Goal: Task Accomplishment & Management: Manage account settings

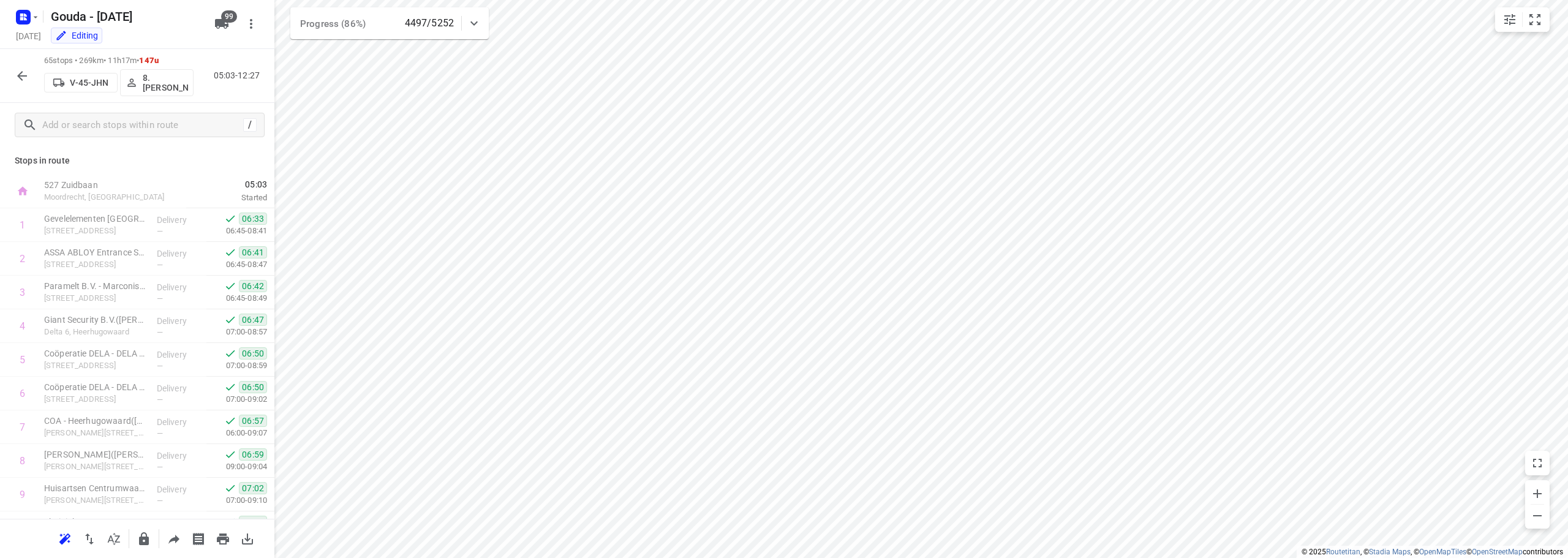
click at [17, 72] on icon "button" at bounding box center [21, 76] width 14 height 14
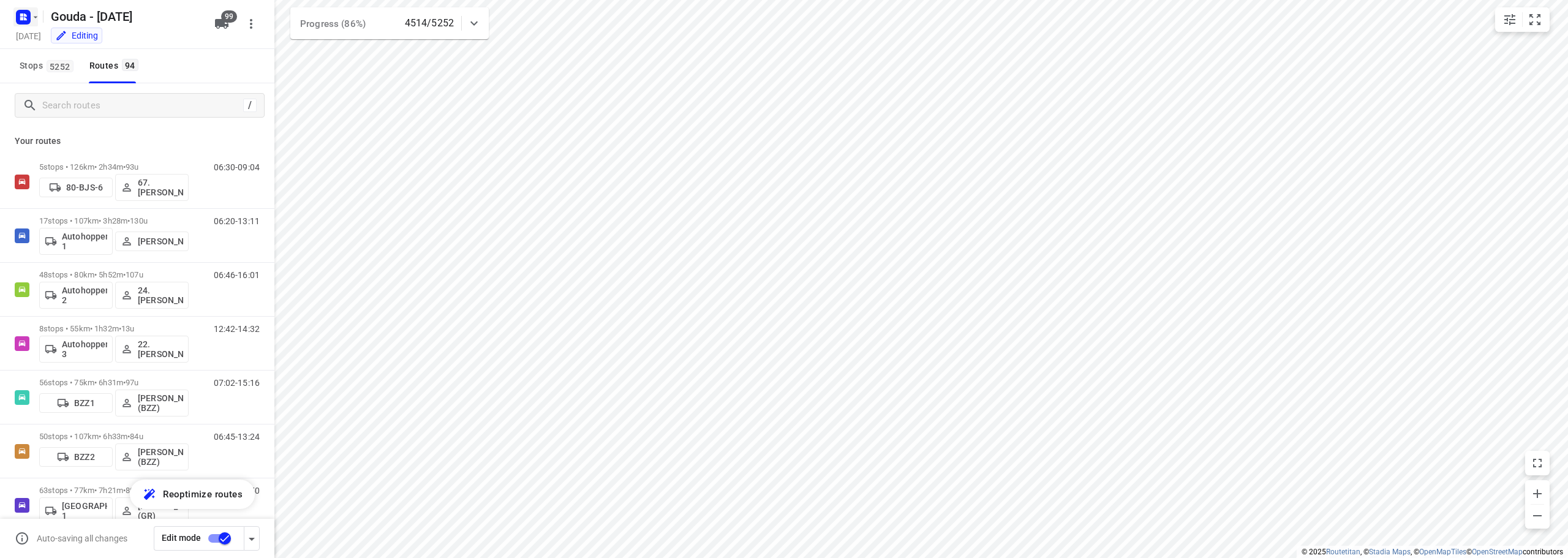
click at [30, 11] on icon "button" at bounding box center [23, 17] width 19 height 19
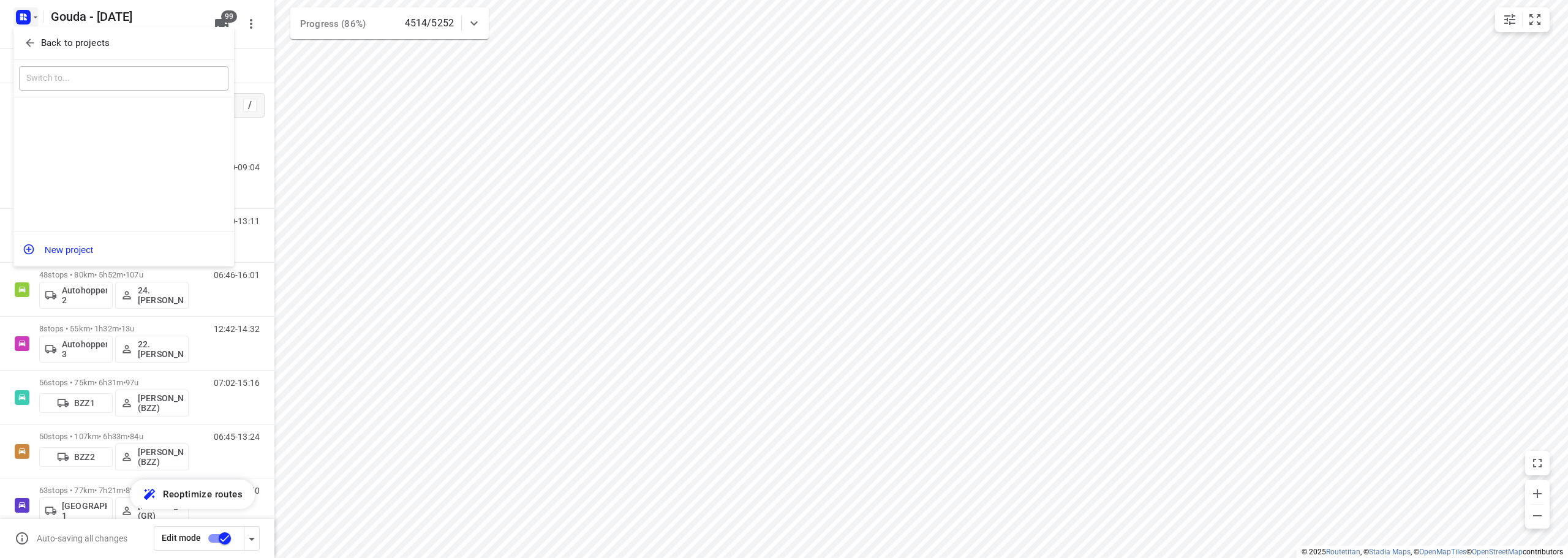
click at [23, 40] on button "Back to projects" at bounding box center [123, 43] width 210 height 20
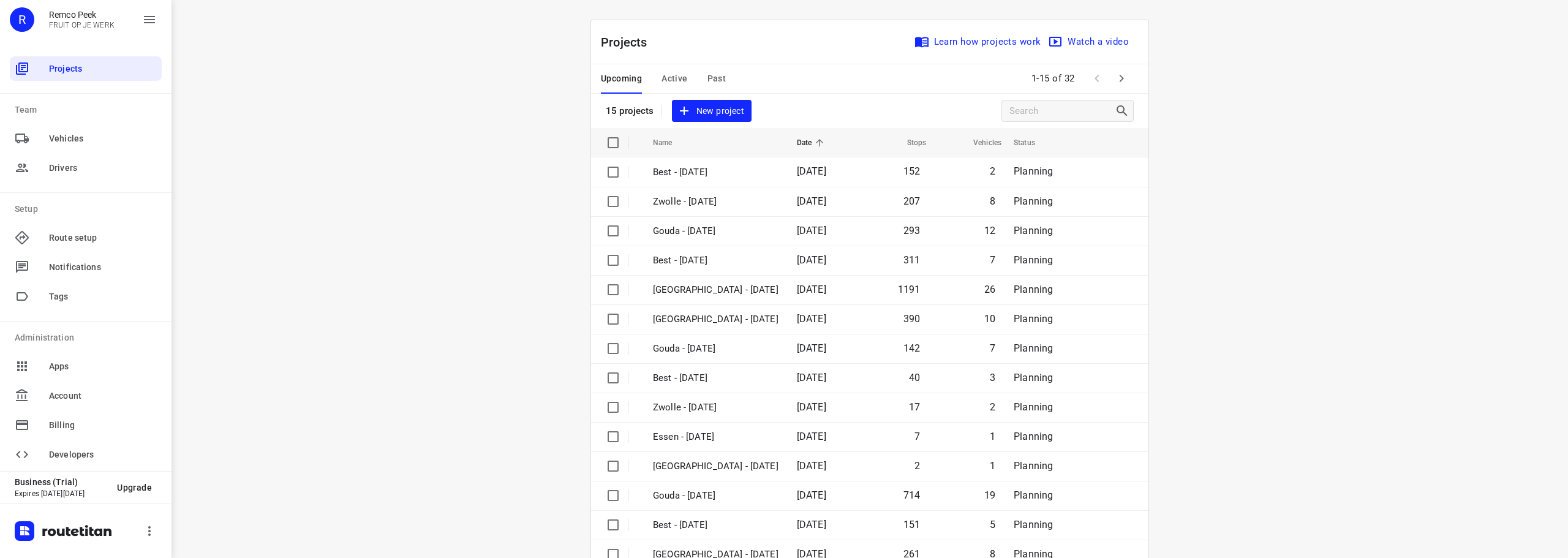
click at [665, 81] on span "Active" at bounding box center [674, 78] width 26 height 15
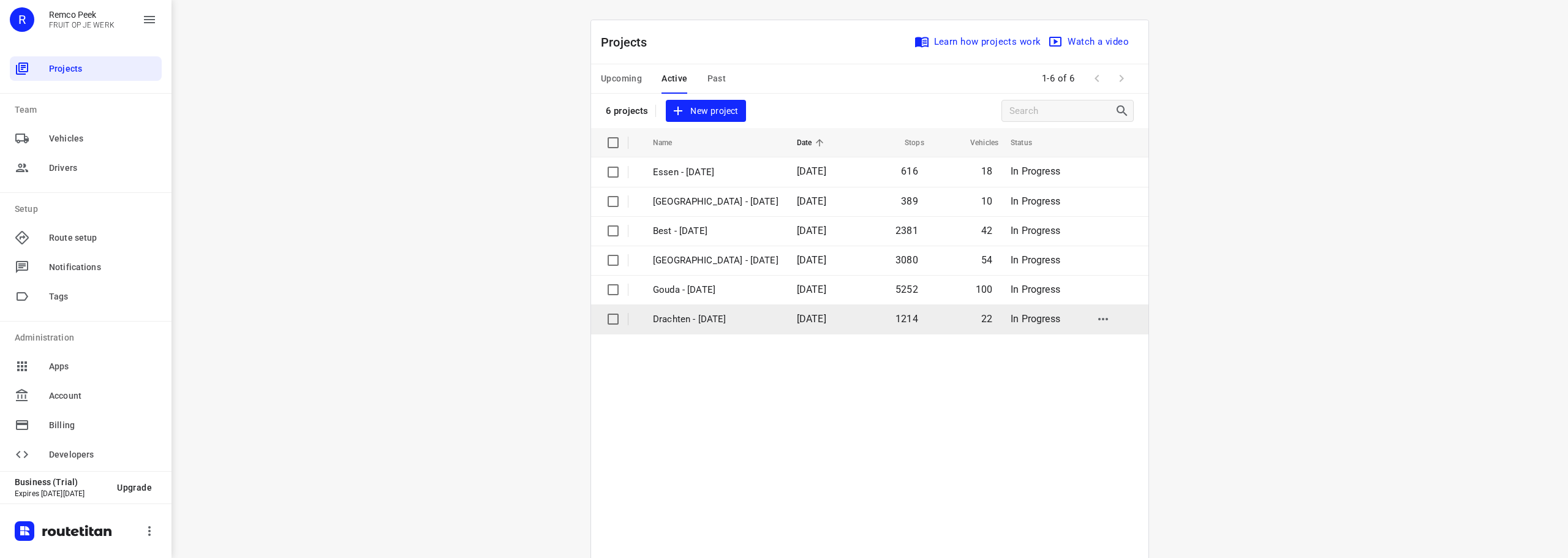
click at [672, 316] on p "Drachten - [DATE]" at bounding box center [716, 319] width 126 height 14
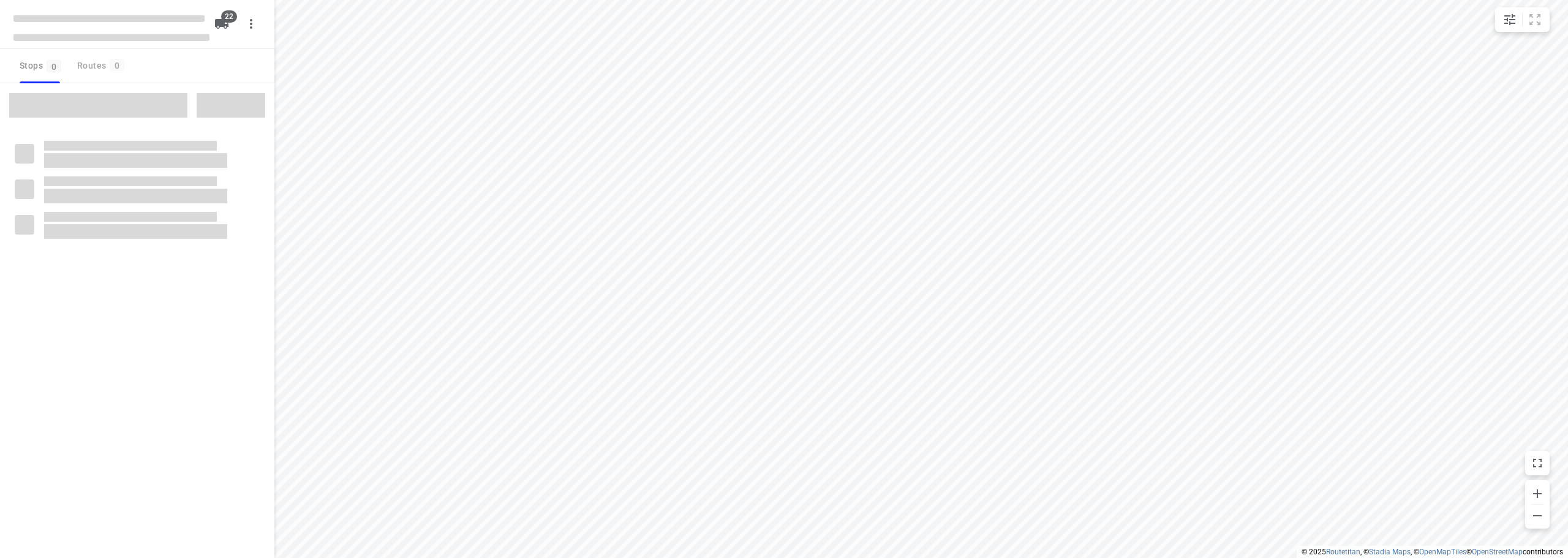
checkbox input "true"
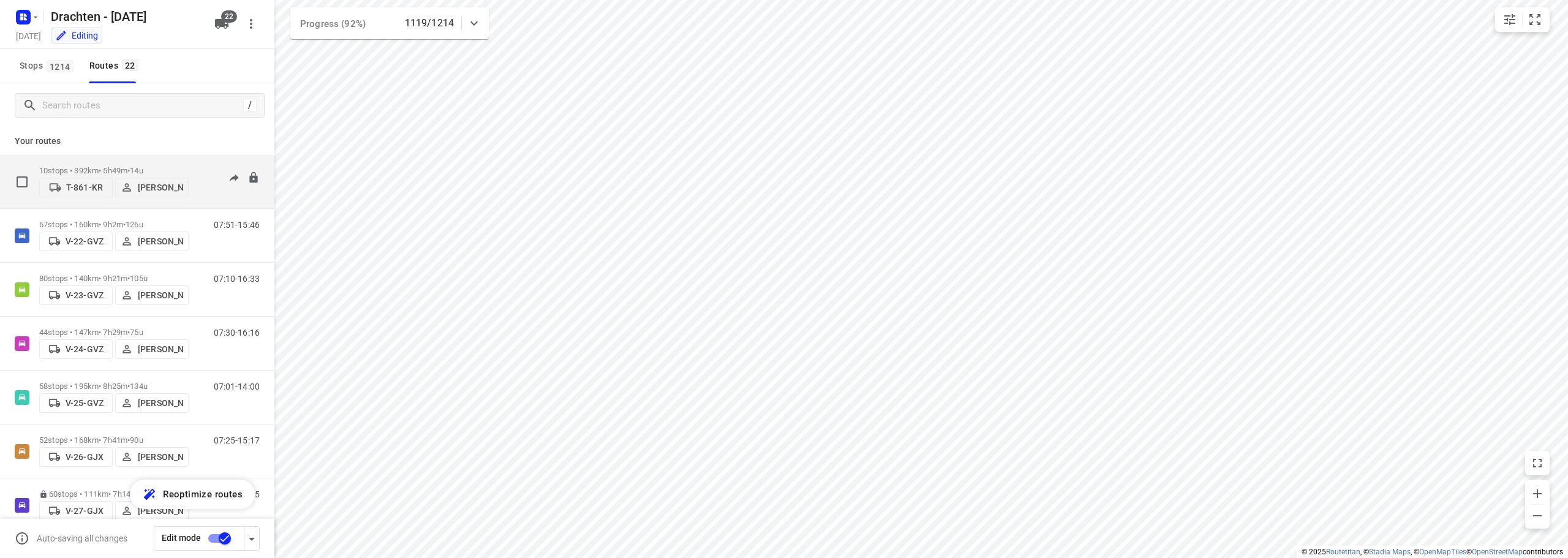
click at [148, 161] on div "10 stops • 392km • 5h49m • 14u T-861-KR Keeti Neijman" at bounding box center [114, 181] width 150 height 43
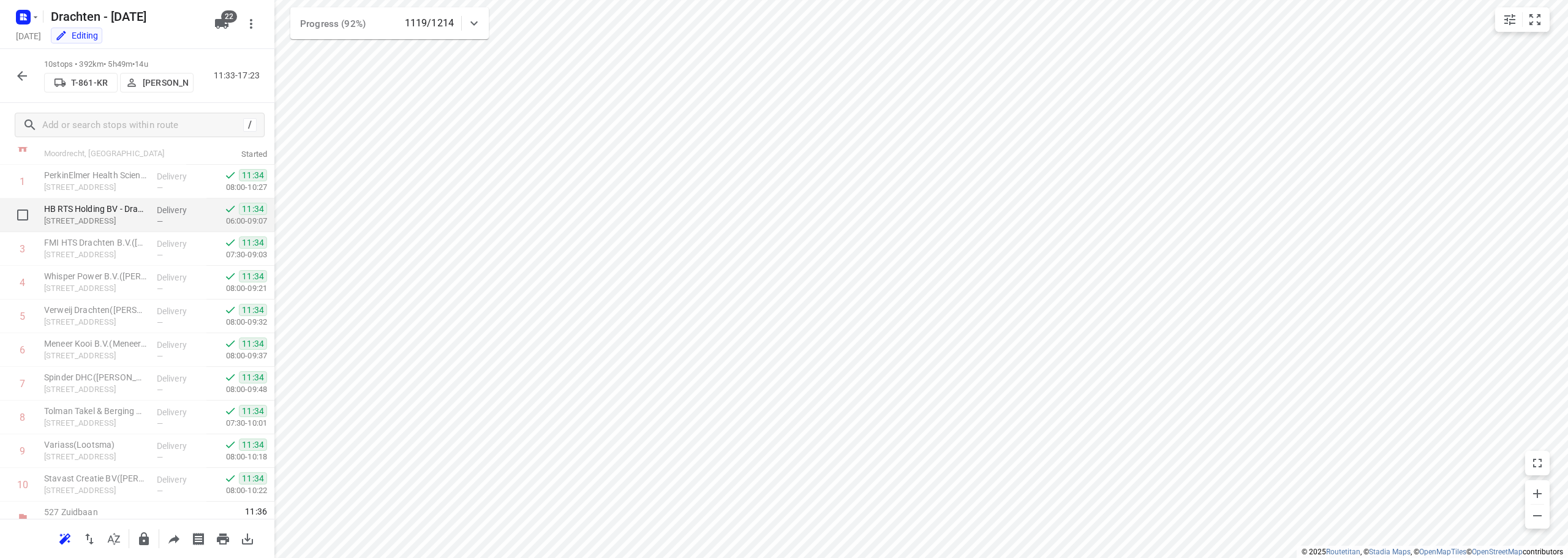
scroll to position [60, 0]
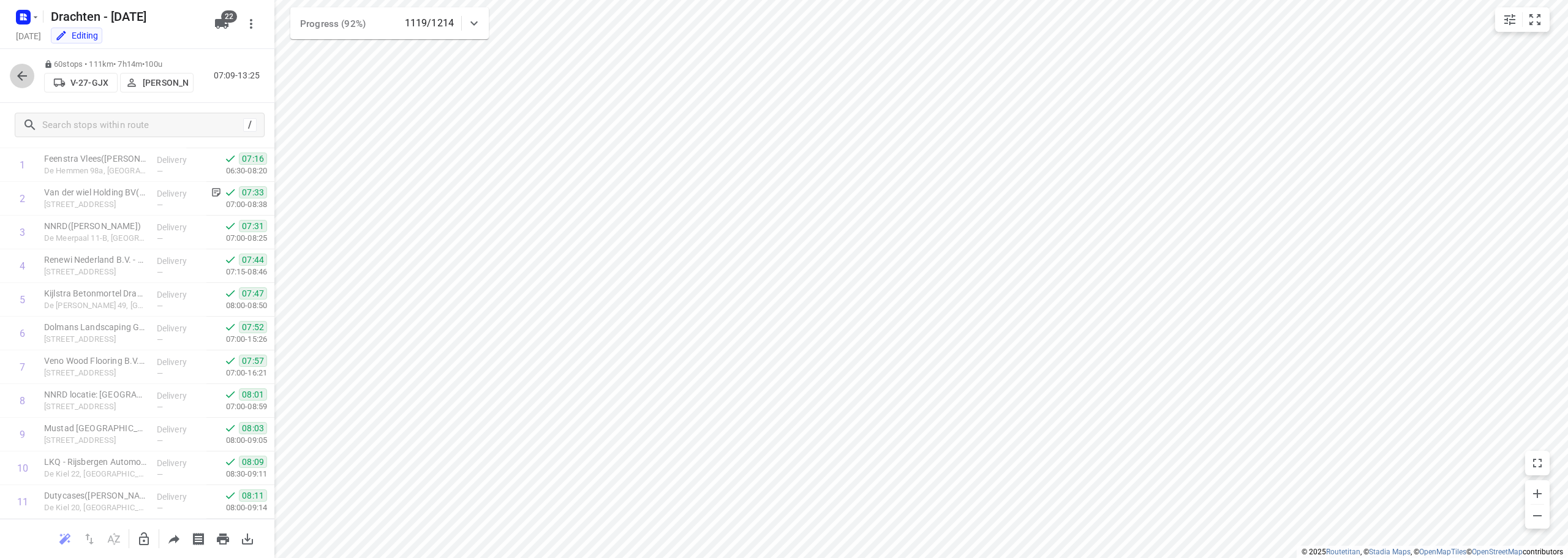
click at [21, 70] on icon "button" at bounding box center [21, 76] width 14 height 14
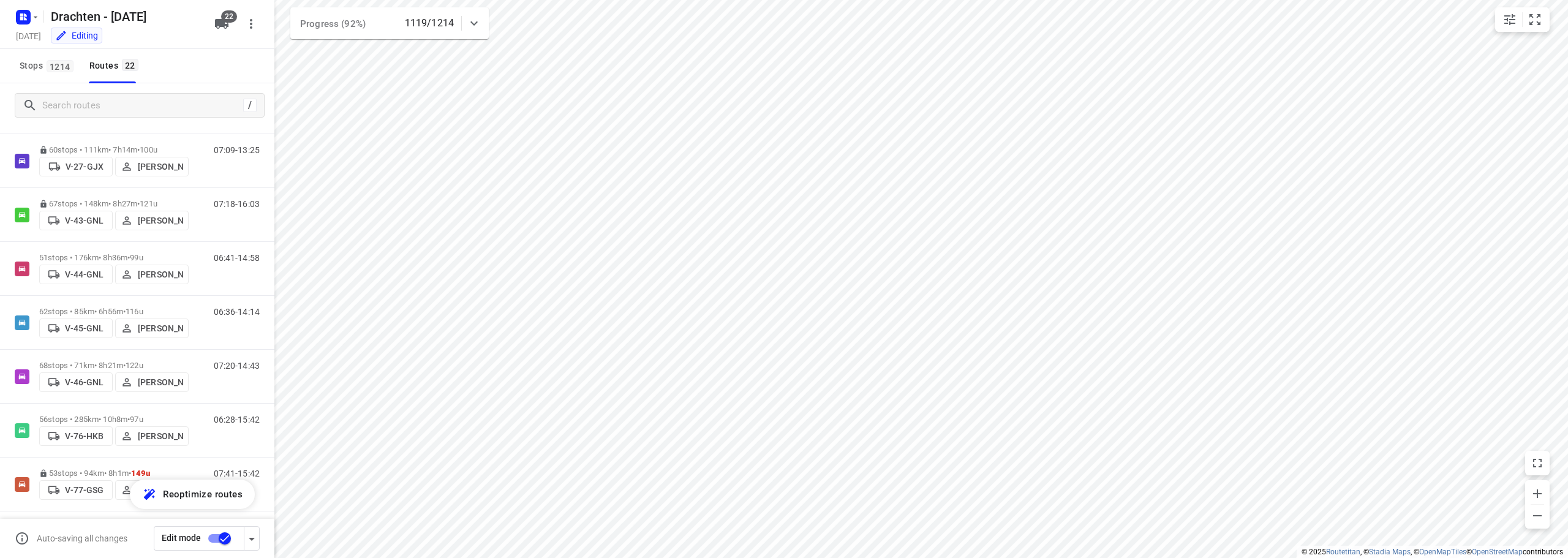
scroll to position [0, 0]
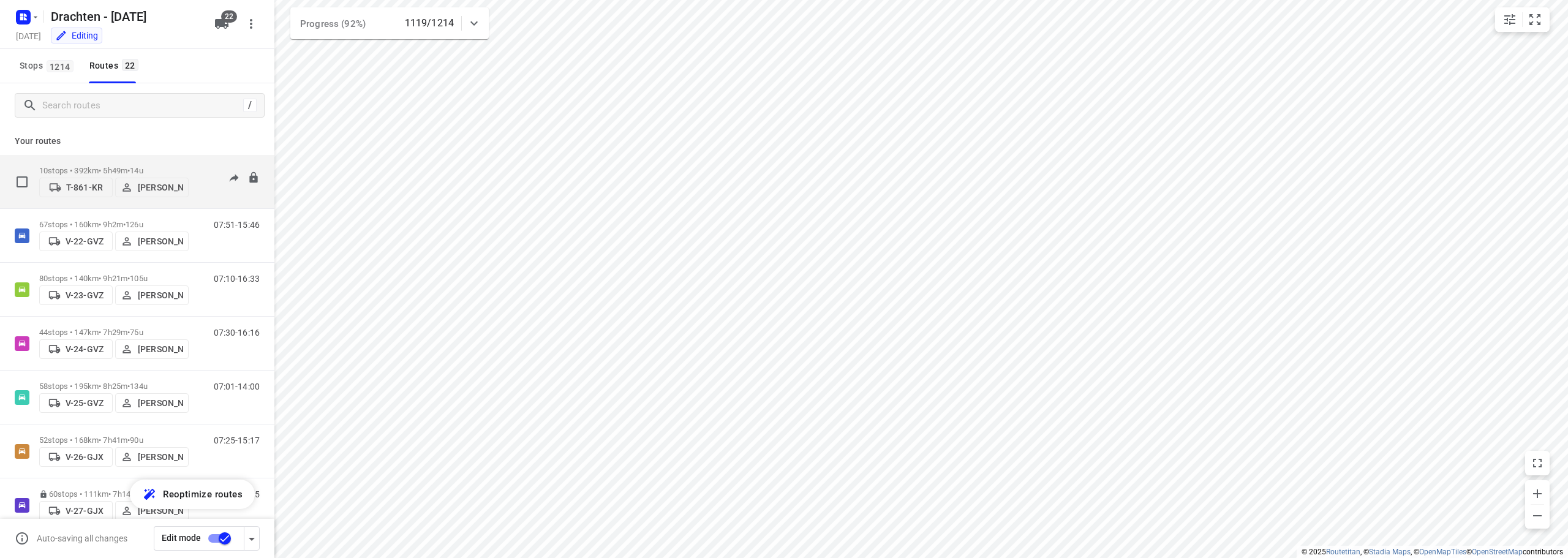
click at [81, 166] on p "10 stops • 392km • 5h49m • 14u" at bounding box center [114, 170] width 150 height 9
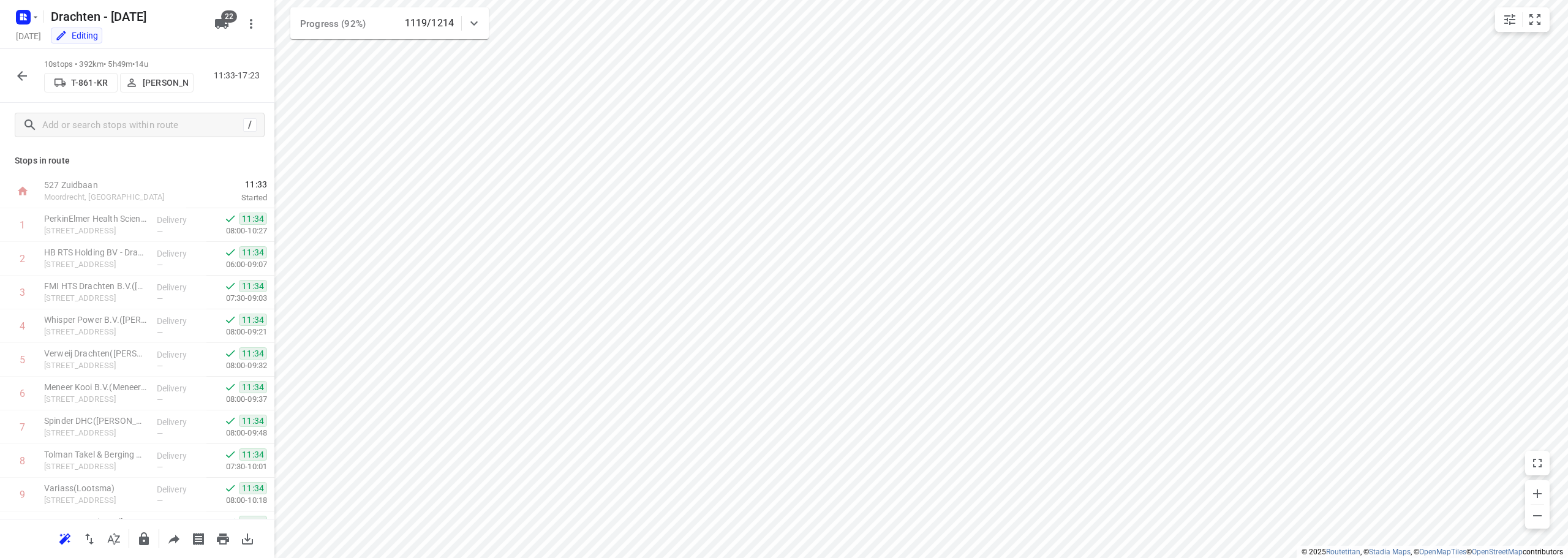
click at [21, 76] on icon "button" at bounding box center [21, 76] width 14 height 14
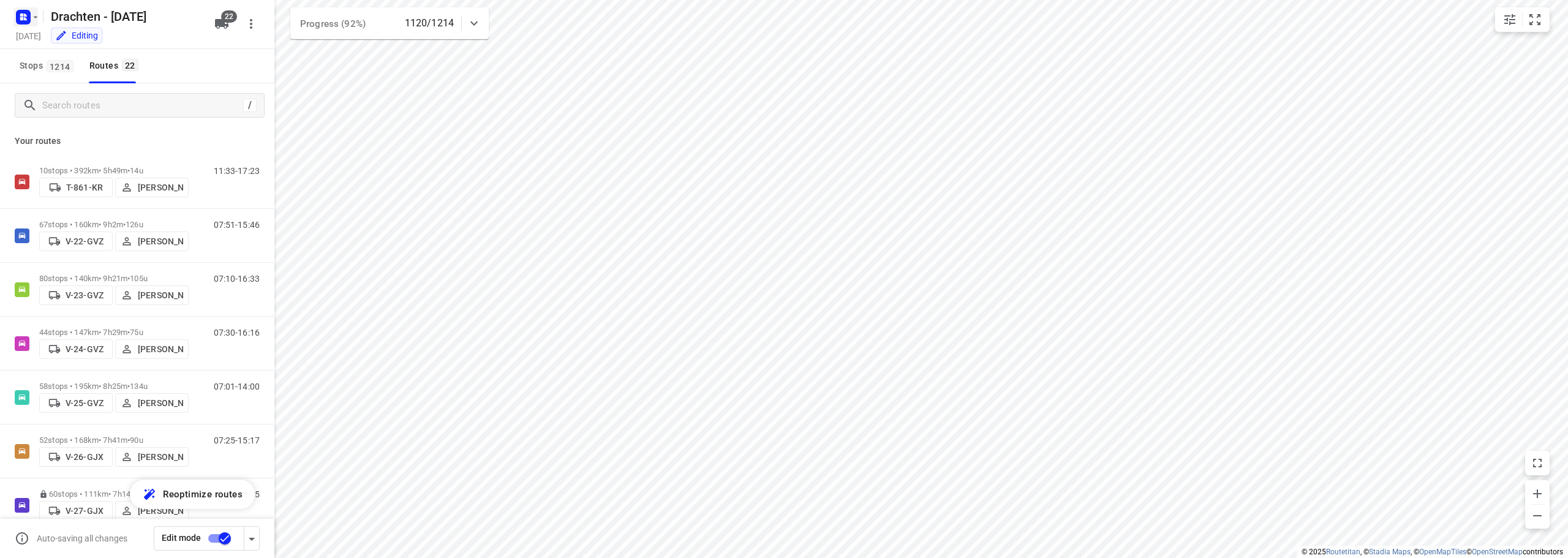
click at [28, 14] on rect "button" at bounding box center [23, 17] width 14 height 14
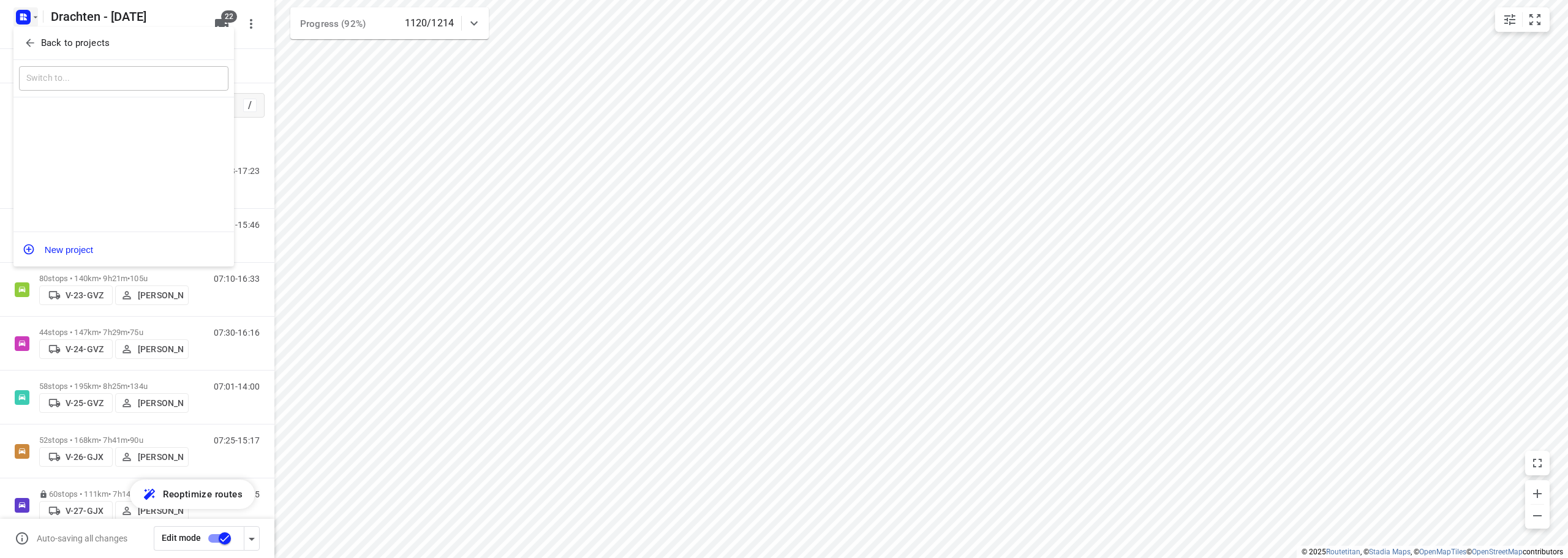
click at [28, 42] on icon "button" at bounding box center [29, 43] width 8 height 8
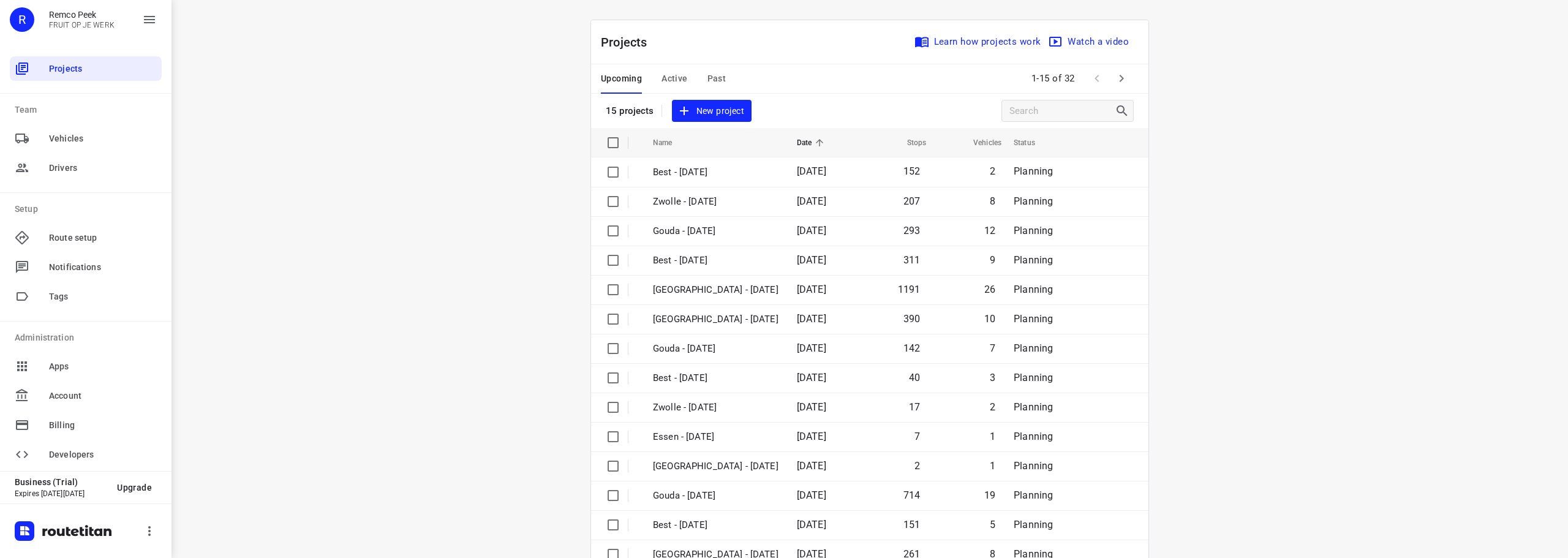
click at [661, 76] on span "Active" at bounding box center [674, 78] width 26 height 15
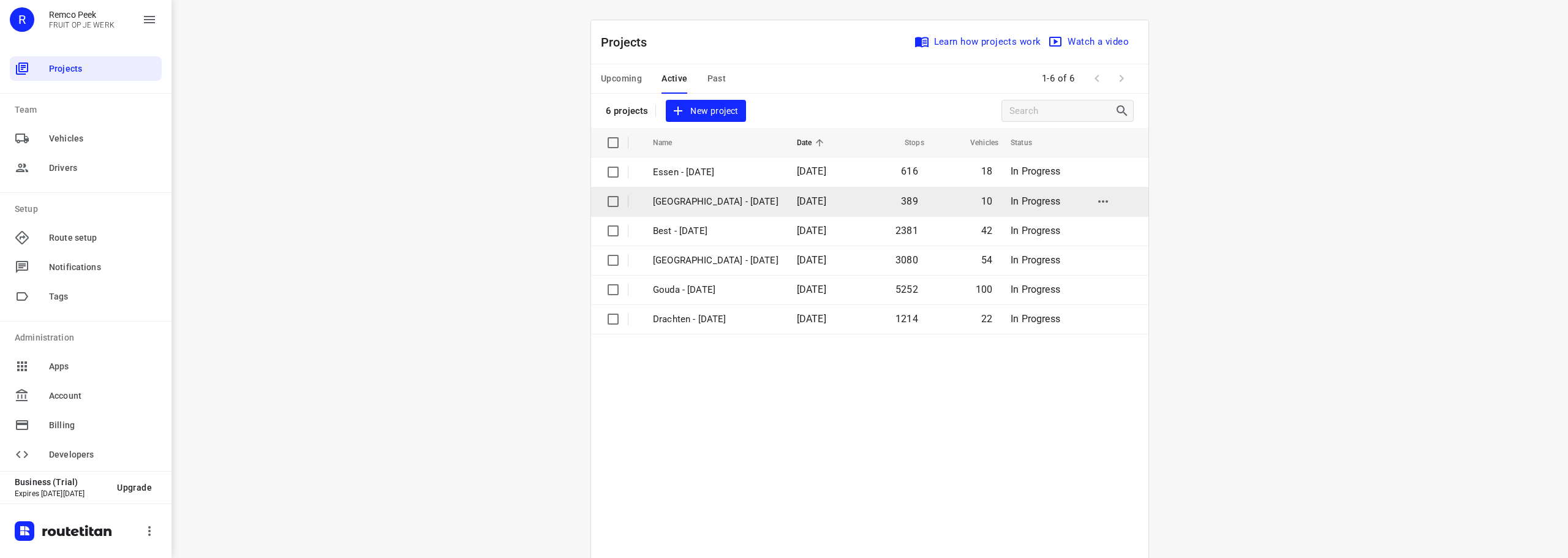
click at [663, 202] on p "[GEOGRAPHIC_DATA] - [DATE]" at bounding box center [716, 202] width 126 height 14
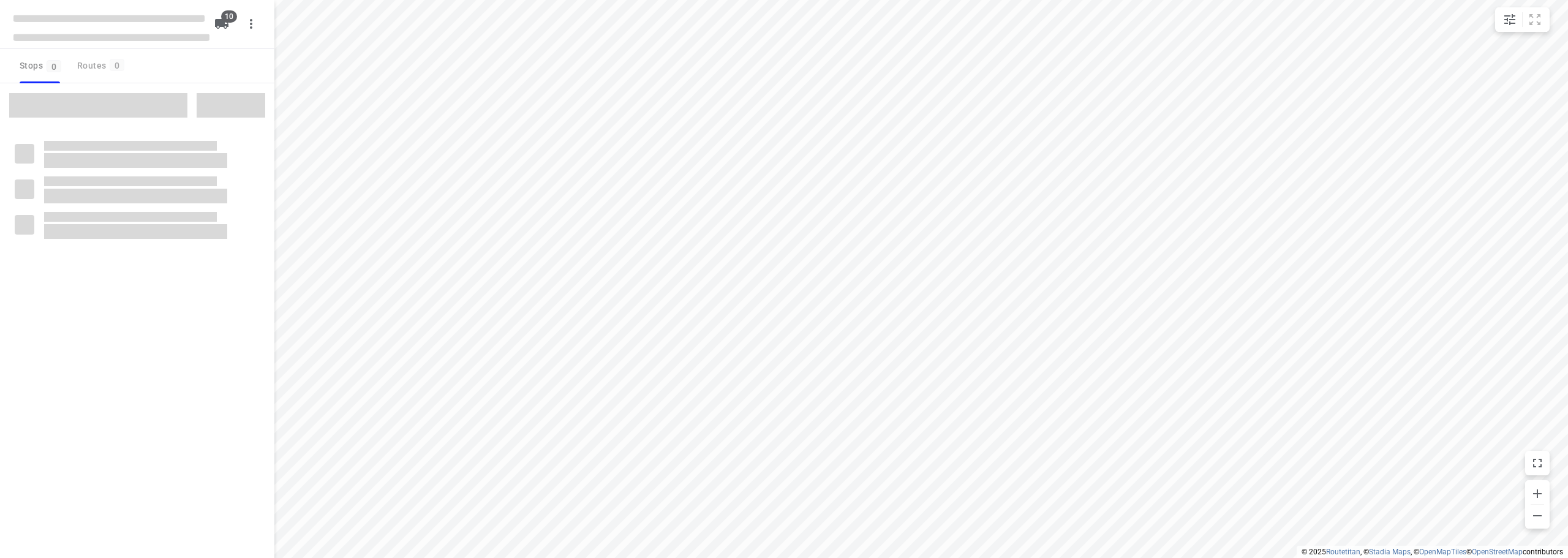
checkbox input "true"
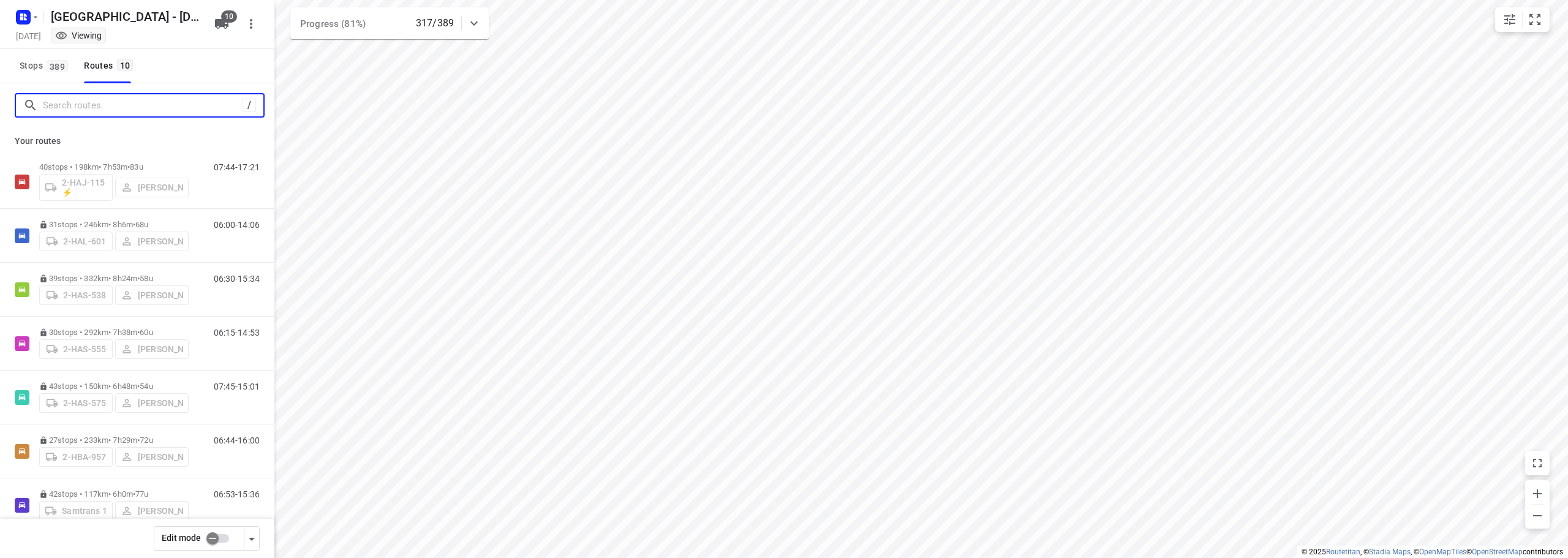
click at [128, 98] on input "Search routes" at bounding box center [142, 106] width 200 height 19
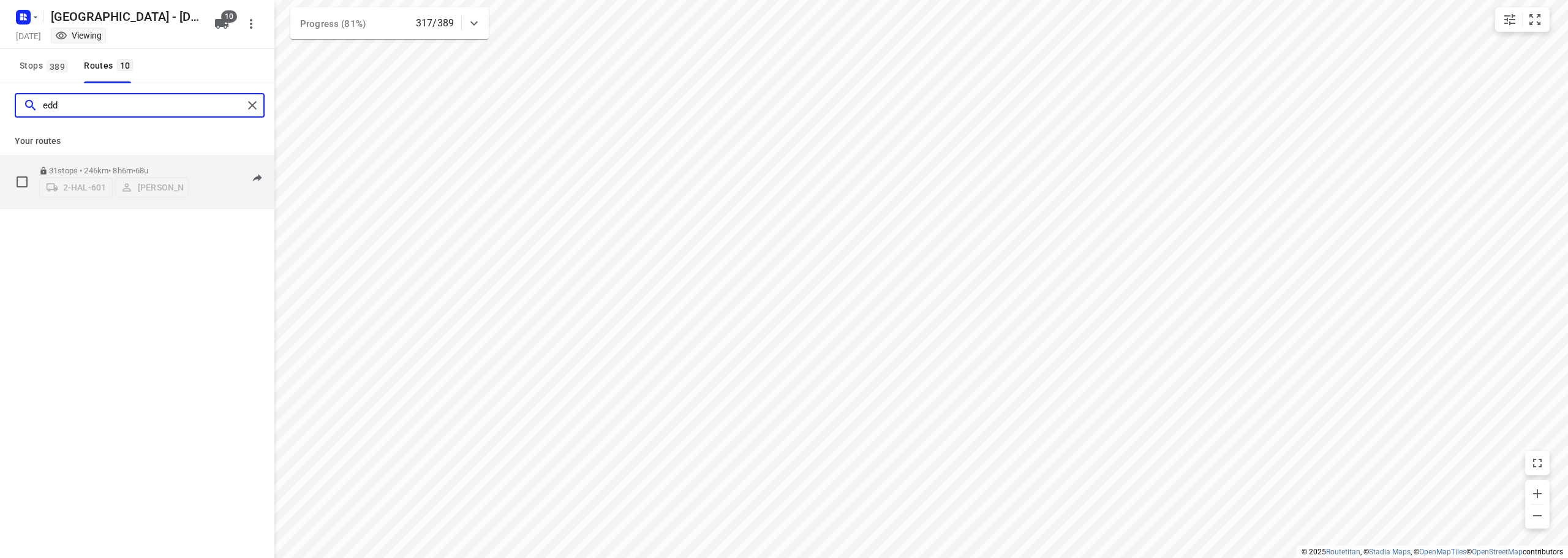
type input "edd"
click at [138, 160] on div "31 stops • 246km • 8h6m • 68u 2-HAL-601 Eddy Beuckels" at bounding box center [114, 181] width 150 height 43
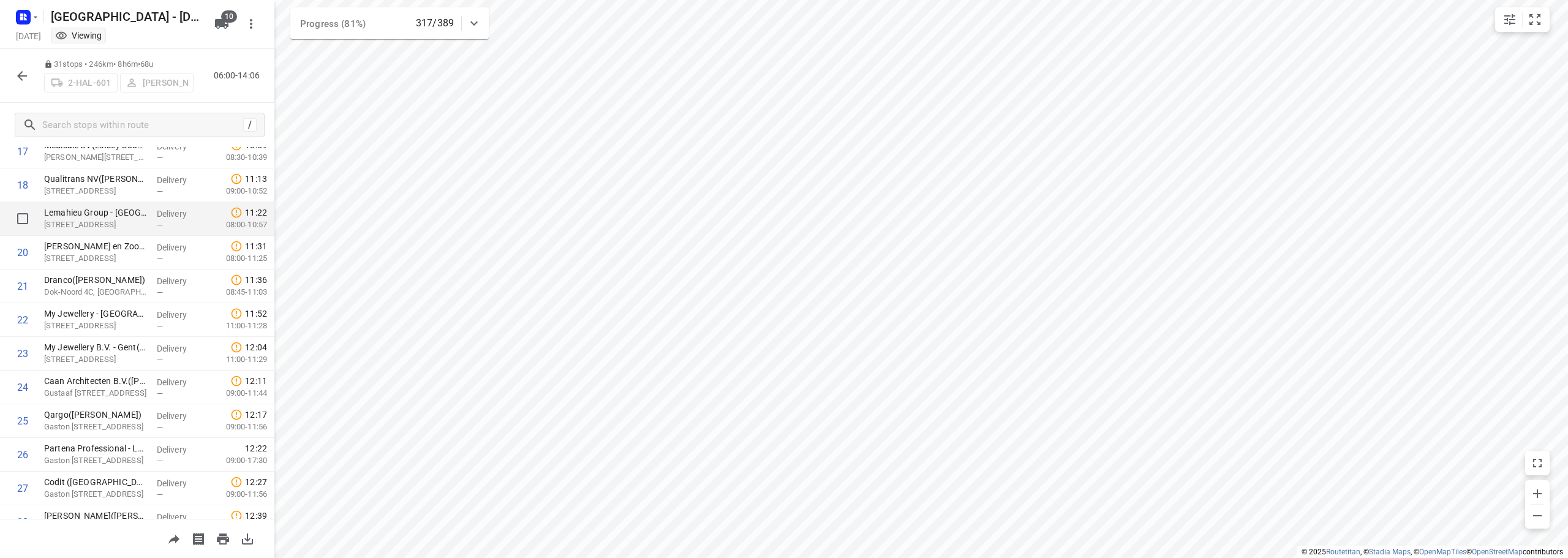
scroll to position [768, 0]
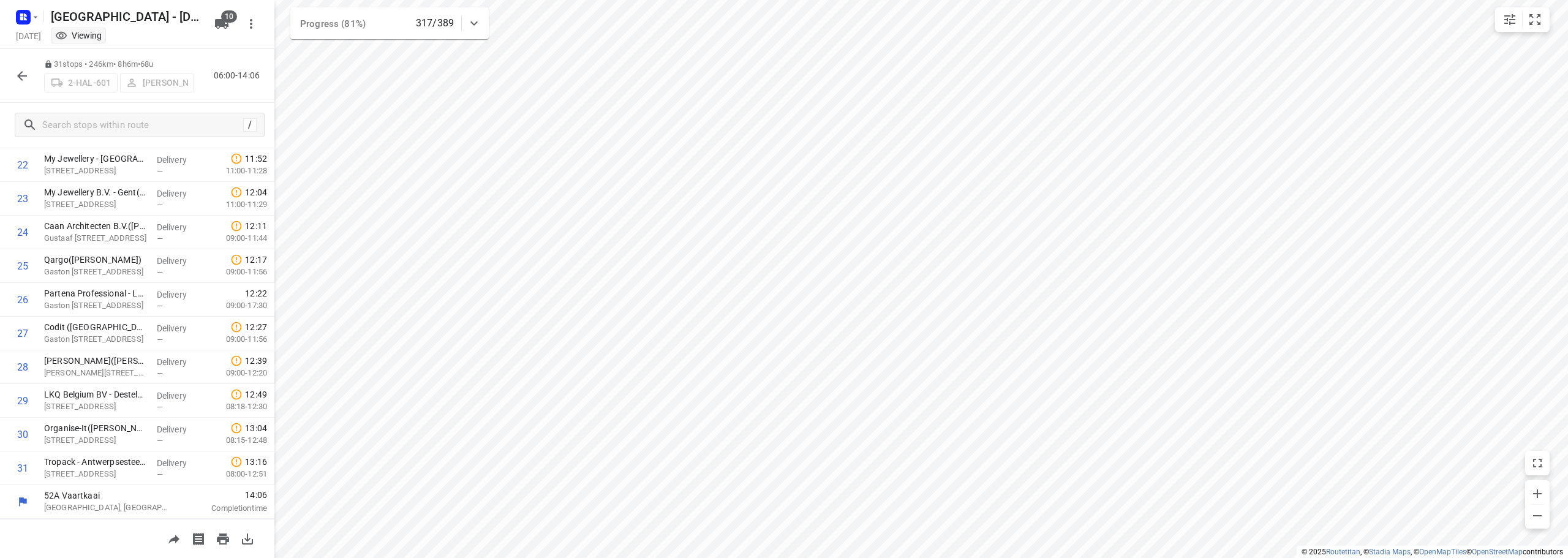
click at [18, 67] on button "button" at bounding box center [22, 76] width 24 height 24
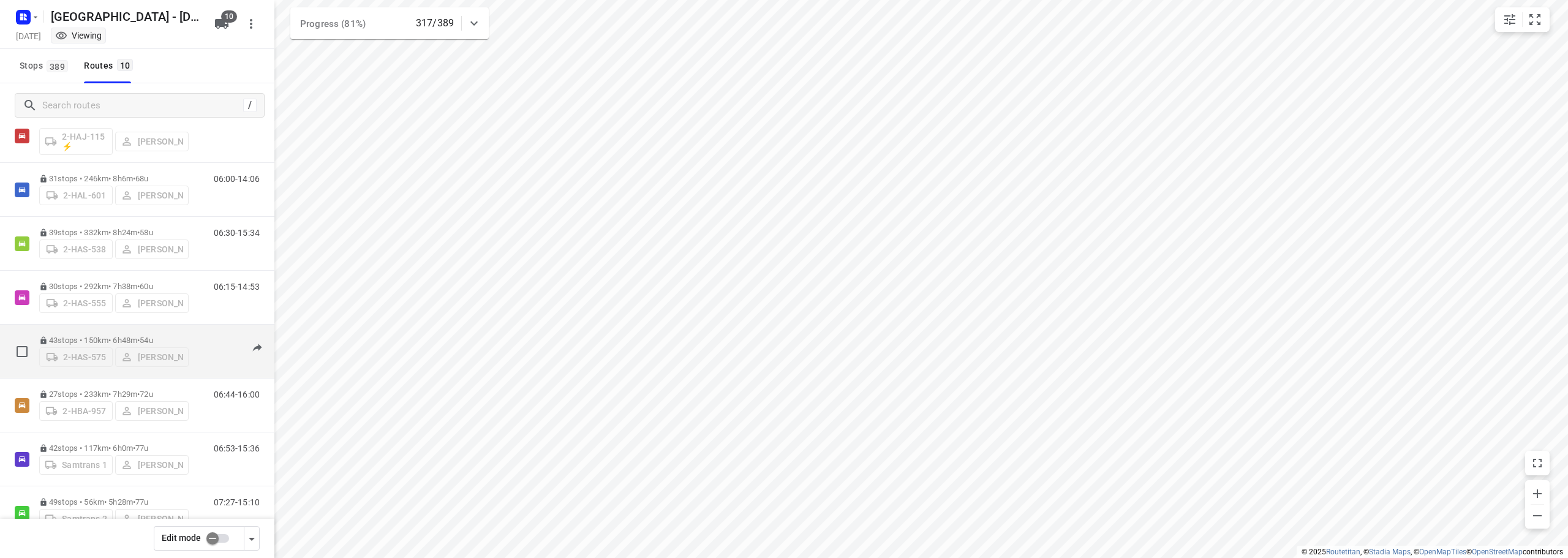
scroll to position [0, 0]
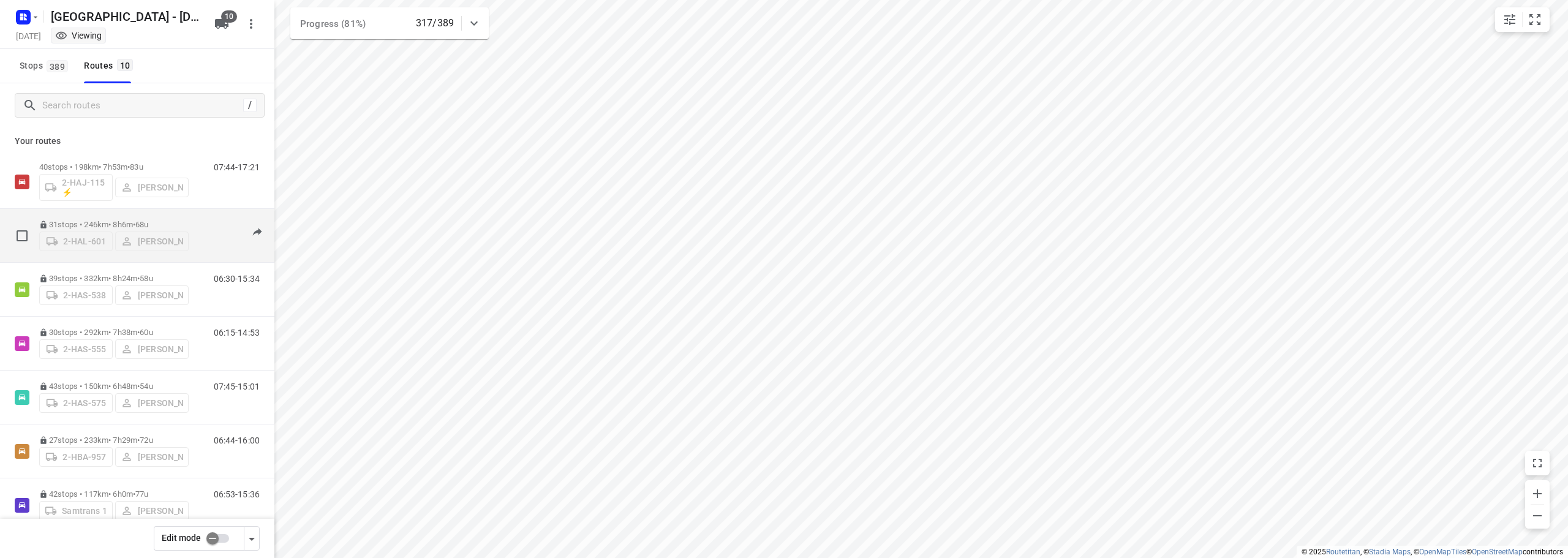
click at [199, 221] on div "06:00-14:06" at bounding box center [229, 239] width 61 height 38
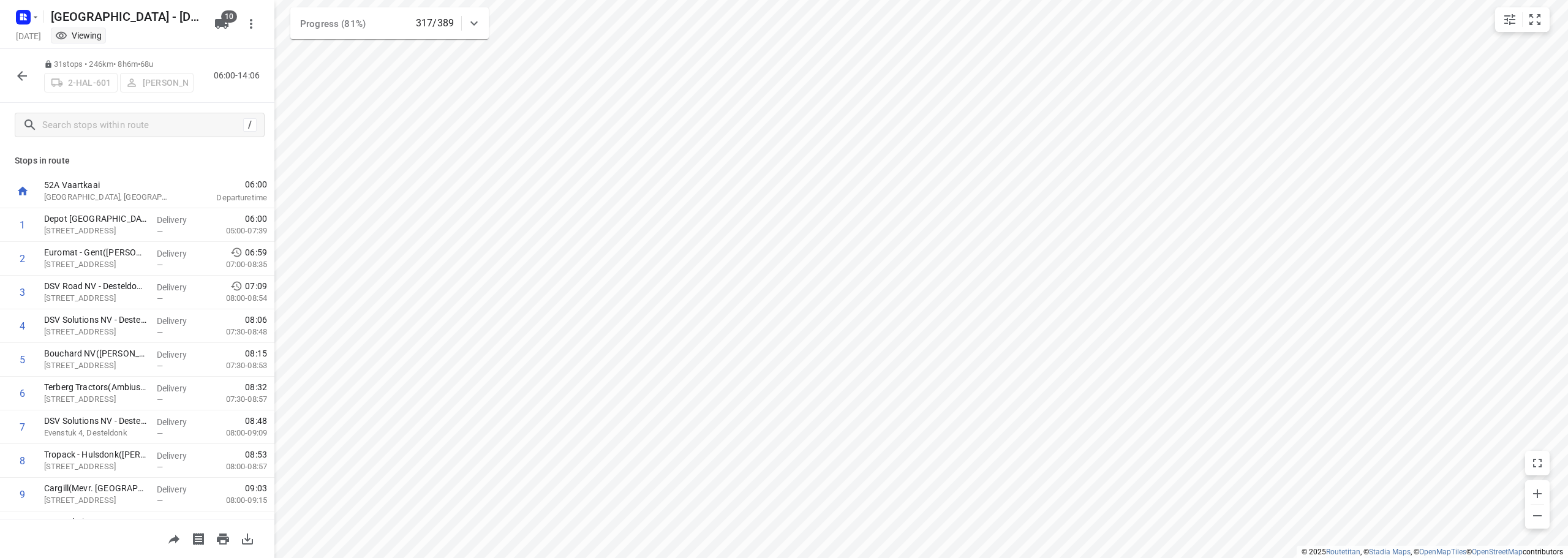
click at [22, 73] on icon "button" at bounding box center [21, 76] width 14 height 14
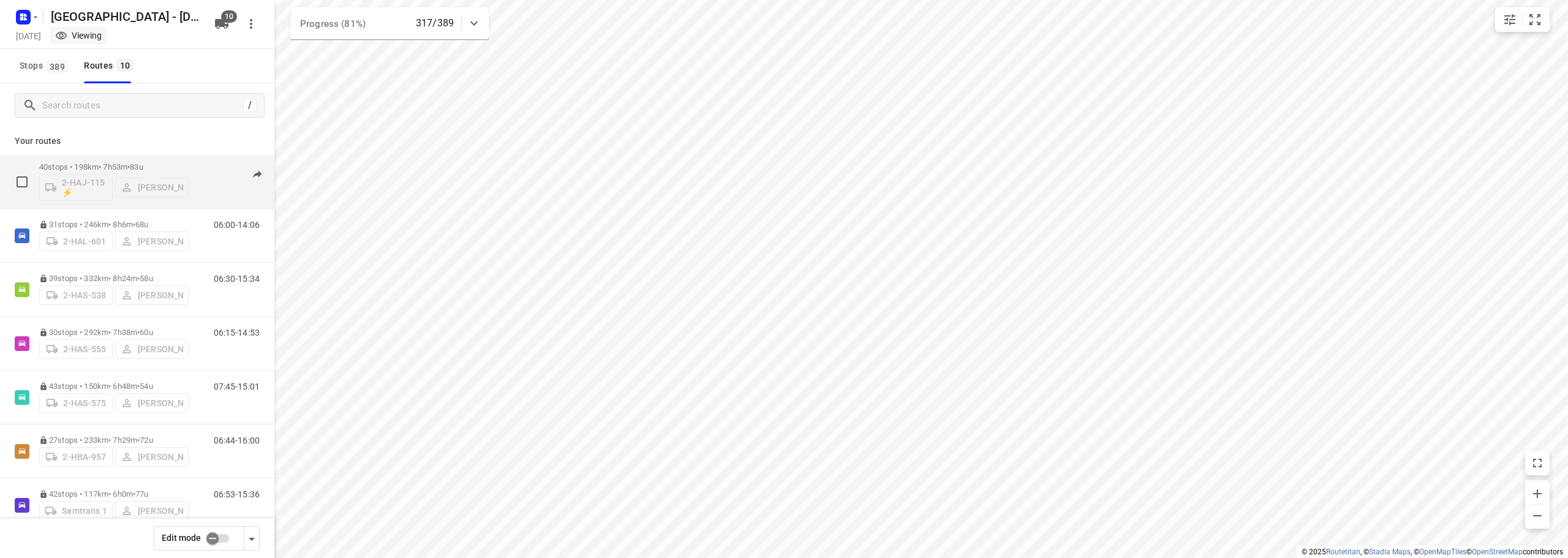
click at [182, 165] on p "40 stops • 198km • 7h53m • 83u" at bounding box center [114, 167] width 150 height 9
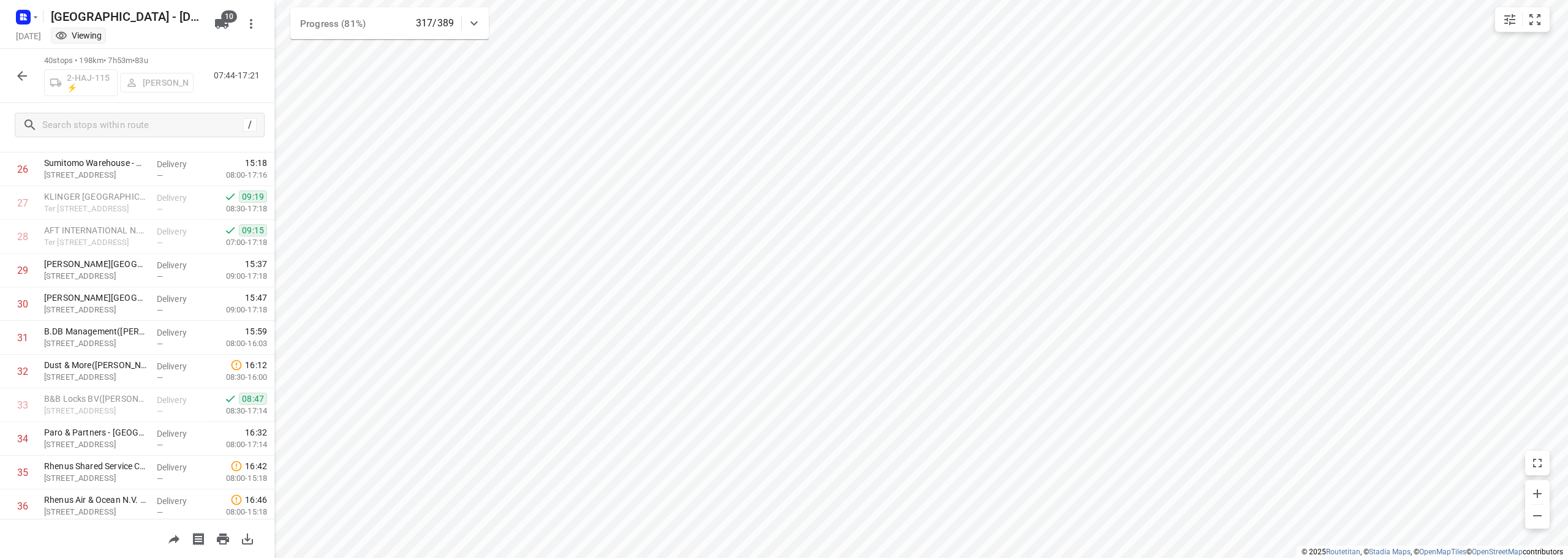
scroll to position [1071, 0]
click at [24, 83] on button "button" at bounding box center [22, 76] width 24 height 24
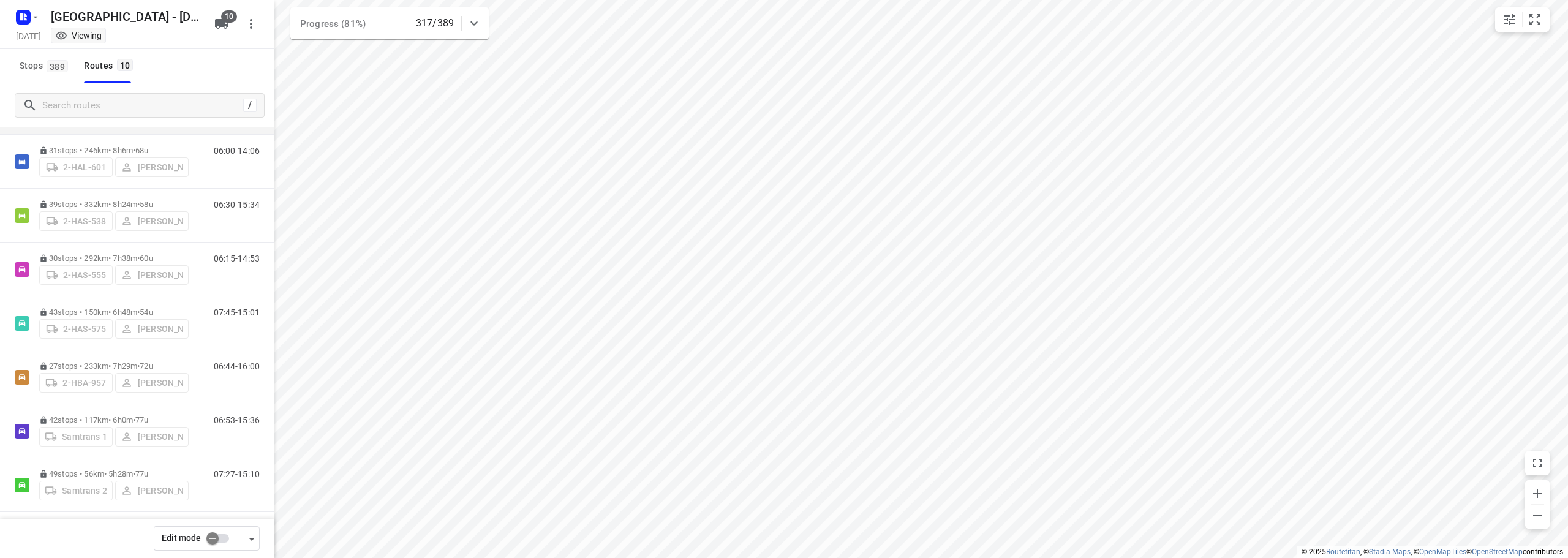
scroll to position [0, 0]
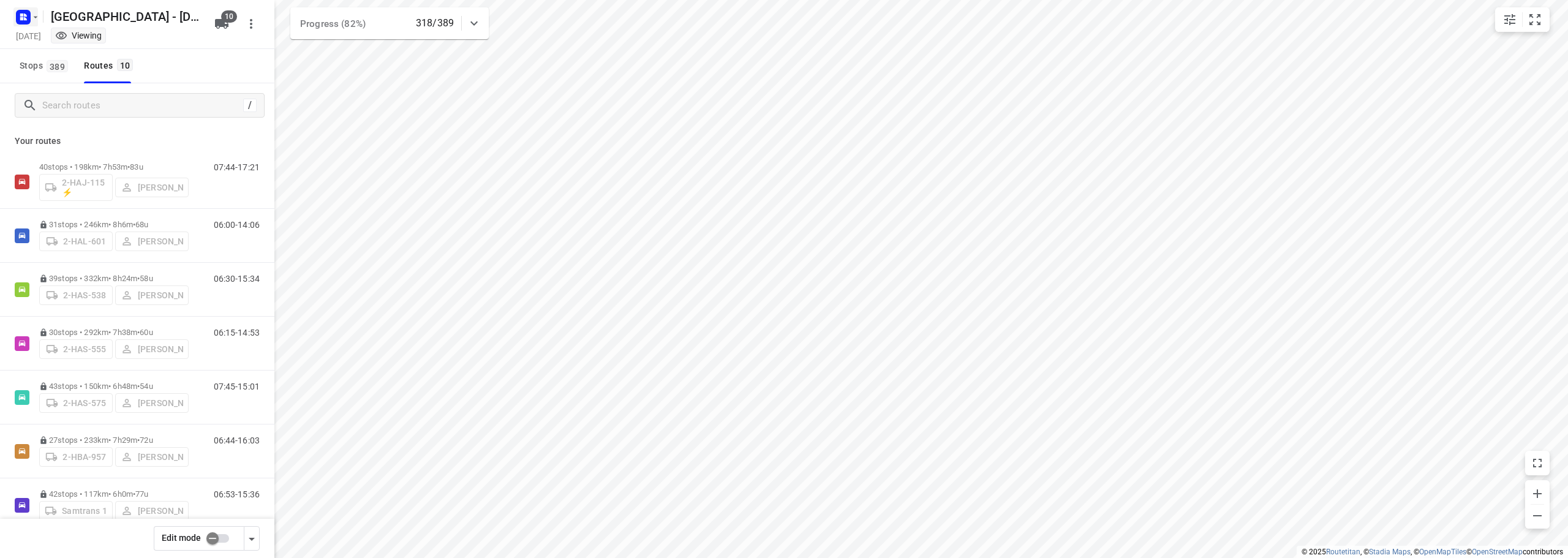
click at [19, 14] on rect "button" at bounding box center [23, 17] width 14 height 14
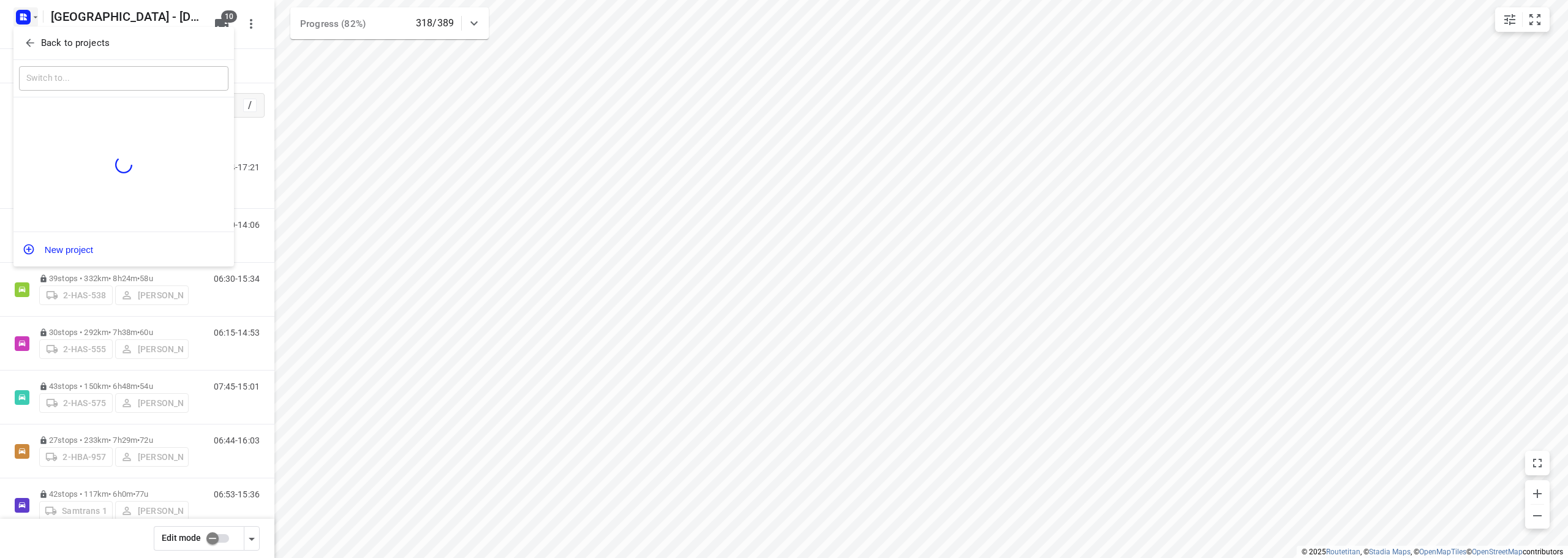
click at [29, 40] on icon "button" at bounding box center [30, 43] width 13 height 13
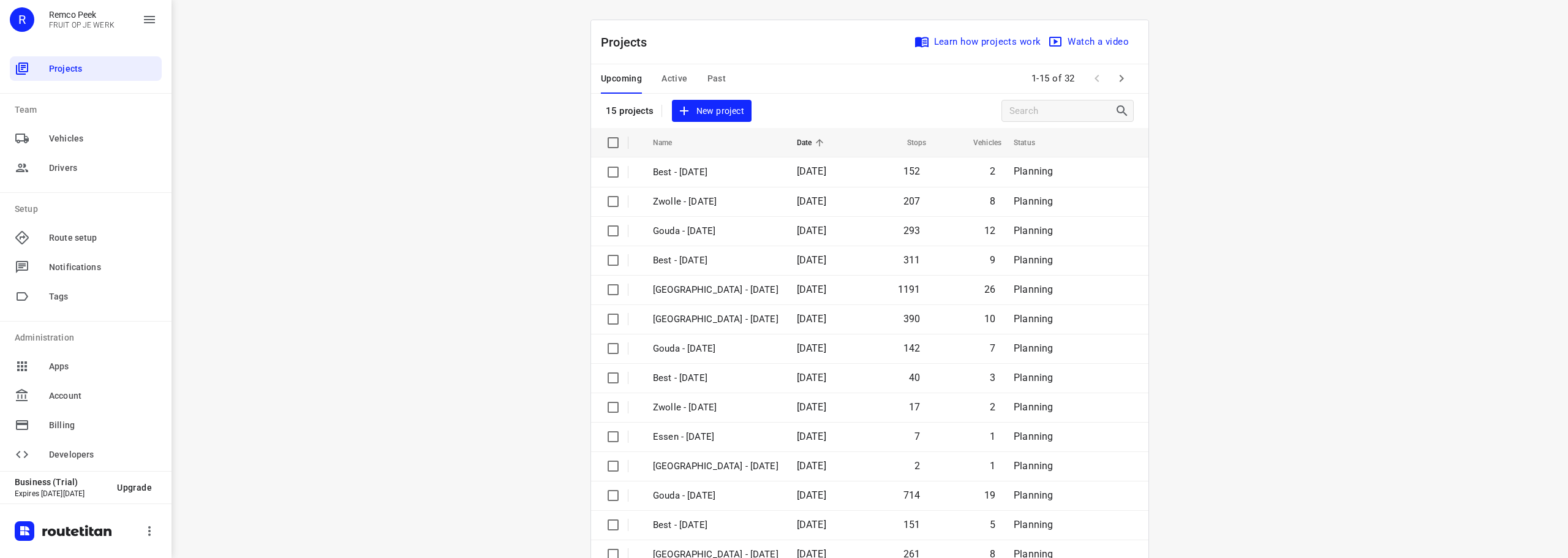
click at [1119, 75] on icon "button" at bounding box center [1121, 78] width 14 height 14
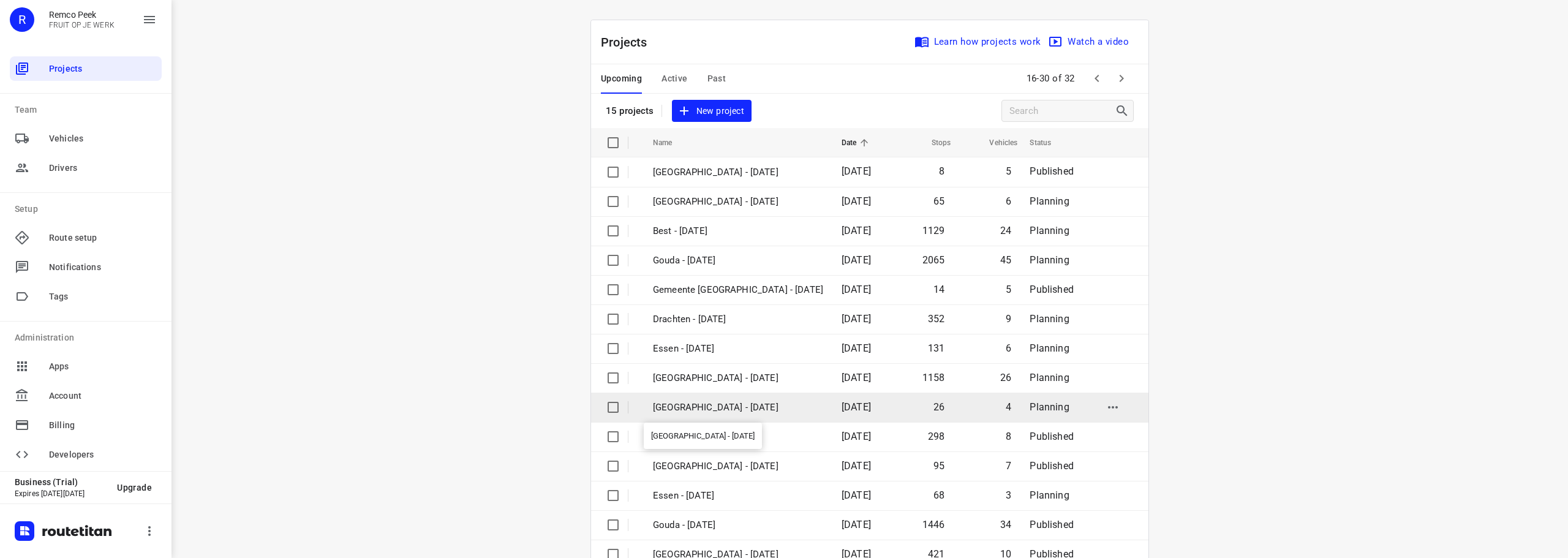
click at [706, 410] on p "[GEOGRAPHIC_DATA] - [DATE]" at bounding box center [738, 408] width 170 height 14
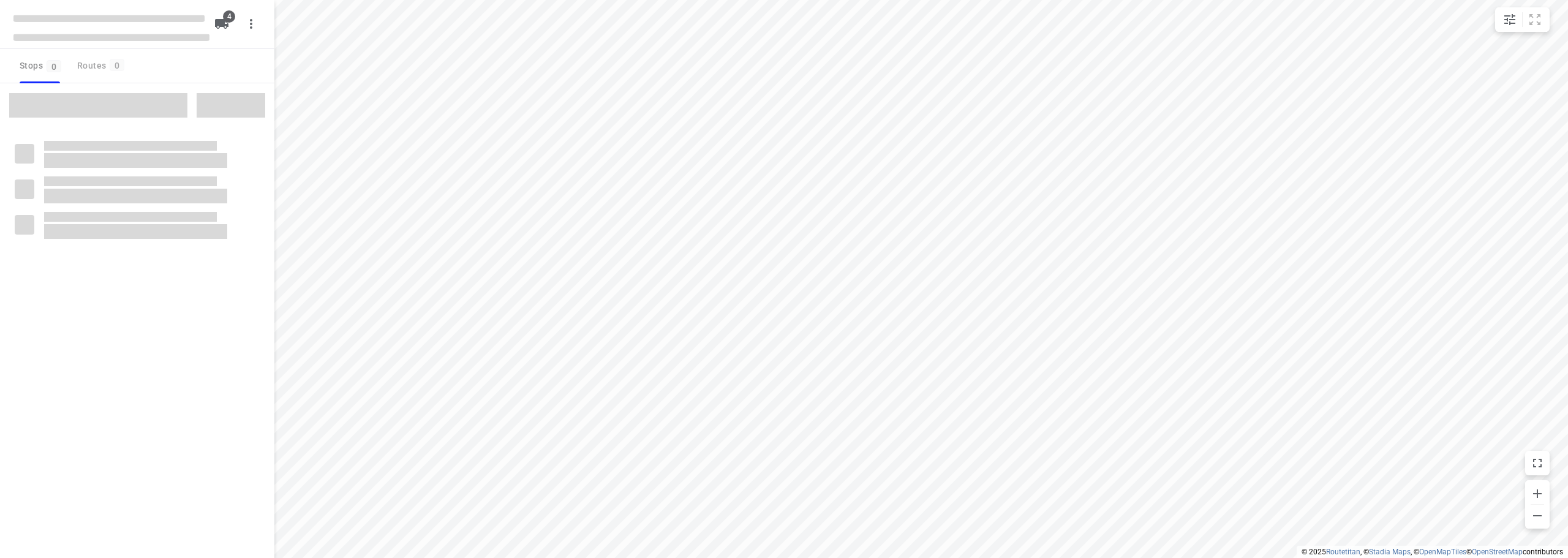
checkbox input "true"
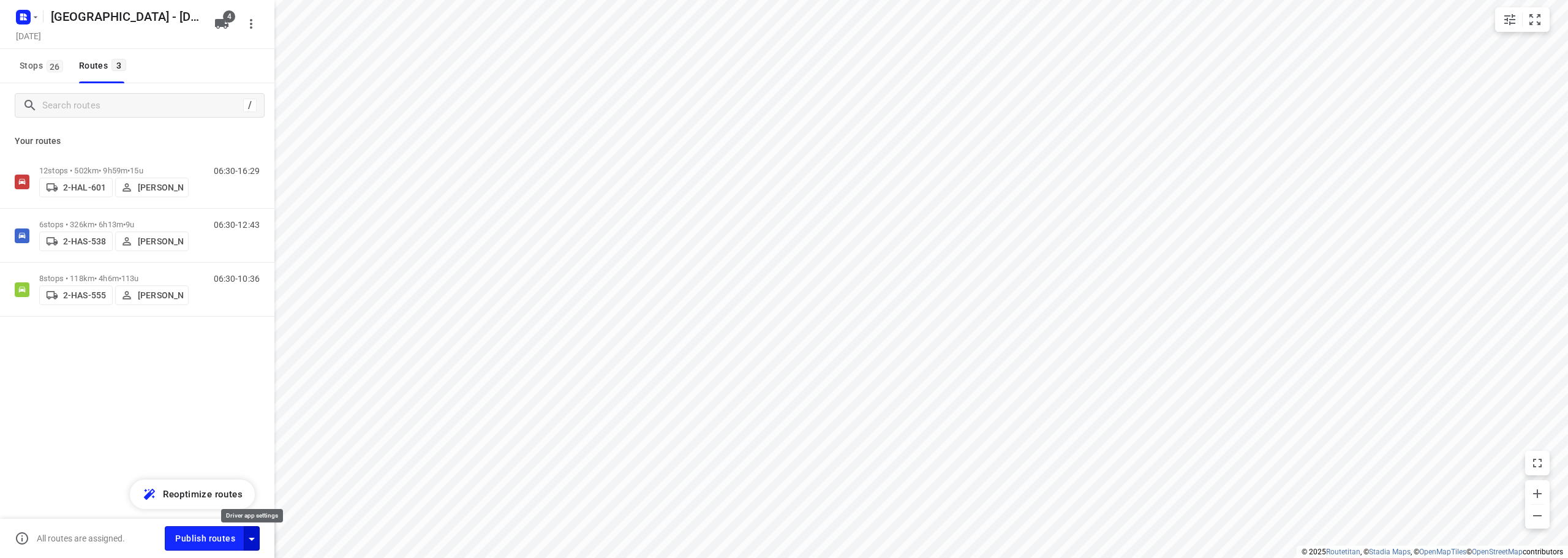
click at [252, 532] on icon "button" at bounding box center [251, 539] width 14 height 14
click at [230, 421] on input "Fulfill the stops in any order" at bounding box center [225, 416] width 70 height 23
checkbox input "true"
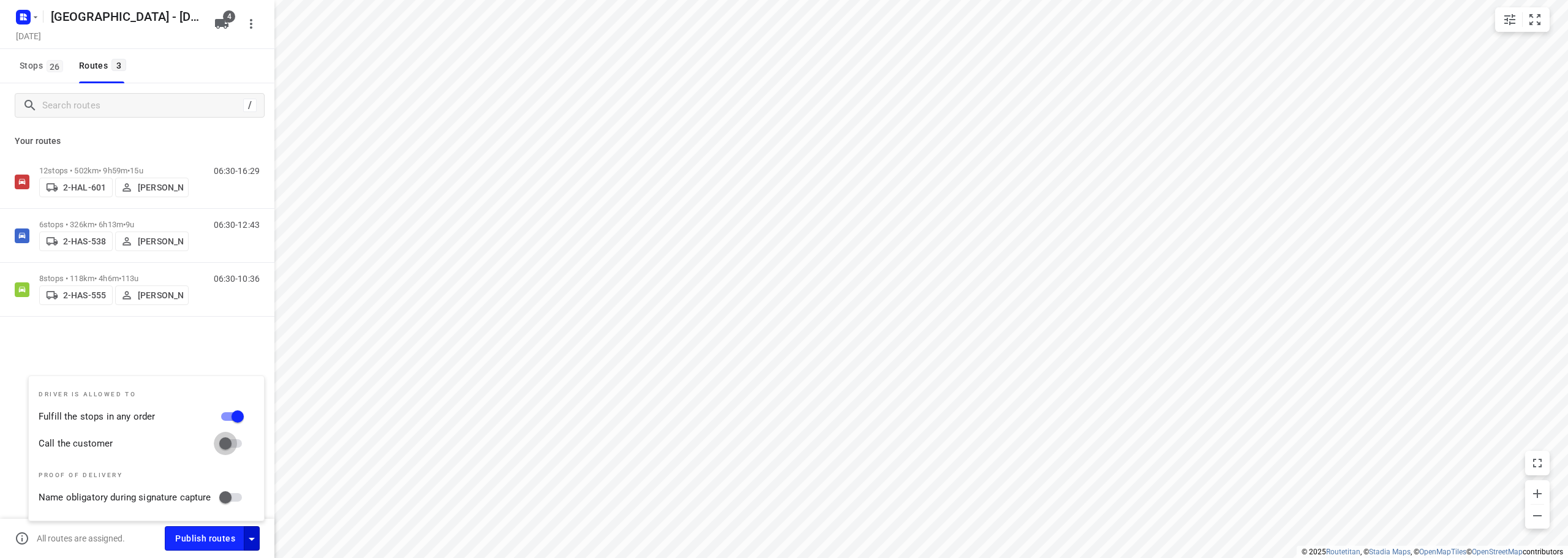
click at [230, 439] on input "Call the customer" at bounding box center [225, 443] width 70 height 23
checkbox input "true"
click at [153, 365] on div "12 stops • 502km • 9h59m • 15u 2-HAL-601 Bart Denbeir 06:30-16:29 6 stops • 326…" at bounding box center [137, 278] width 274 height 247
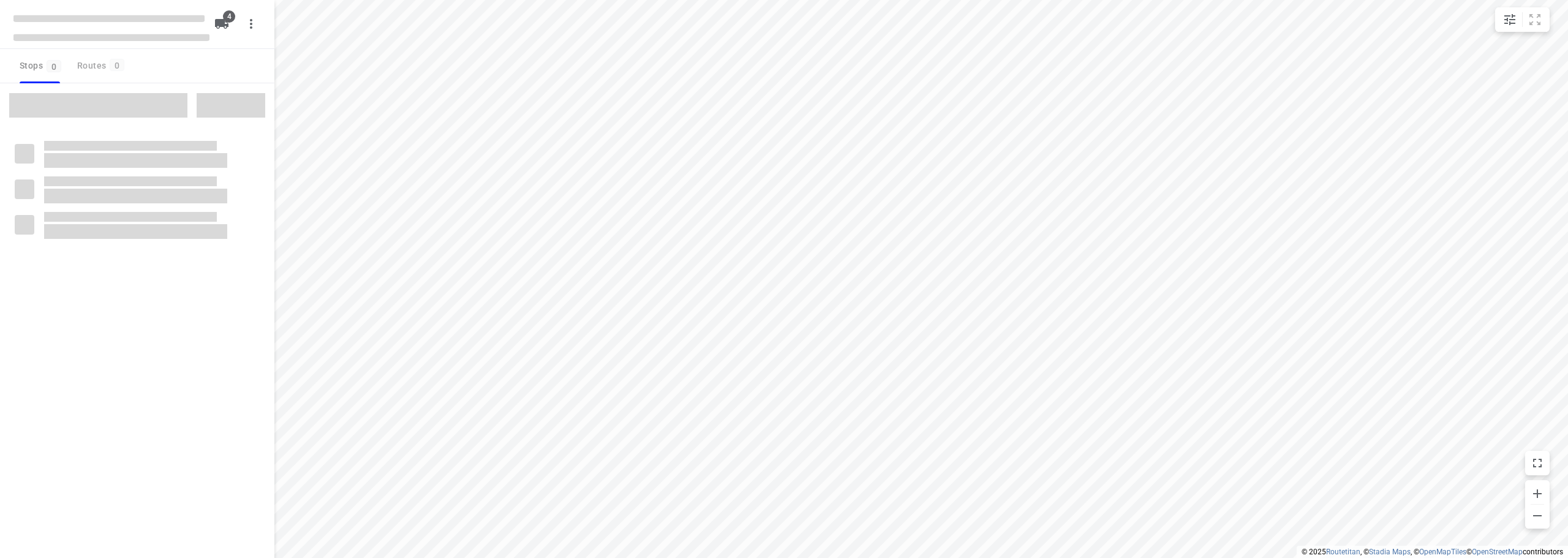
checkbox input "true"
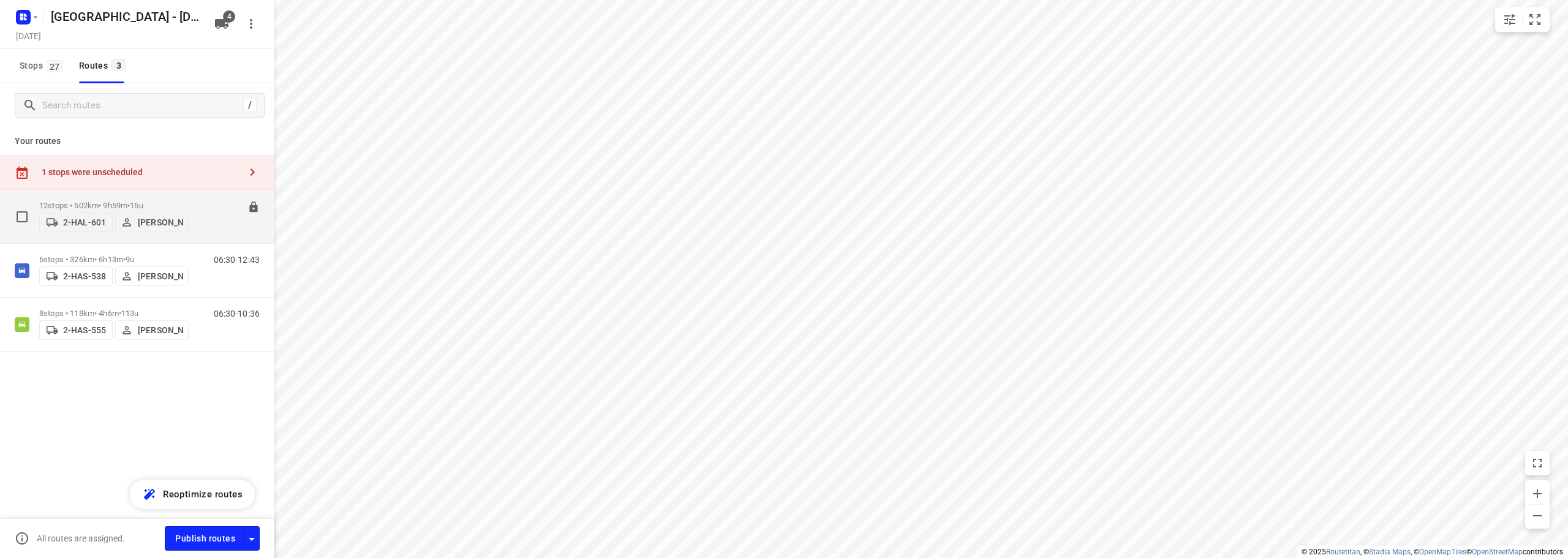
click at [101, 201] on p "12 stops • 502km • 9h59m • 15u" at bounding box center [114, 205] width 150 height 9
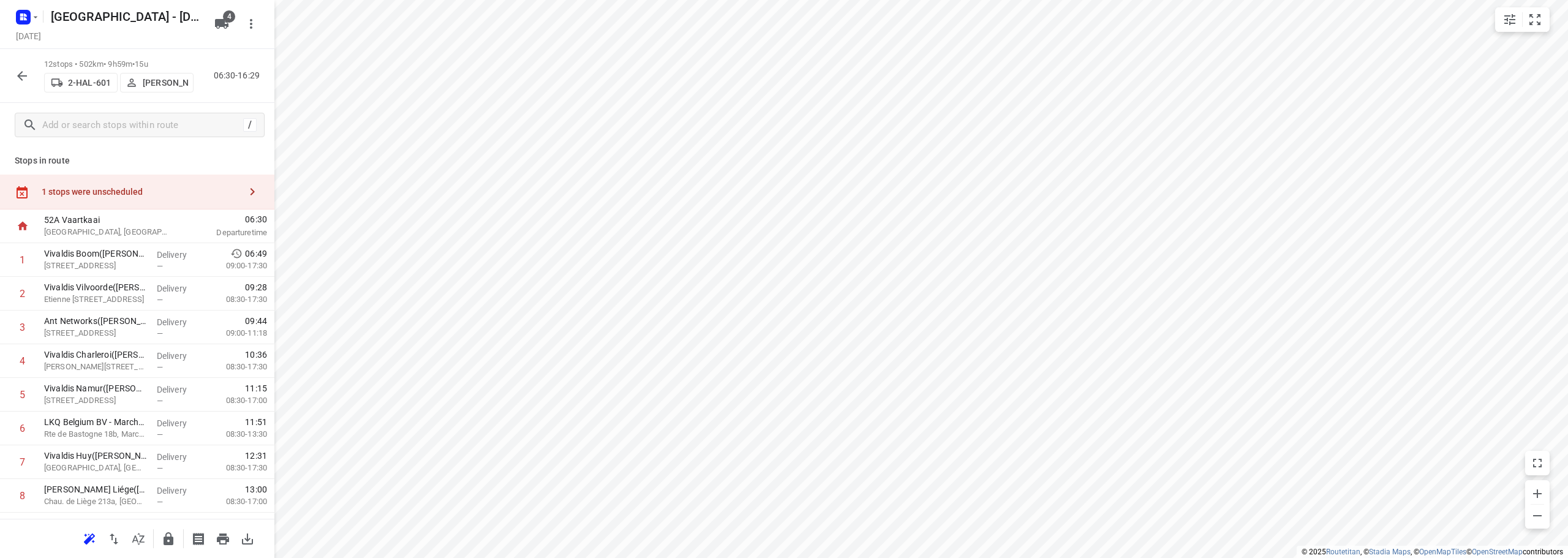
click at [16, 73] on icon "button" at bounding box center [21, 76] width 14 height 14
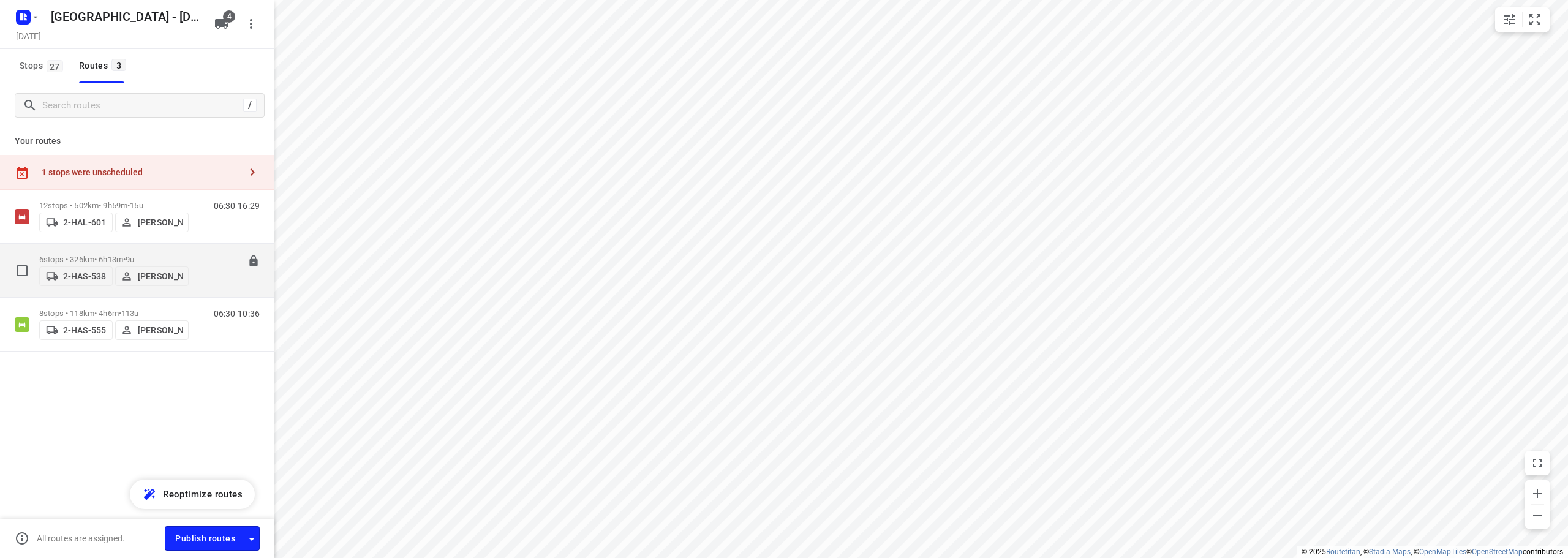
click at [126, 255] on span "•" at bounding box center [125, 259] width 3 height 9
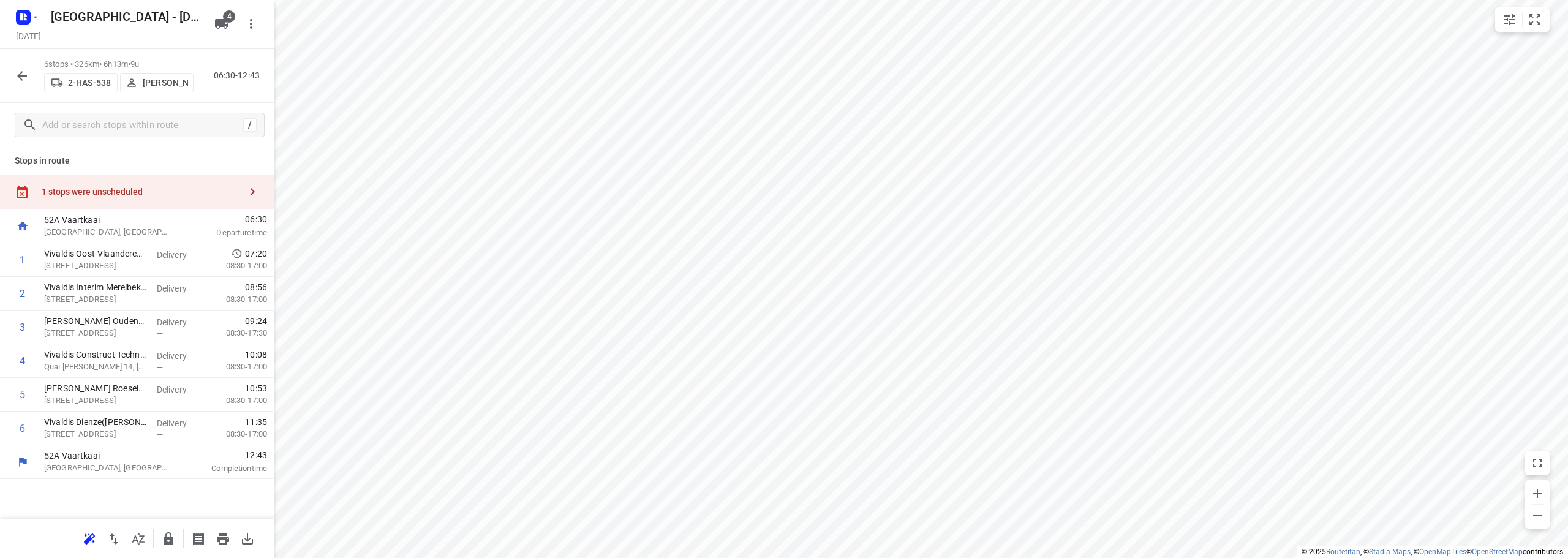
click at [19, 74] on icon "button" at bounding box center [22, 76] width 10 height 10
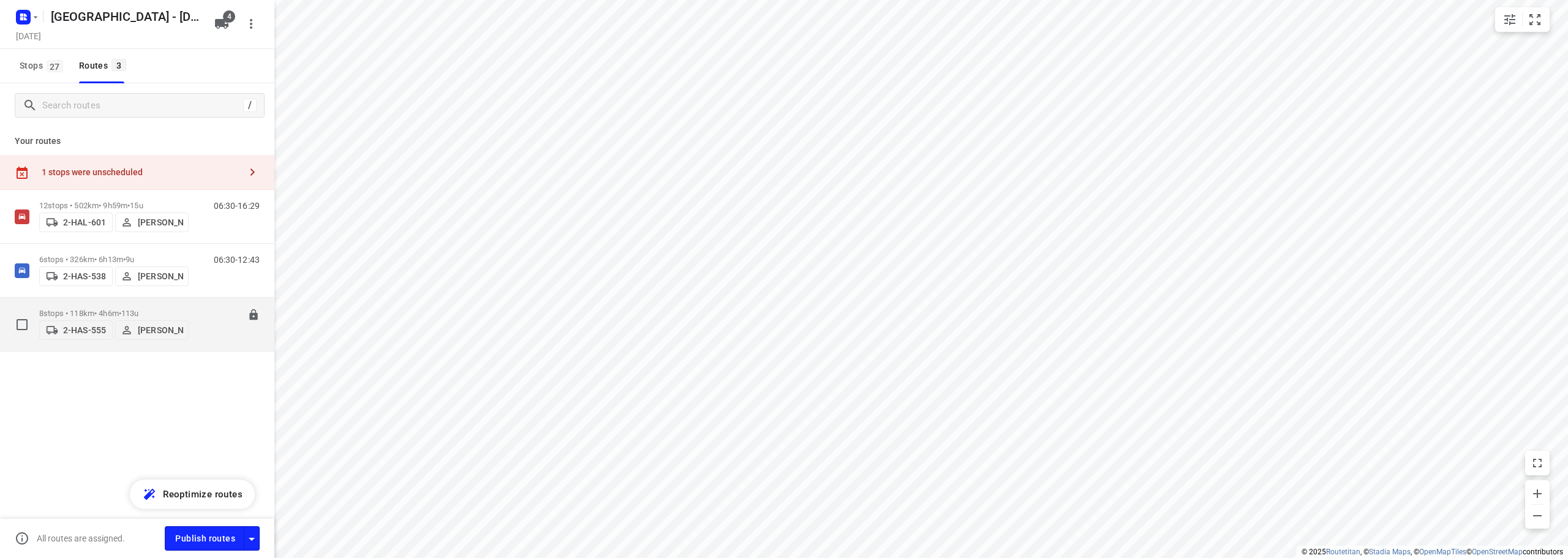
click at [121, 309] on span "•" at bounding box center [120, 313] width 3 height 9
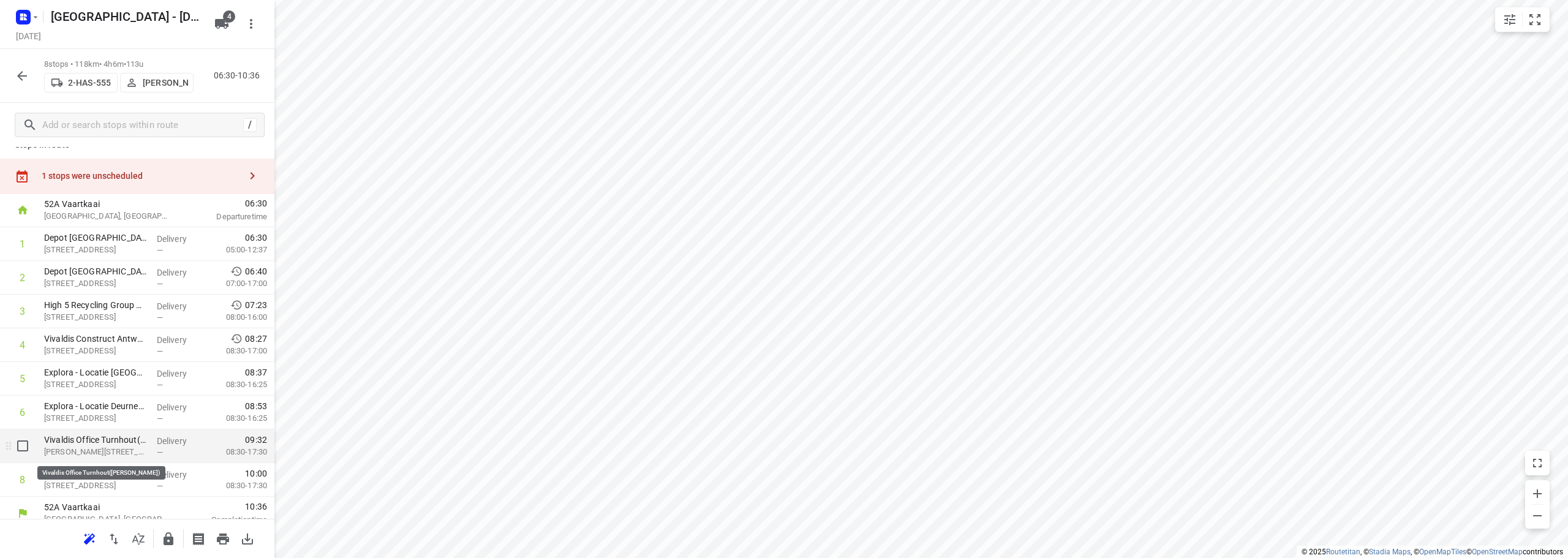
scroll to position [28, 0]
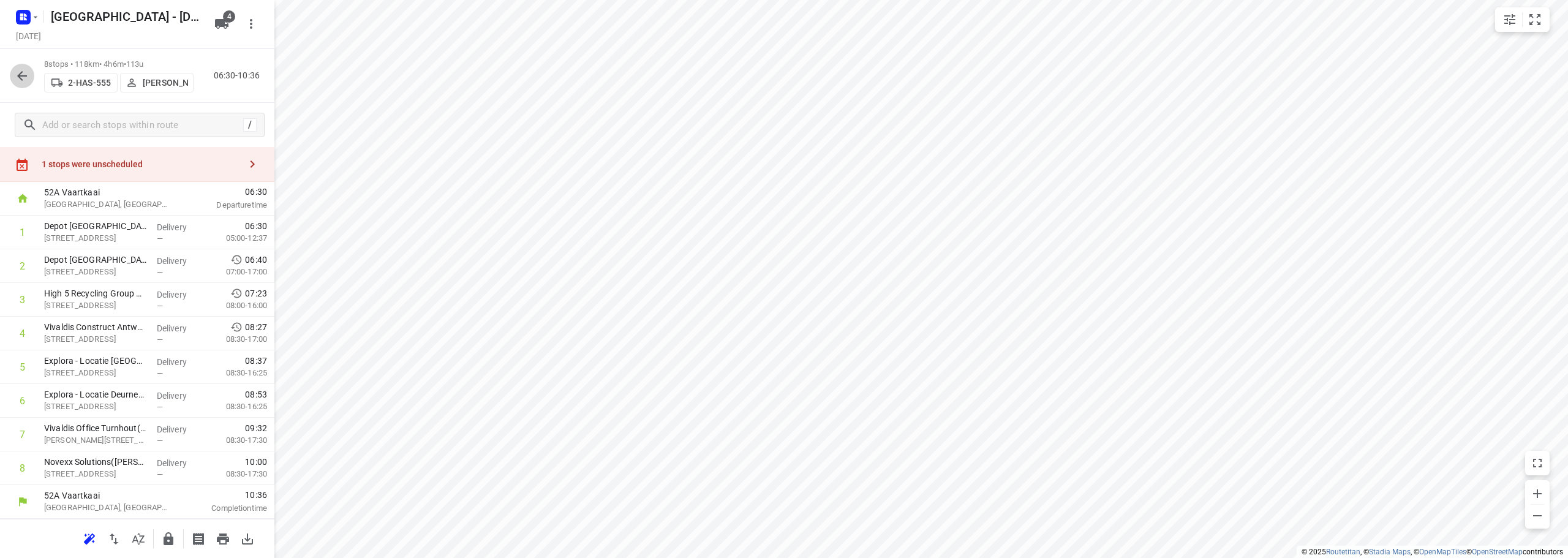
click at [24, 73] on icon "button" at bounding box center [21, 76] width 14 height 14
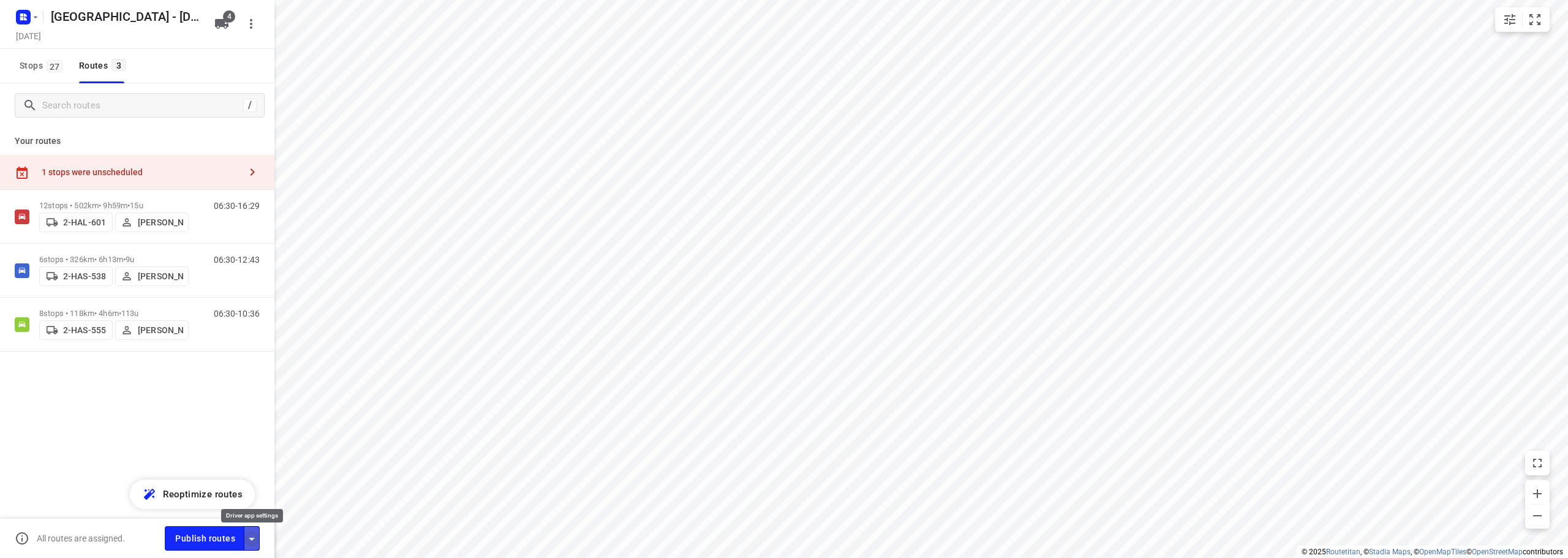
click at [250, 539] on icon "button" at bounding box center [252, 539] width 6 height 3
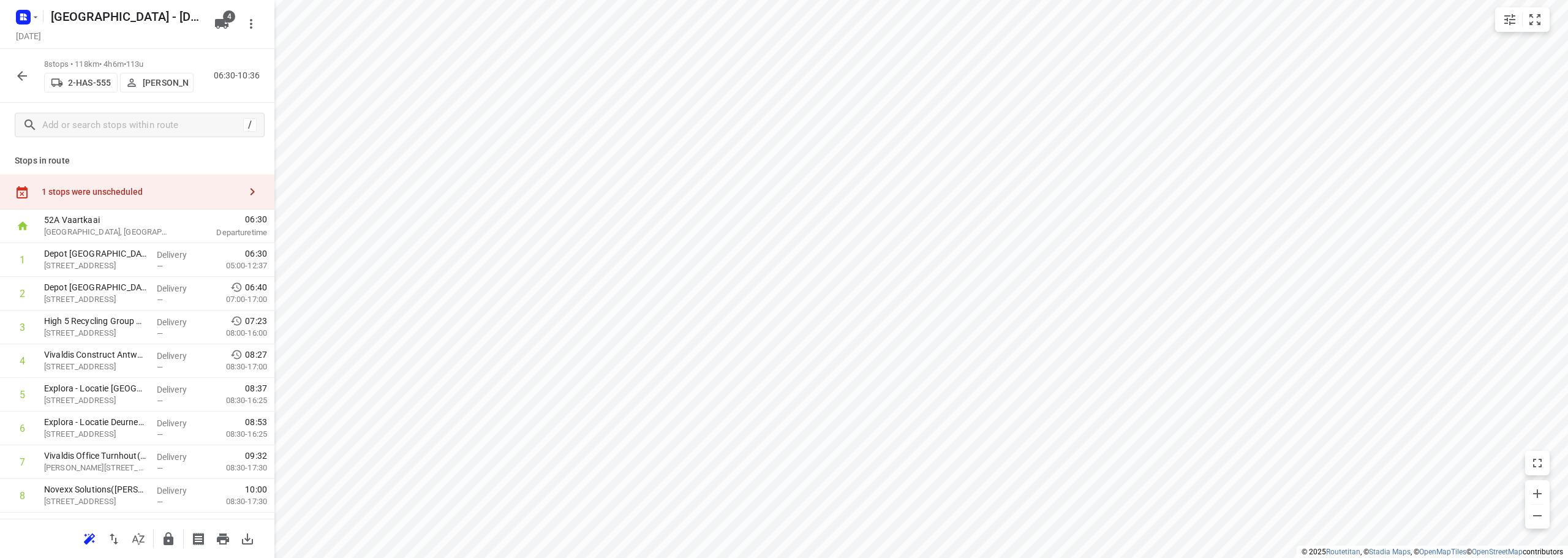
click at [78, 197] on div "1 stops were unscheduled" at bounding box center [141, 192] width 199 height 10
drag, startPoint x: 357, startPoint y: 106, endPoint x: 128, endPoint y: 388, distance: 363.3
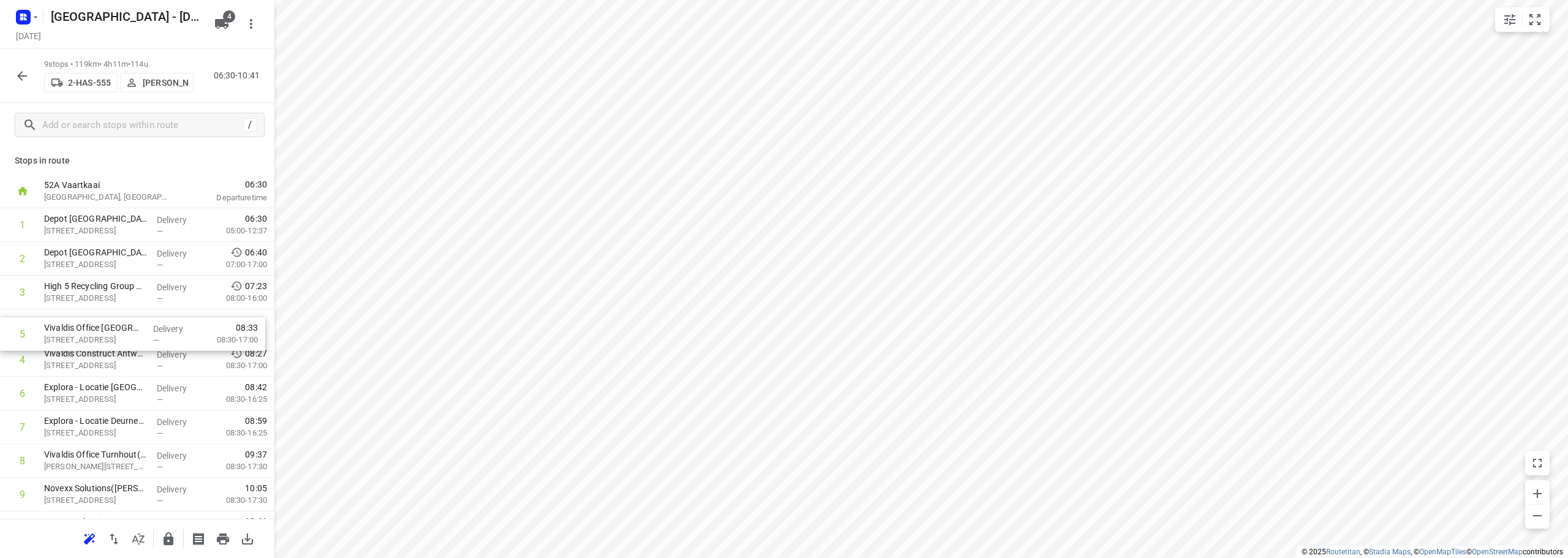
drag, startPoint x: 81, startPoint y: 366, endPoint x: 81, endPoint y: 338, distance: 28.0
click at [81, 338] on div "1 Depot [GEOGRAPHIC_DATA](Depot [GEOGRAPHIC_DATA]) [STREET_ADDRESS] Delivery — …" at bounding box center [137, 360] width 274 height 303
click at [22, 70] on icon "button" at bounding box center [21, 76] width 14 height 14
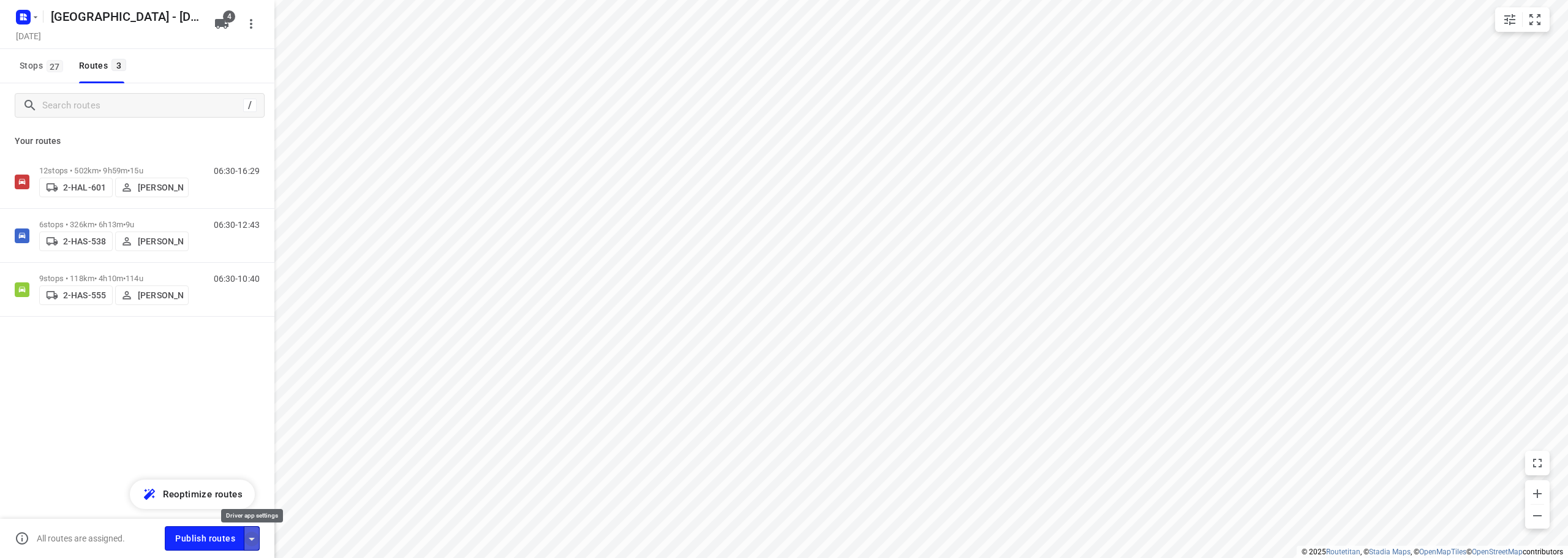
click at [259, 540] on icon "button" at bounding box center [251, 539] width 14 height 14
click at [254, 539] on icon "button" at bounding box center [251, 539] width 14 height 14
click at [206, 537] on span "Publish routes" at bounding box center [205, 539] width 60 height 15
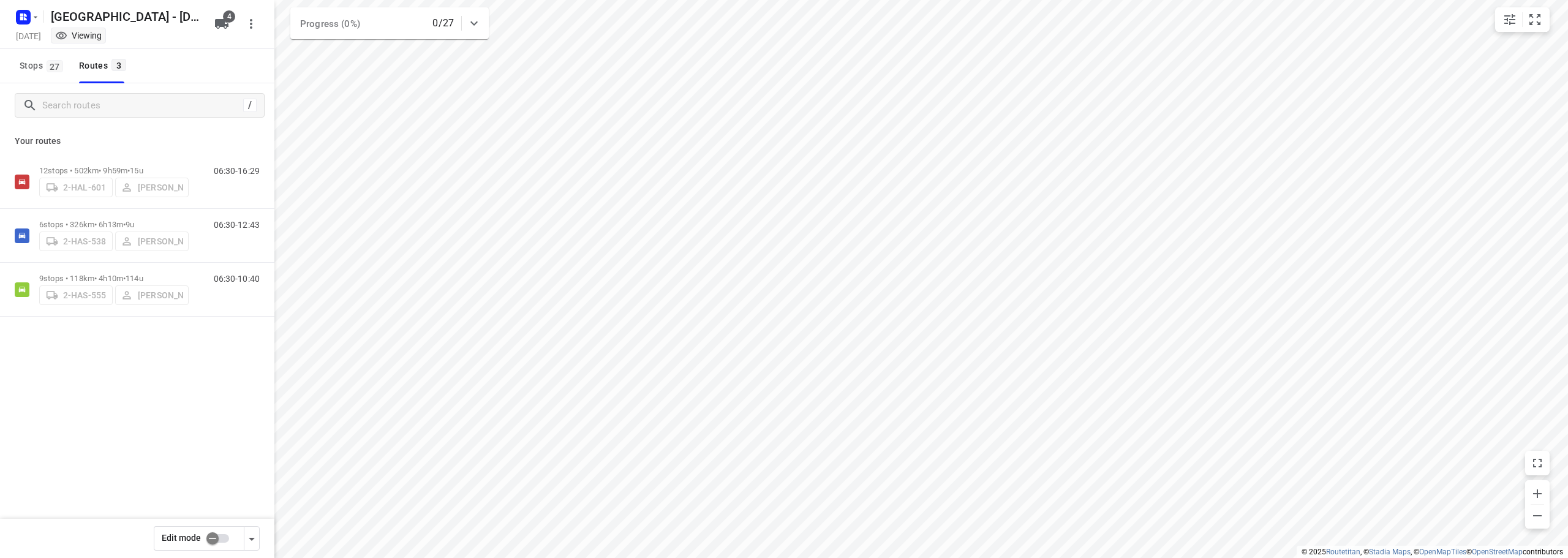
click at [31, 17] on icon "button" at bounding box center [36, 18] width 10 height 10
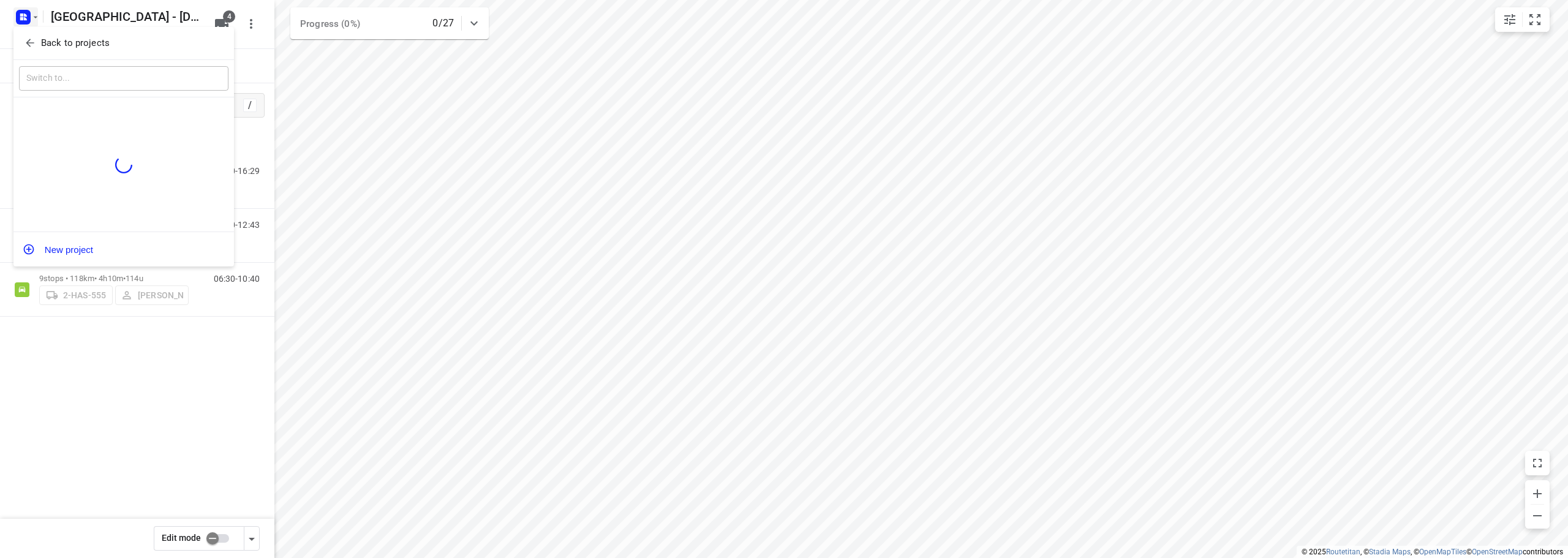
click at [31, 36] on span "Back to projects" at bounding box center [123, 43] width 200 height 14
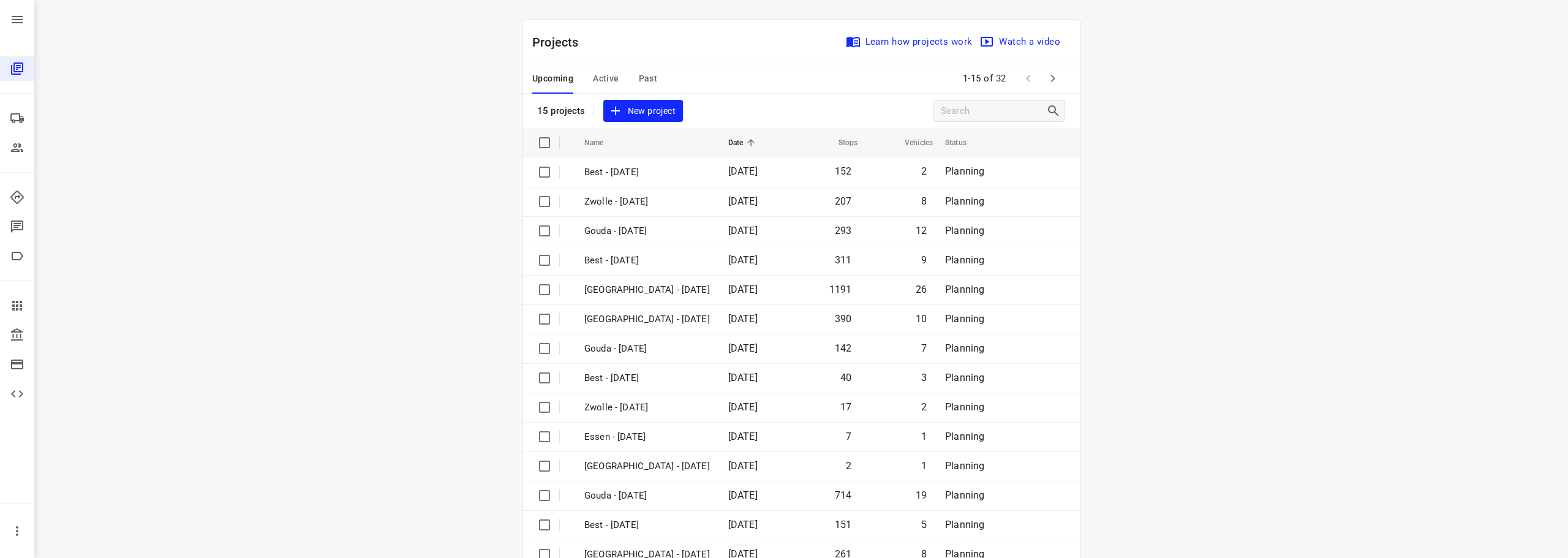
click at [602, 75] on span "Active" at bounding box center [606, 78] width 26 height 15
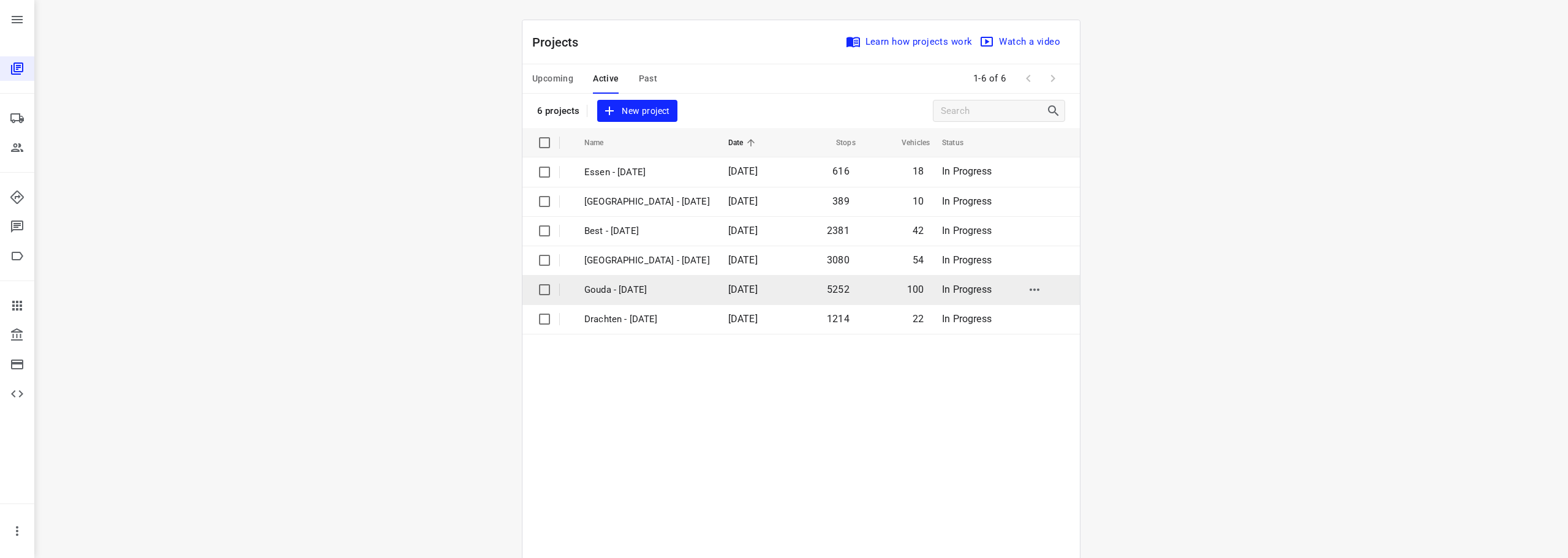
click at [606, 290] on p "Gouda - [DATE]" at bounding box center [647, 290] width 126 height 14
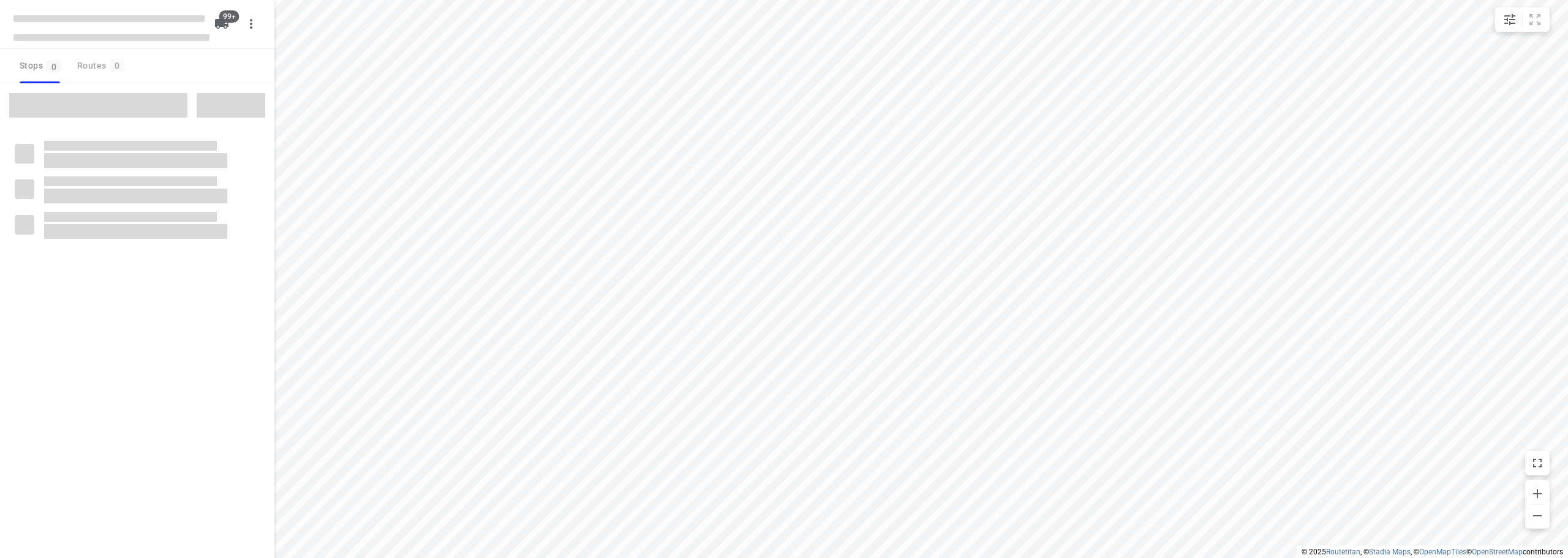
checkbox input "true"
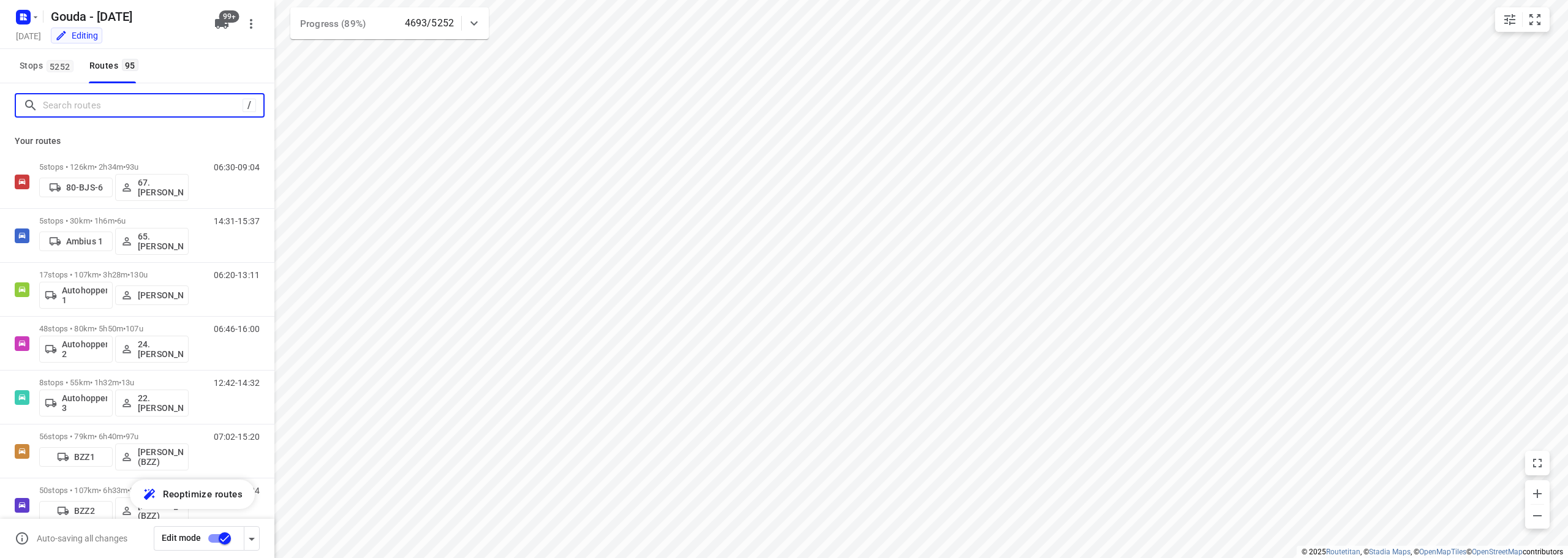
click at [145, 110] on input "Search routes" at bounding box center [142, 106] width 200 height 19
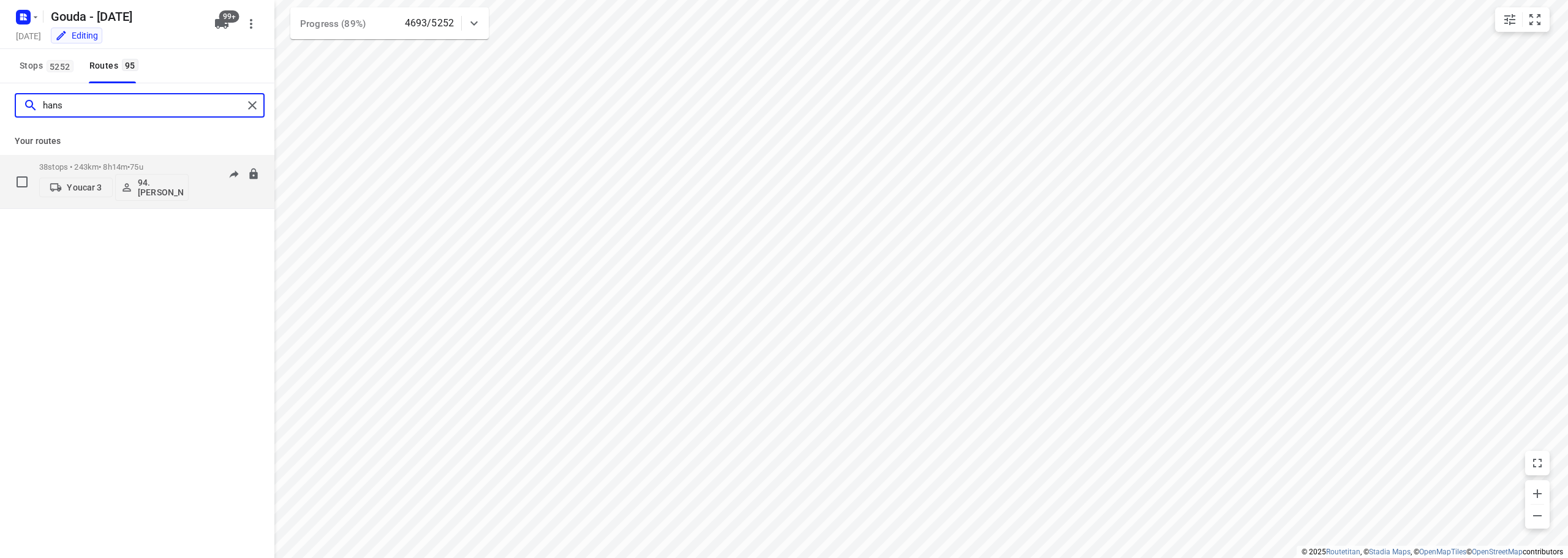
type input "hans"
click at [147, 158] on div "38 stops • 243km • 8h14m • 75u Youcar 3 94.[PERSON_NAME]" at bounding box center [114, 181] width 150 height 51
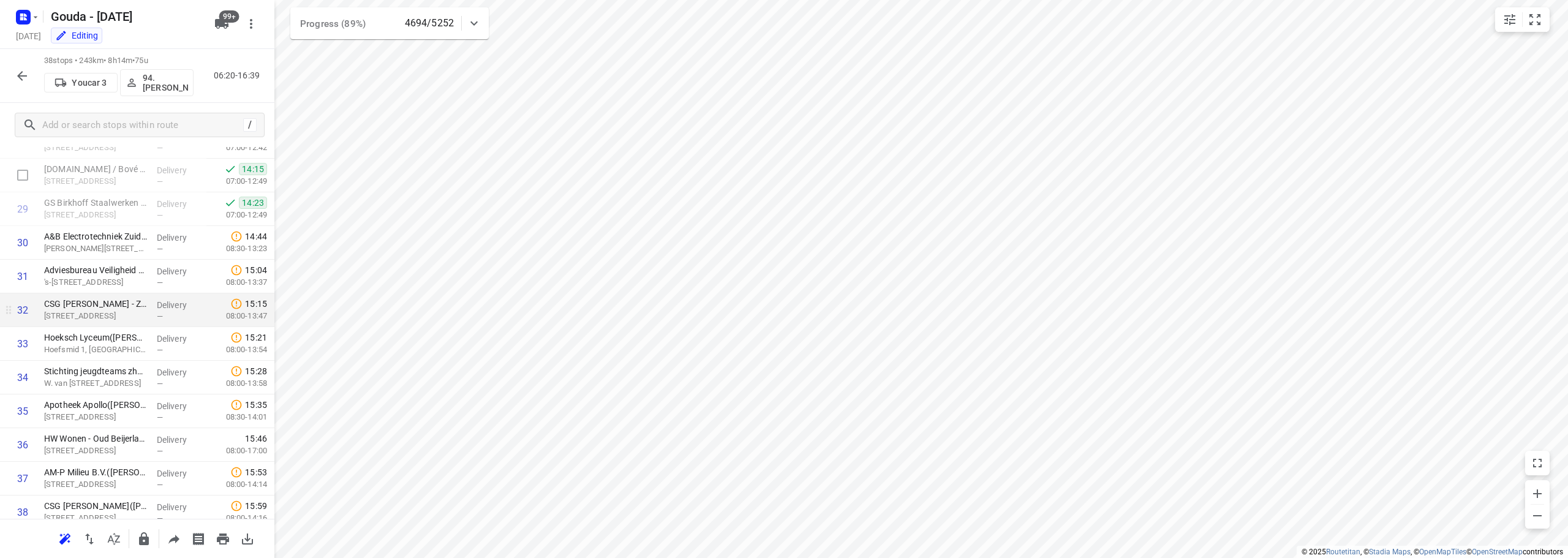
scroll to position [758, 0]
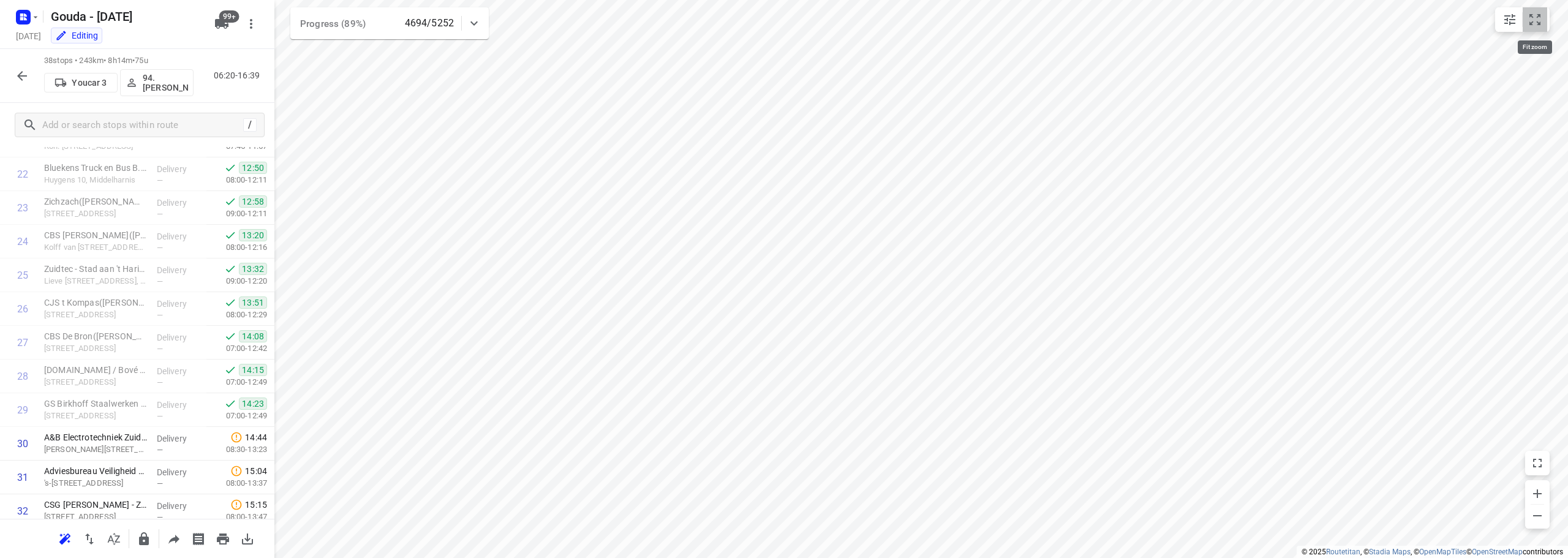
click at [1541, 19] on icon "small contained button group" at bounding box center [1535, 19] width 14 height 14
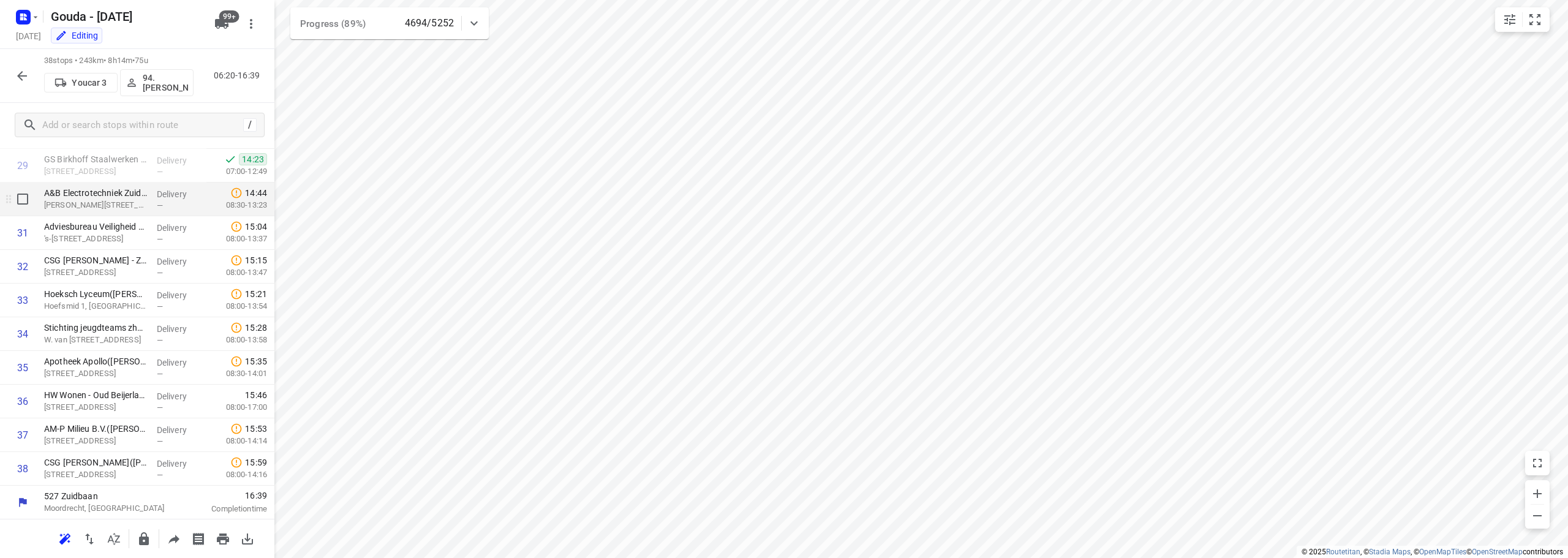
scroll to position [1003, 0]
drag, startPoint x: 26, startPoint y: 76, endPoint x: 78, endPoint y: 11, distance: 83.2
click at [26, 75] on icon "button" at bounding box center [22, 76] width 10 height 10
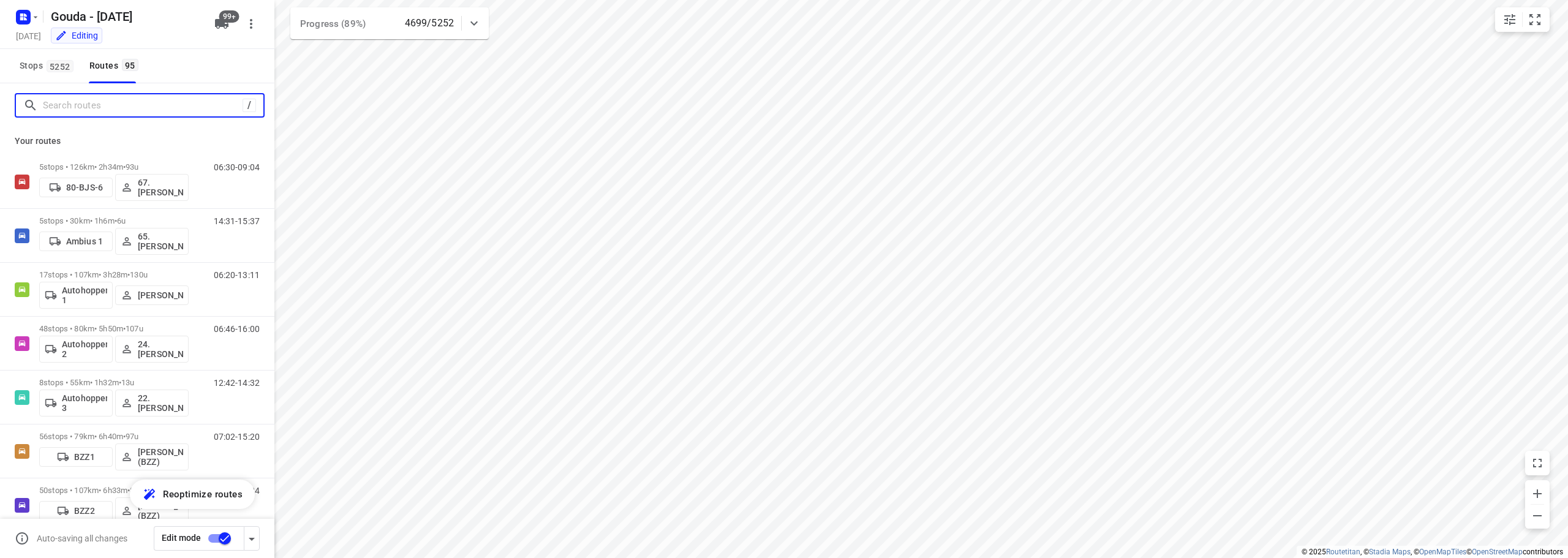
click at [84, 100] on input "Search routes" at bounding box center [142, 106] width 200 height 19
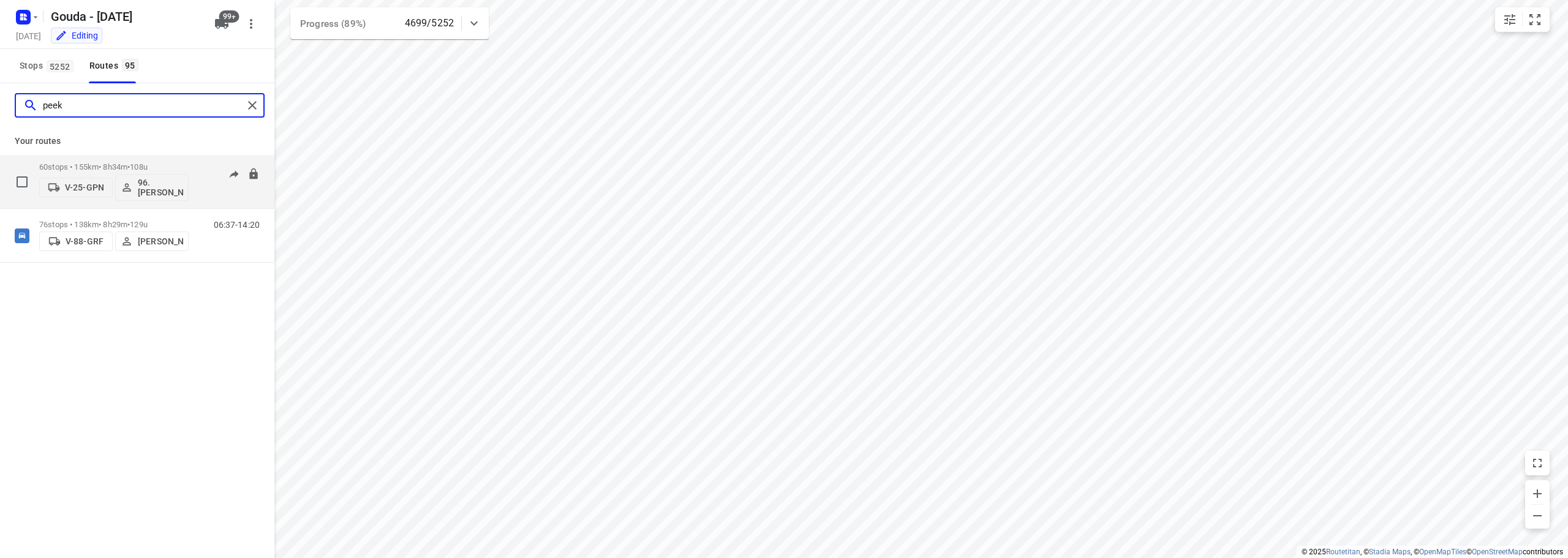
type input "peek"
click at [86, 162] on p "60 stops • 155km • 8h34m • 108u" at bounding box center [114, 167] width 150 height 9
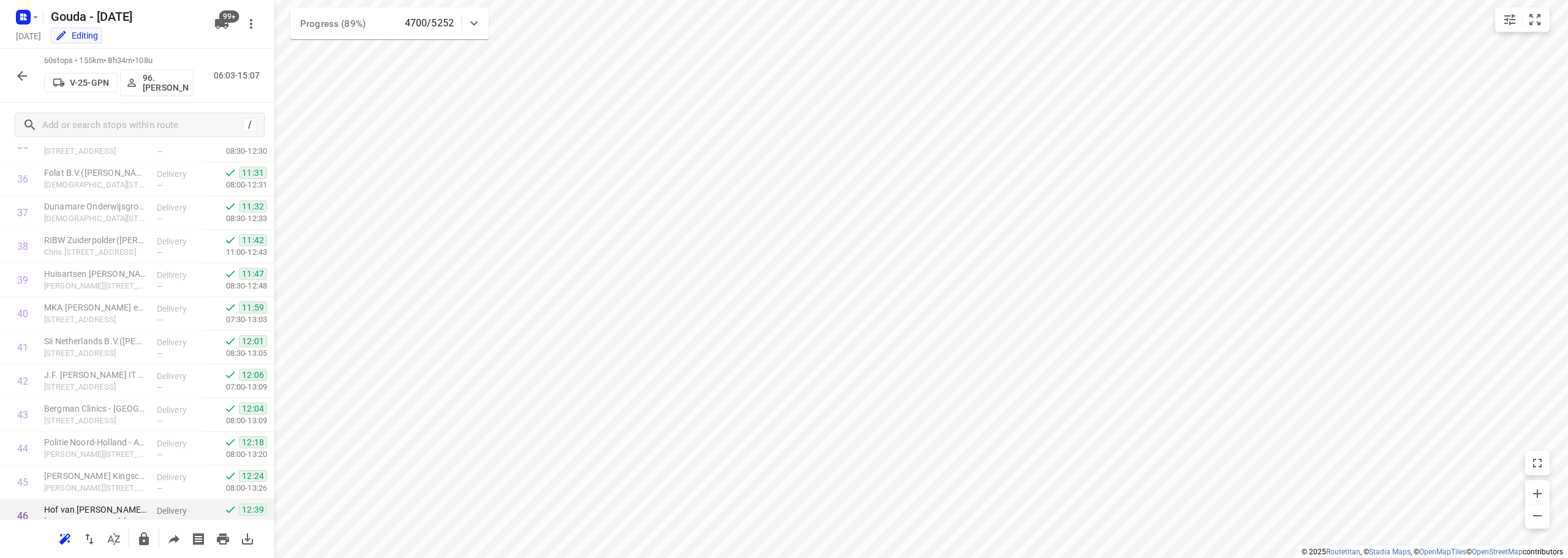
scroll to position [1745, 0]
click at [14, 75] on button "button" at bounding box center [22, 76] width 24 height 24
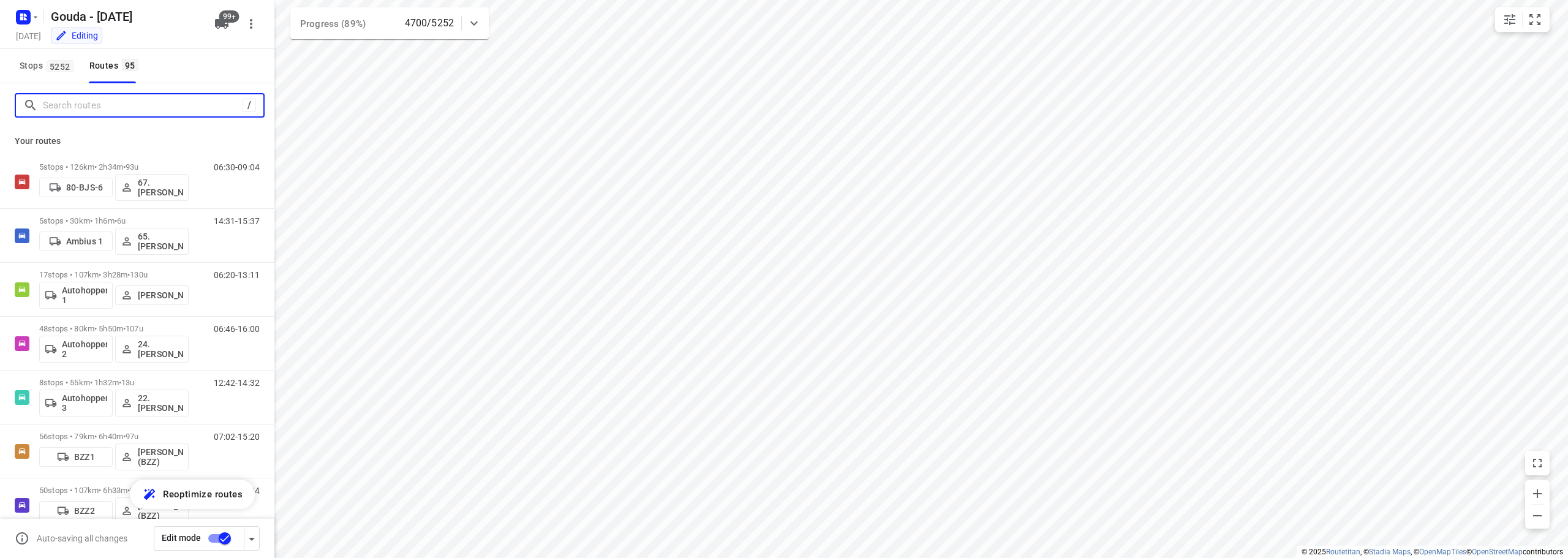
click at [75, 103] on input "Search routes" at bounding box center [142, 106] width 200 height 19
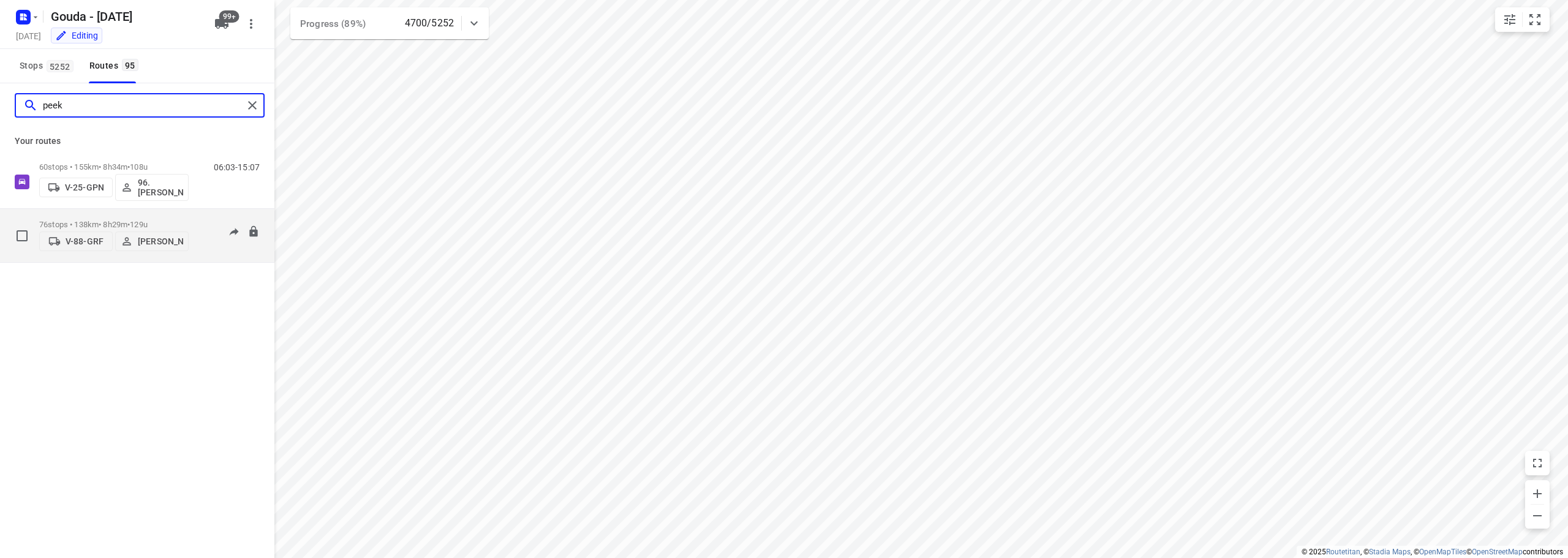
type input "peek"
click at [96, 214] on div "76 stops • 138km • 8h29m • 129u V-88-GRF [PERSON_NAME]" at bounding box center [114, 235] width 150 height 43
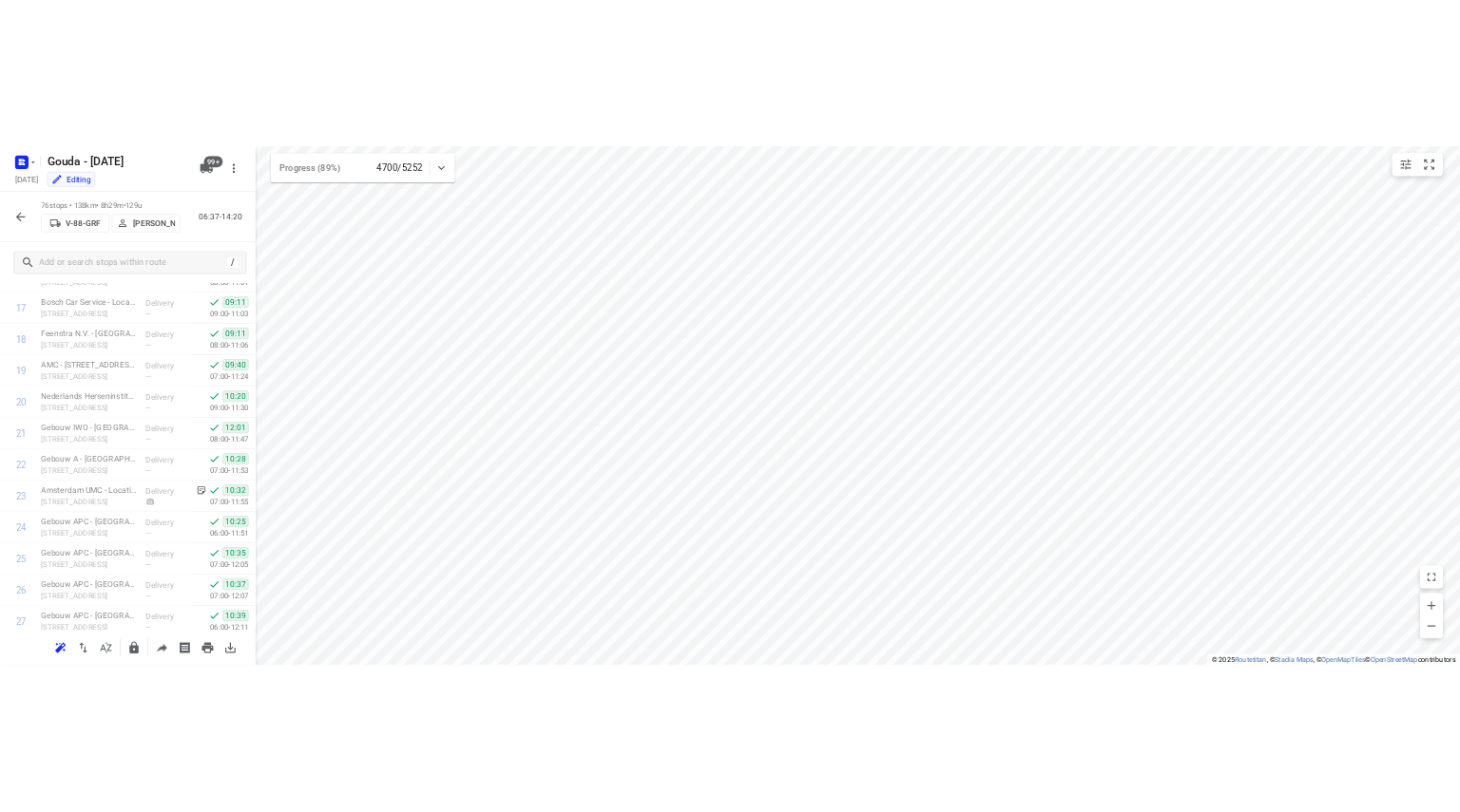
scroll to position [0, 0]
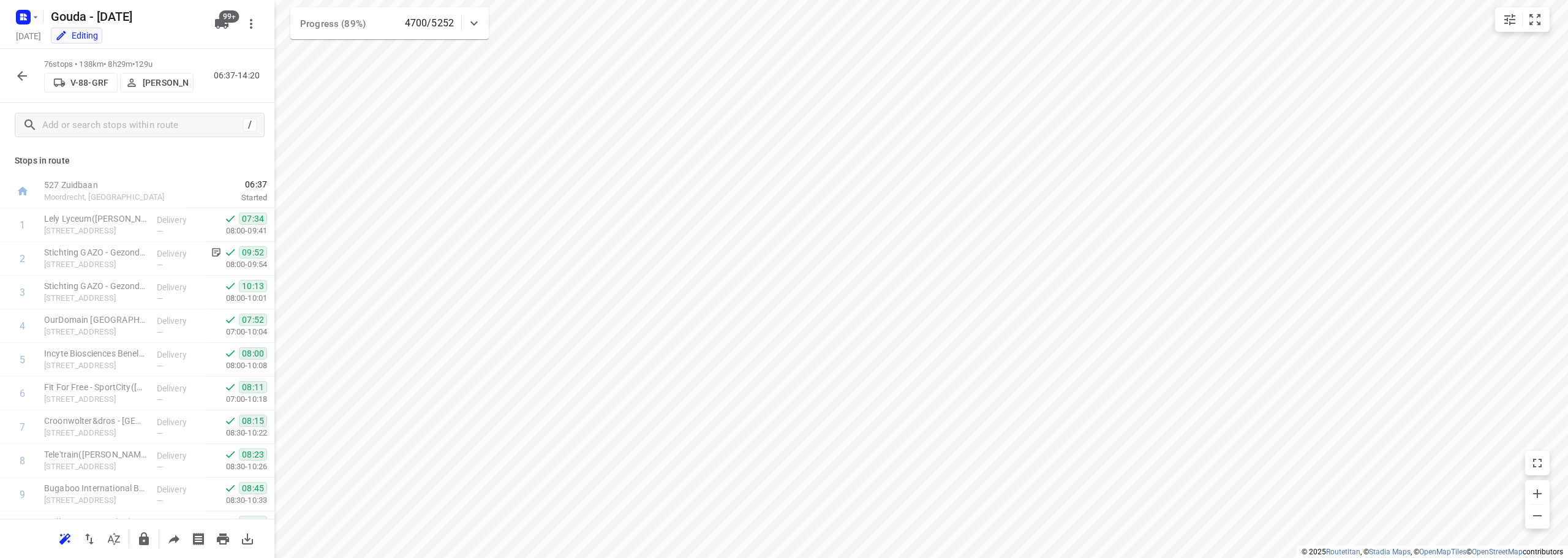
click at [24, 71] on icon "button" at bounding box center [21, 76] width 14 height 14
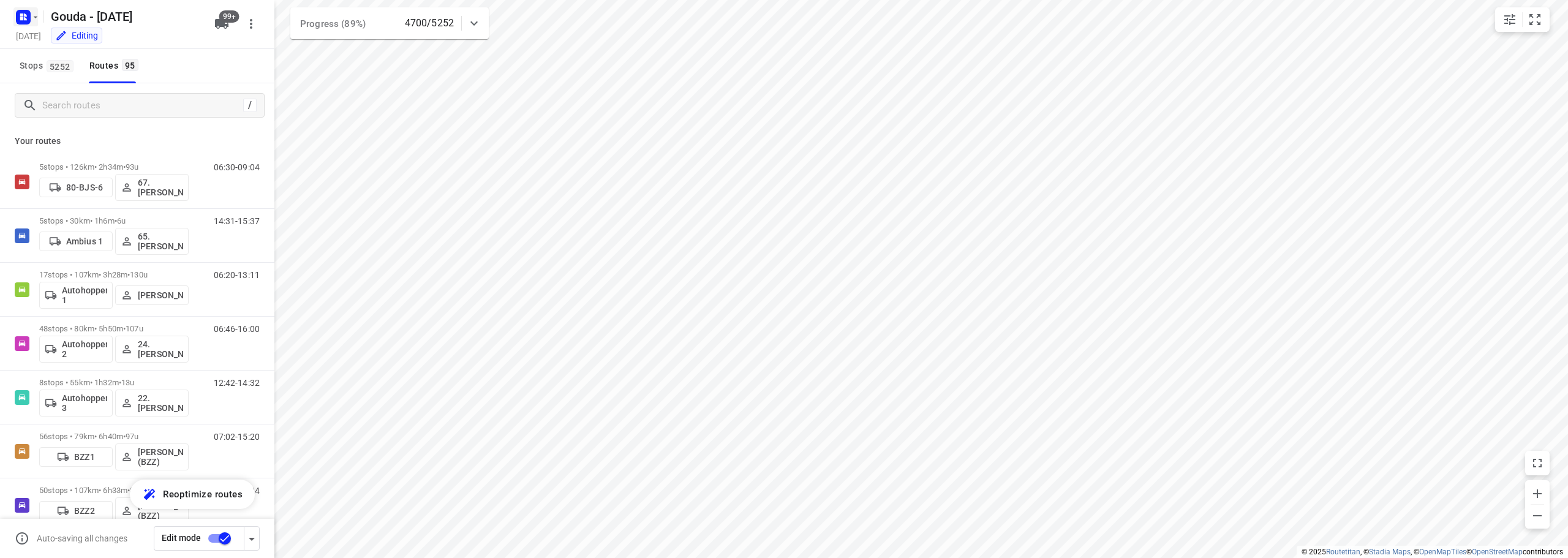
click at [31, 21] on icon "button" at bounding box center [36, 18] width 10 height 10
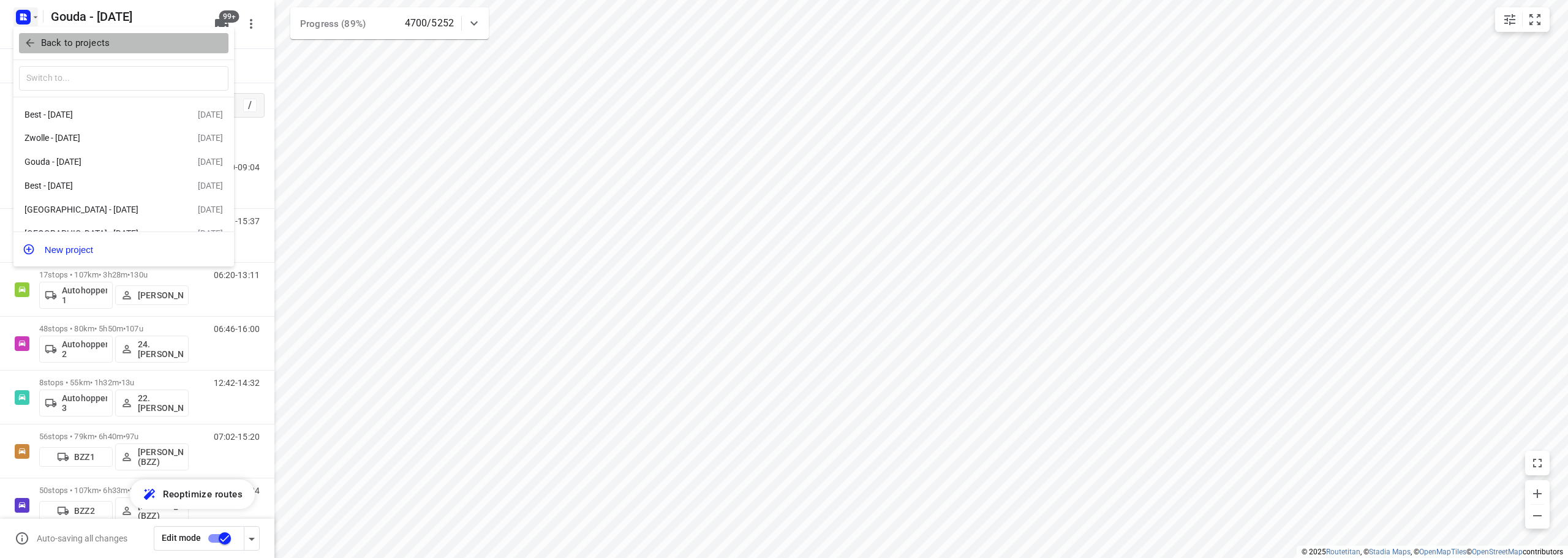
click at [34, 46] on icon "button" at bounding box center [30, 43] width 13 height 13
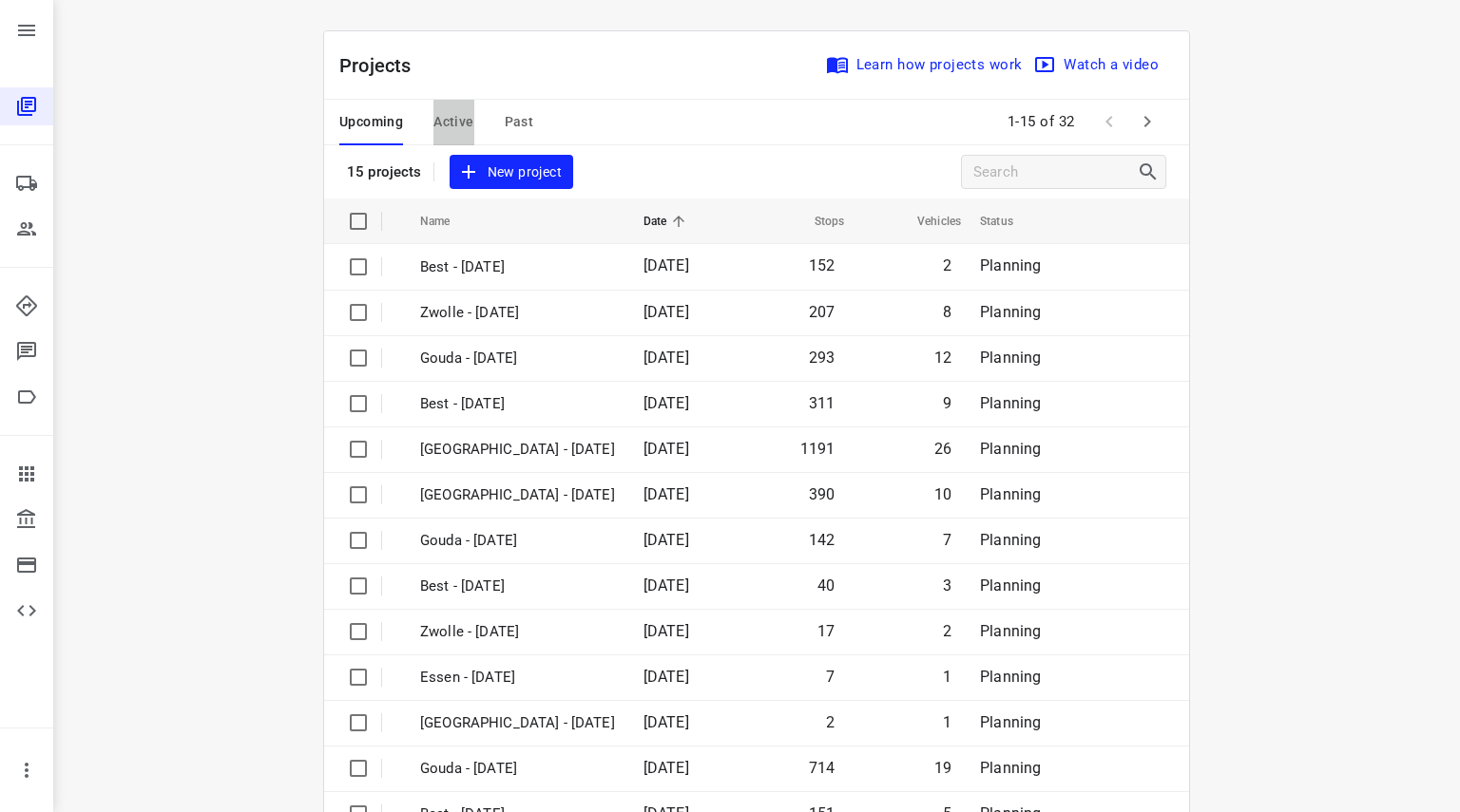
click at [451, 125] on span "Active" at bounding box center [453, 121] width 40 height 23
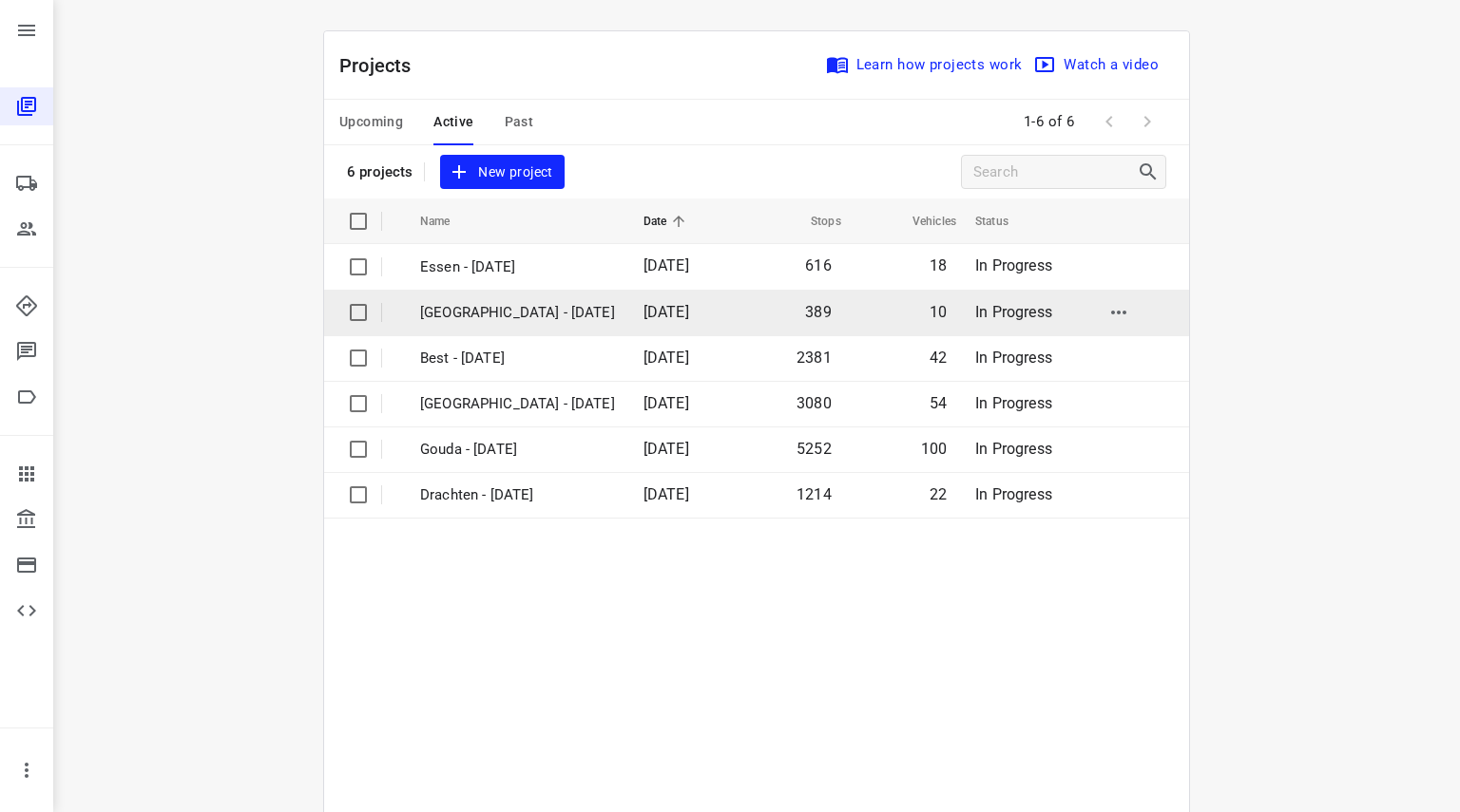
click at [481, 327] on td "[GEOGRAPHIC_DATA] - [DATE]" at bounding box center [515, 312] width 227 height 46
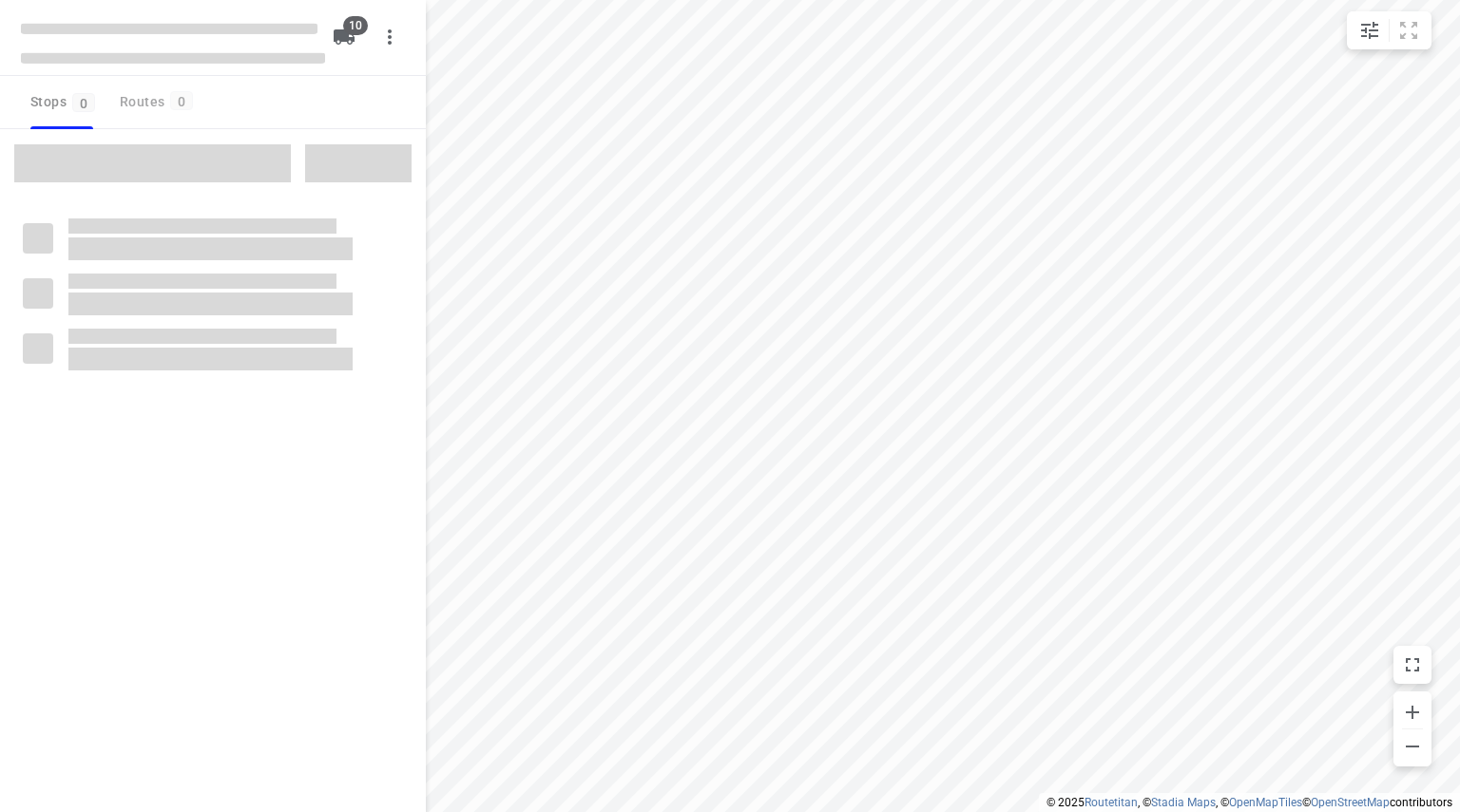
checkbox input "true"
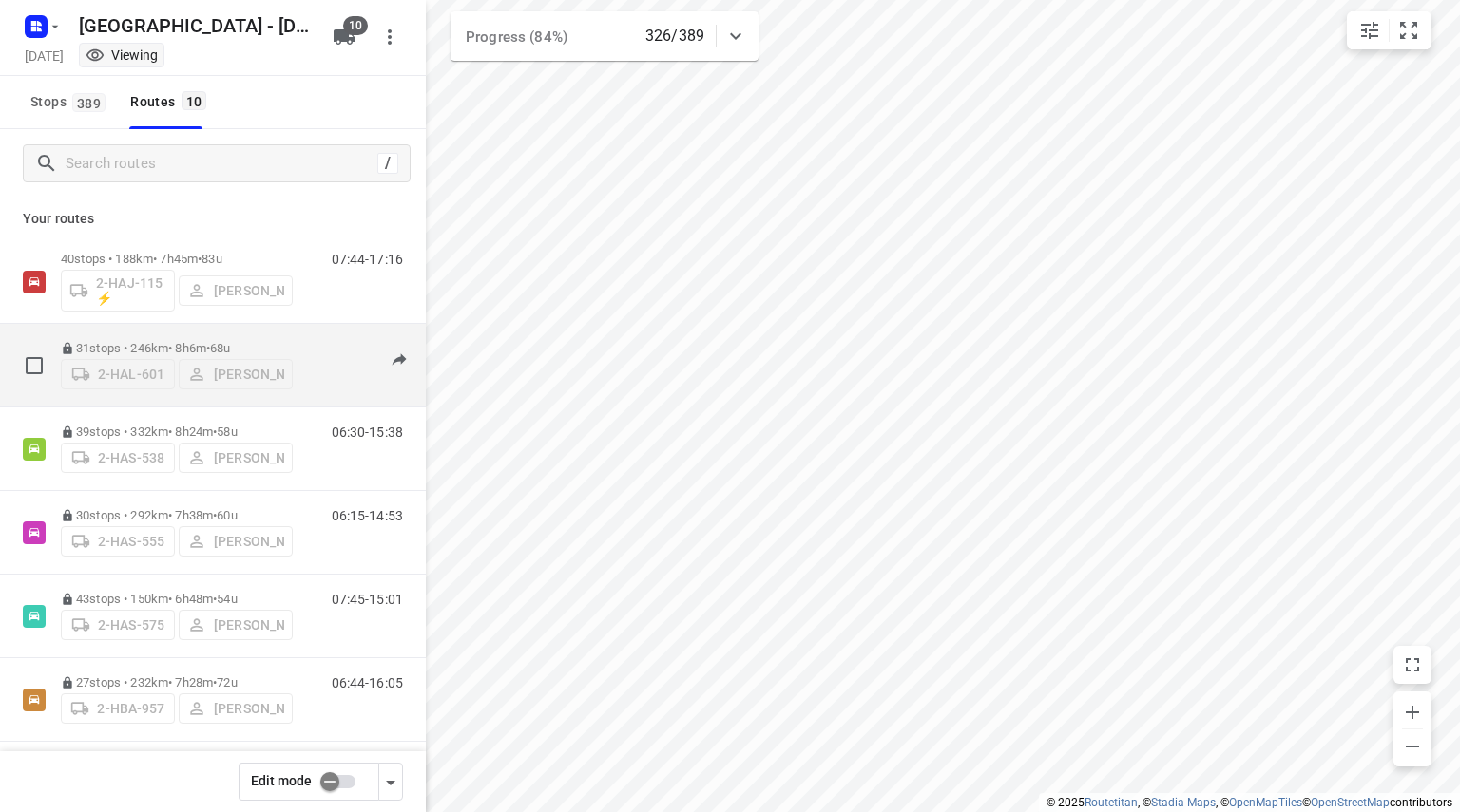
click at [210, 341] on span "•" at bounding box center [208, 348] width 4 height 15
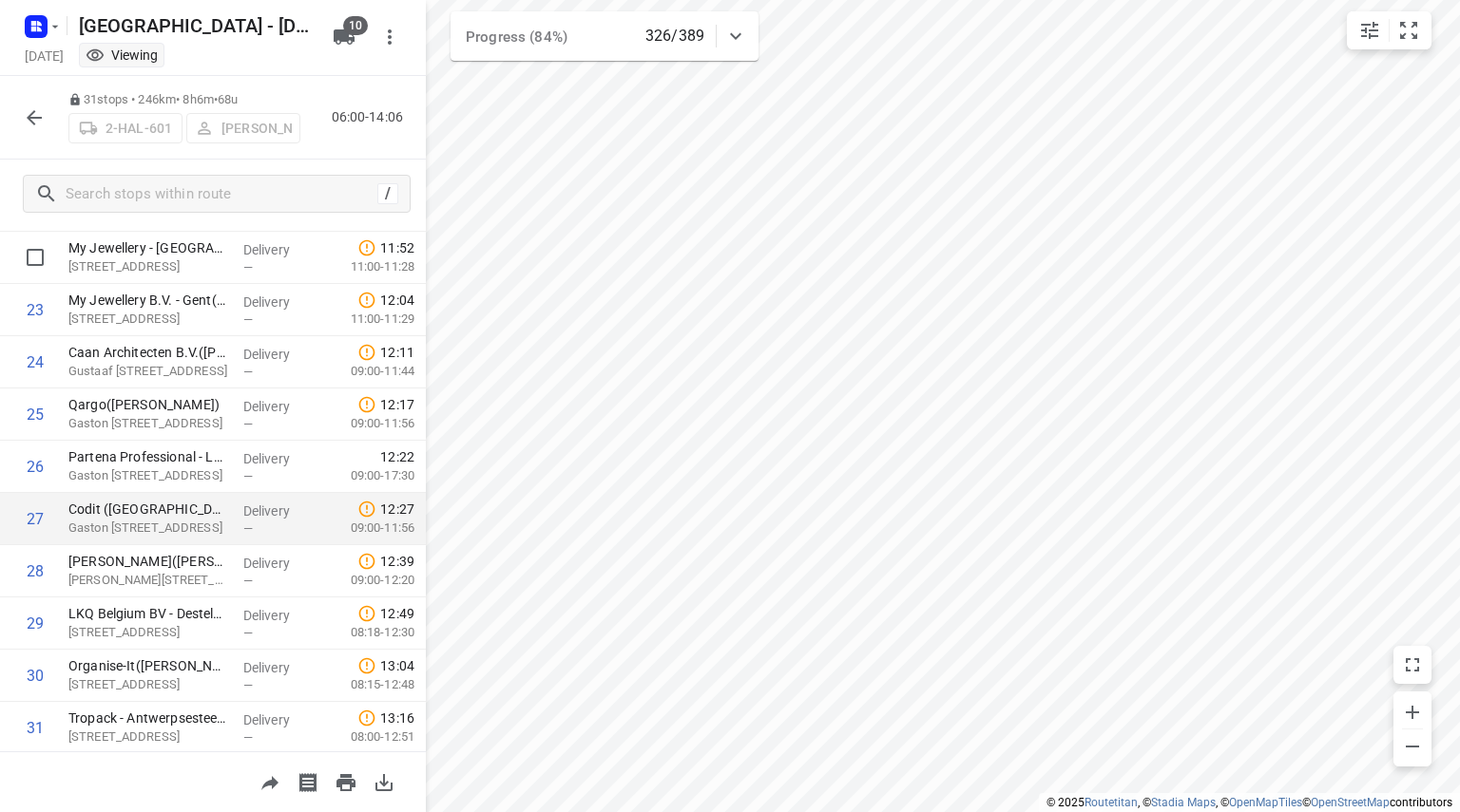
scroll to position [1243, 0]
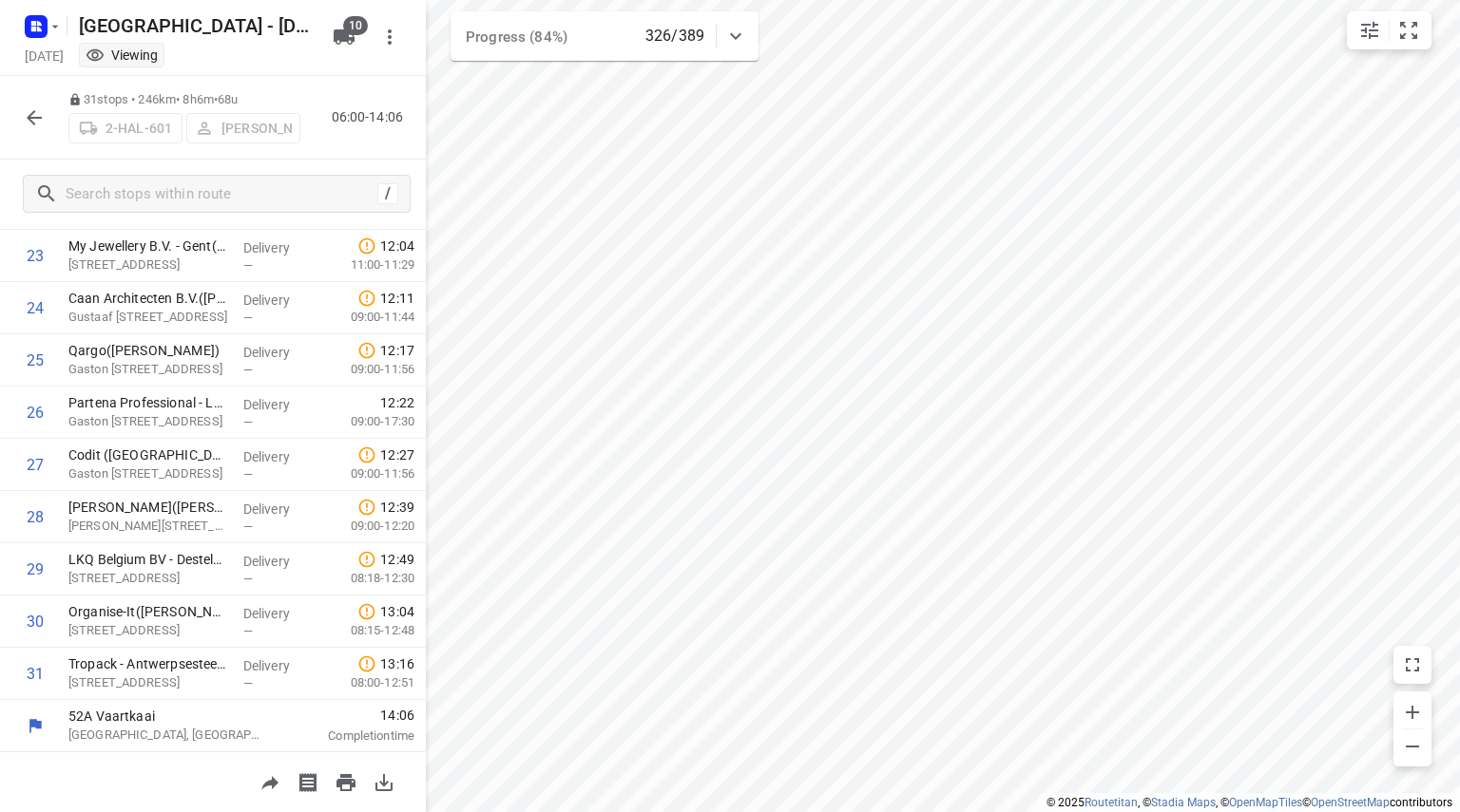
click at [30, 111] on icon "button" at bounding box center [33, 118] width 22 height 22
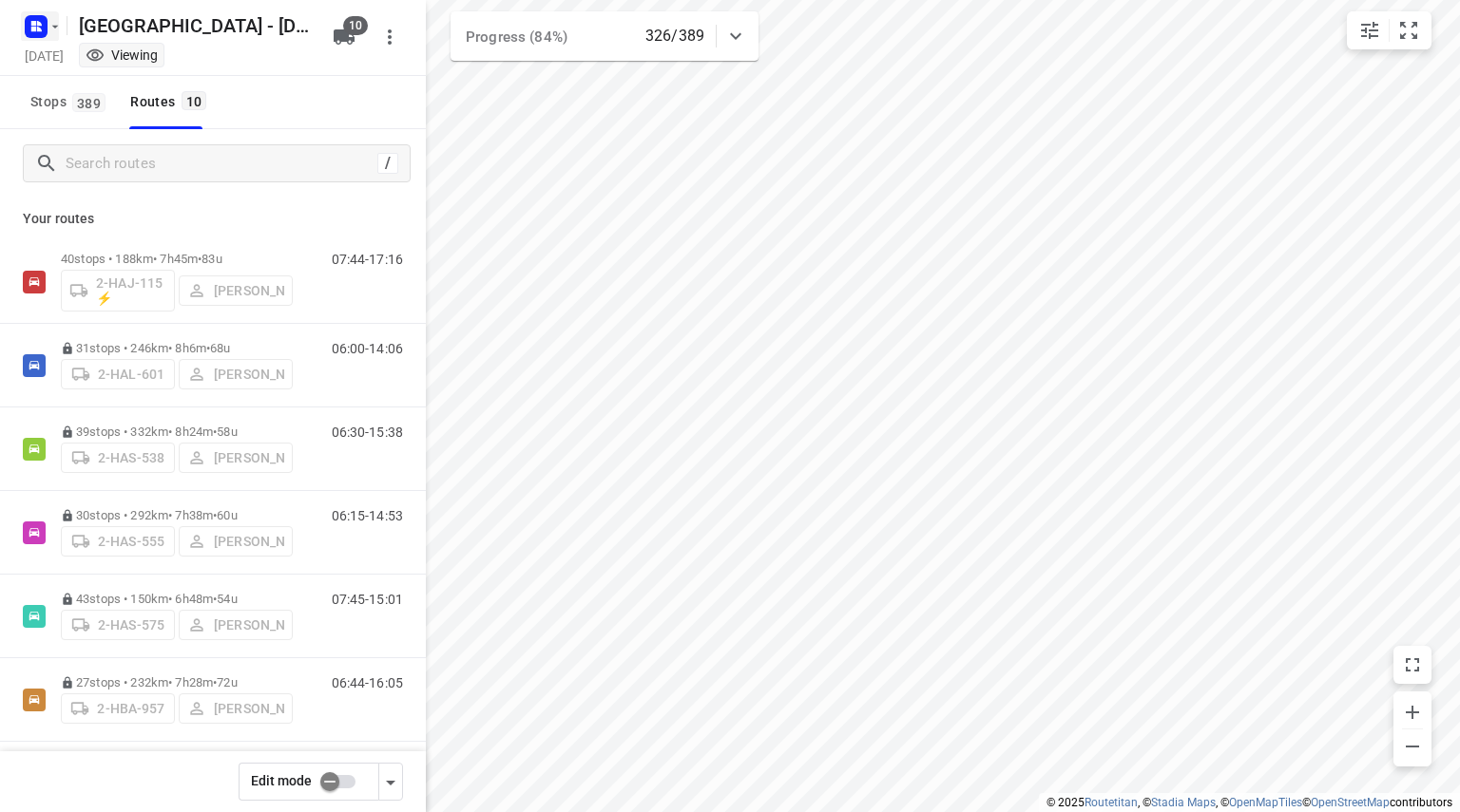
click at [57, 37] on button "button" at bounding box center [40, 26] width 38 height 30
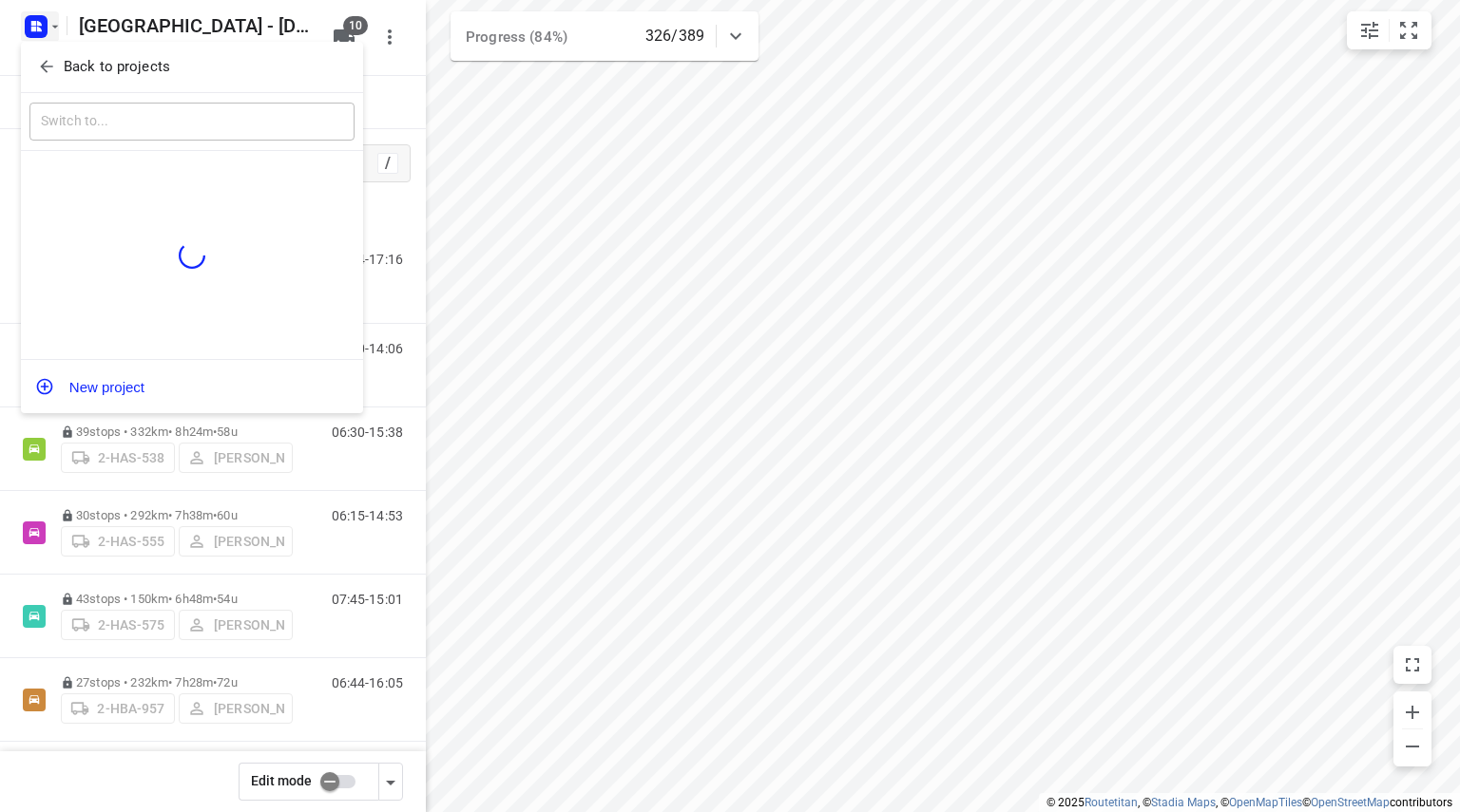
click at [48, 79] on button "Back to projects" at bounding box center [191, 67] width 325 height 31
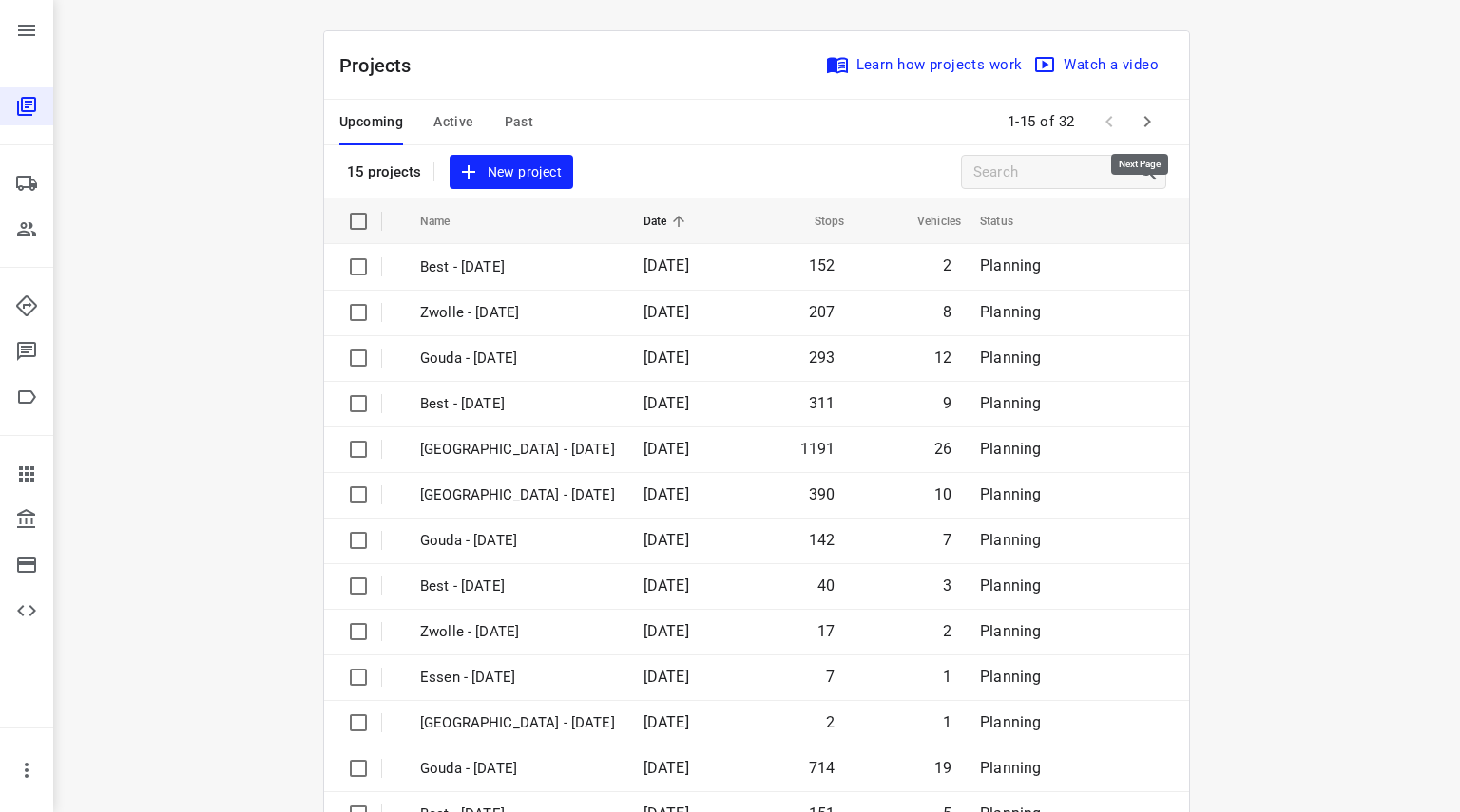
click at [1144, 120] on icon "button" at bounding box center [1147, 121] width 7 height 12
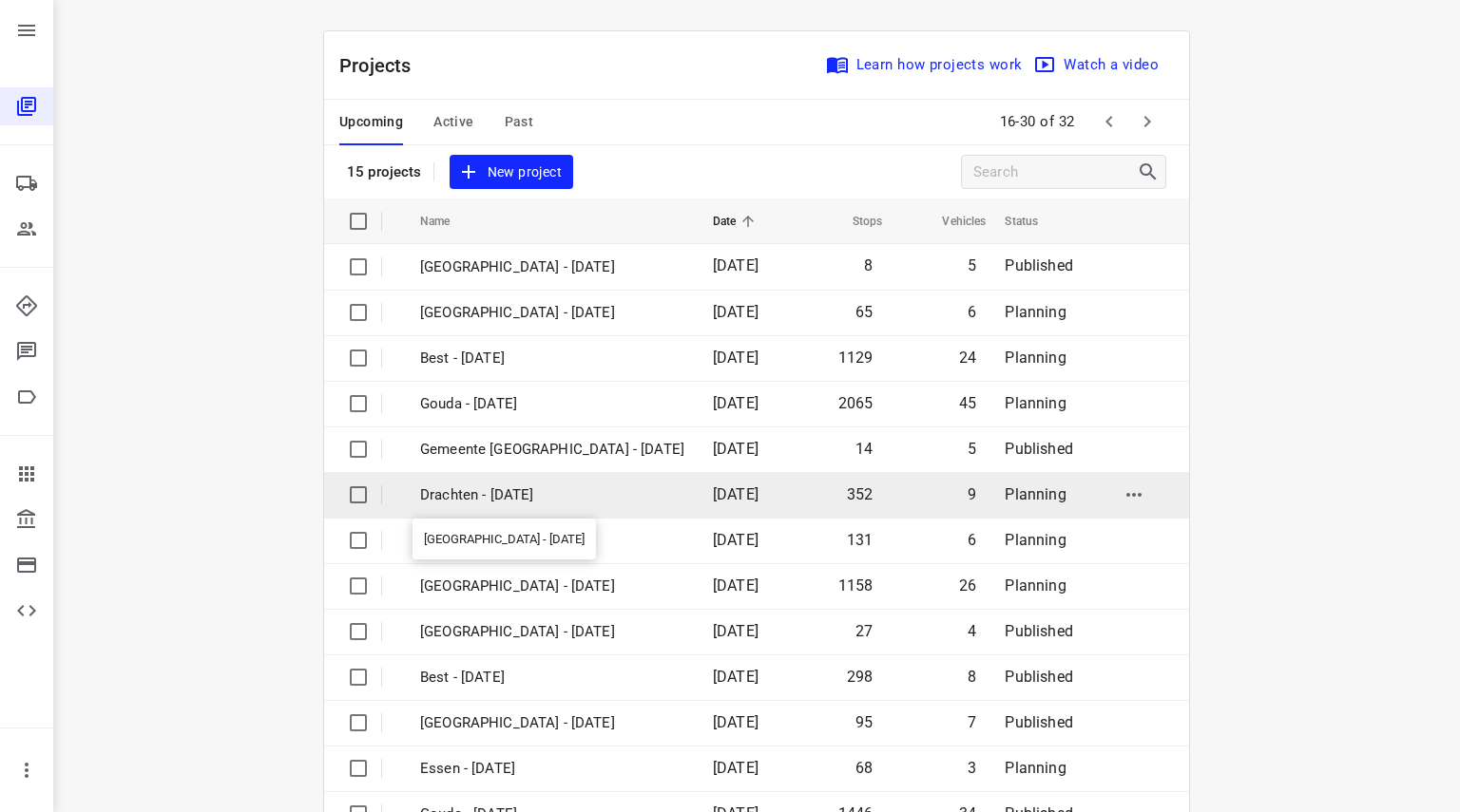
scroll to position [147, 0]
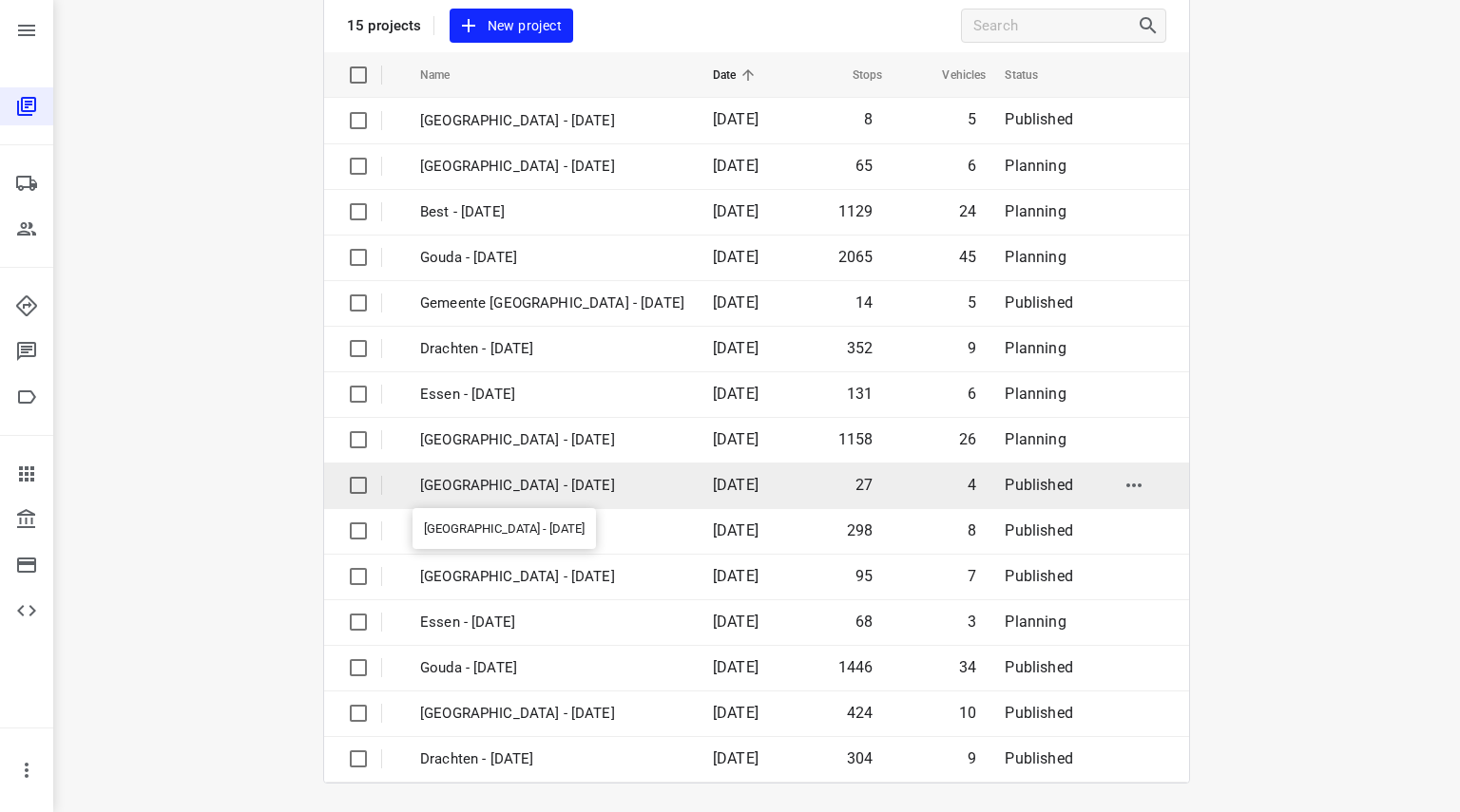
click at [485, 478] on p "[GEOGRAPHIC_DATA] - [DATE]" at bounding box center [552, 486] width 264 height 21
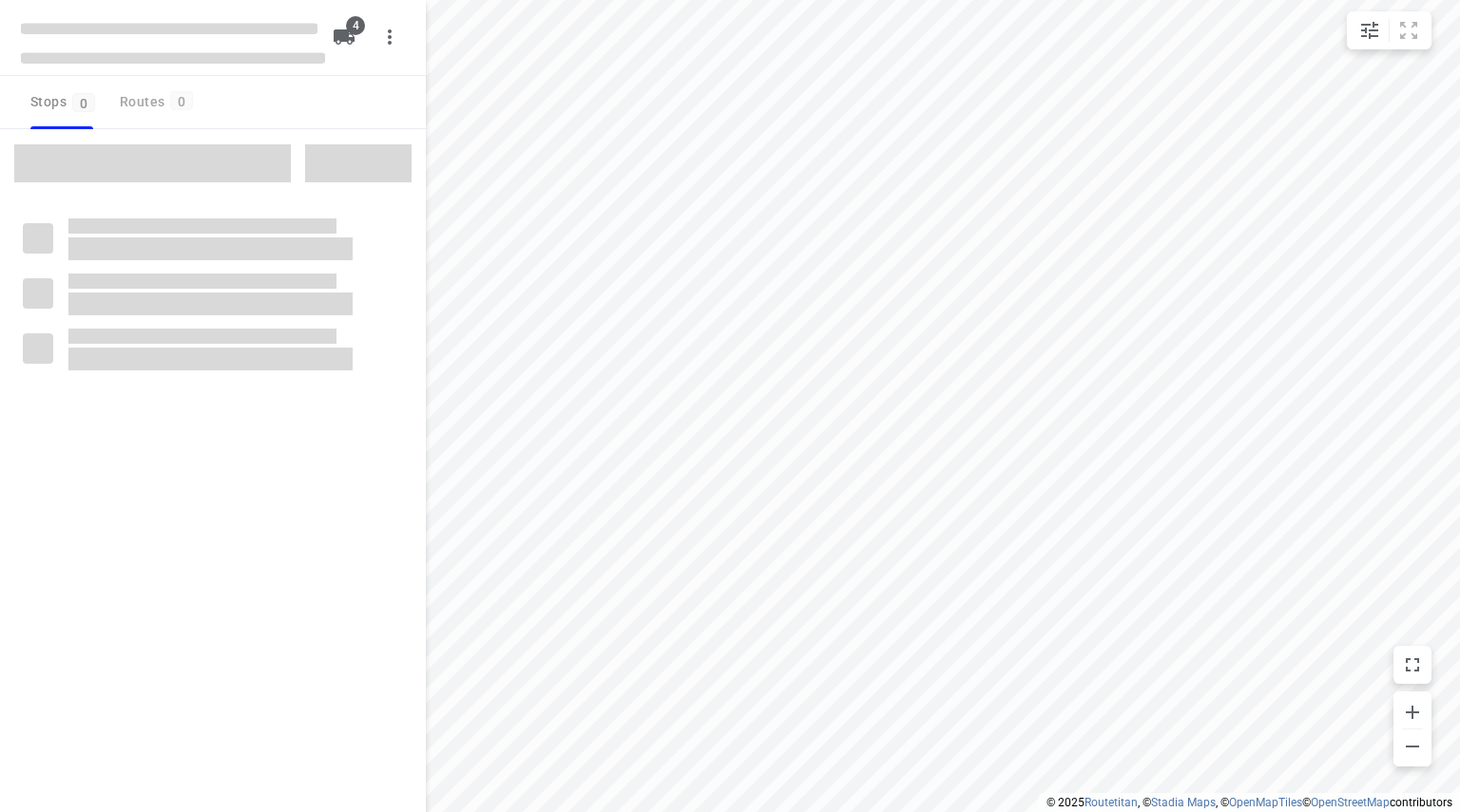
checkbox input "true"
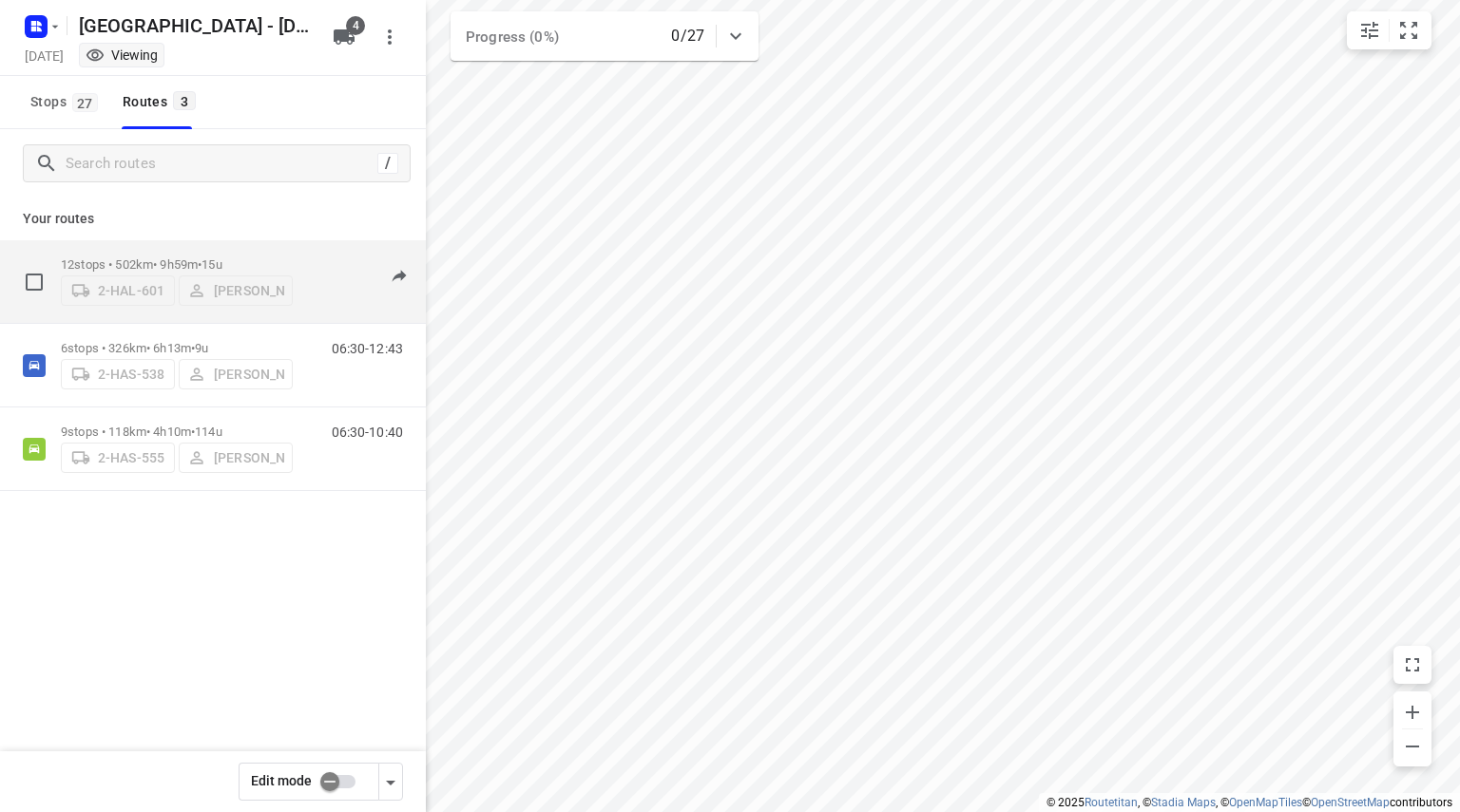
click at [220, 248] on div "12 stops • 502km • 9h59m • 15u 2-HAL-601 [PERSON_NAME]" at bounding box center [177, 281] width 232 height 67
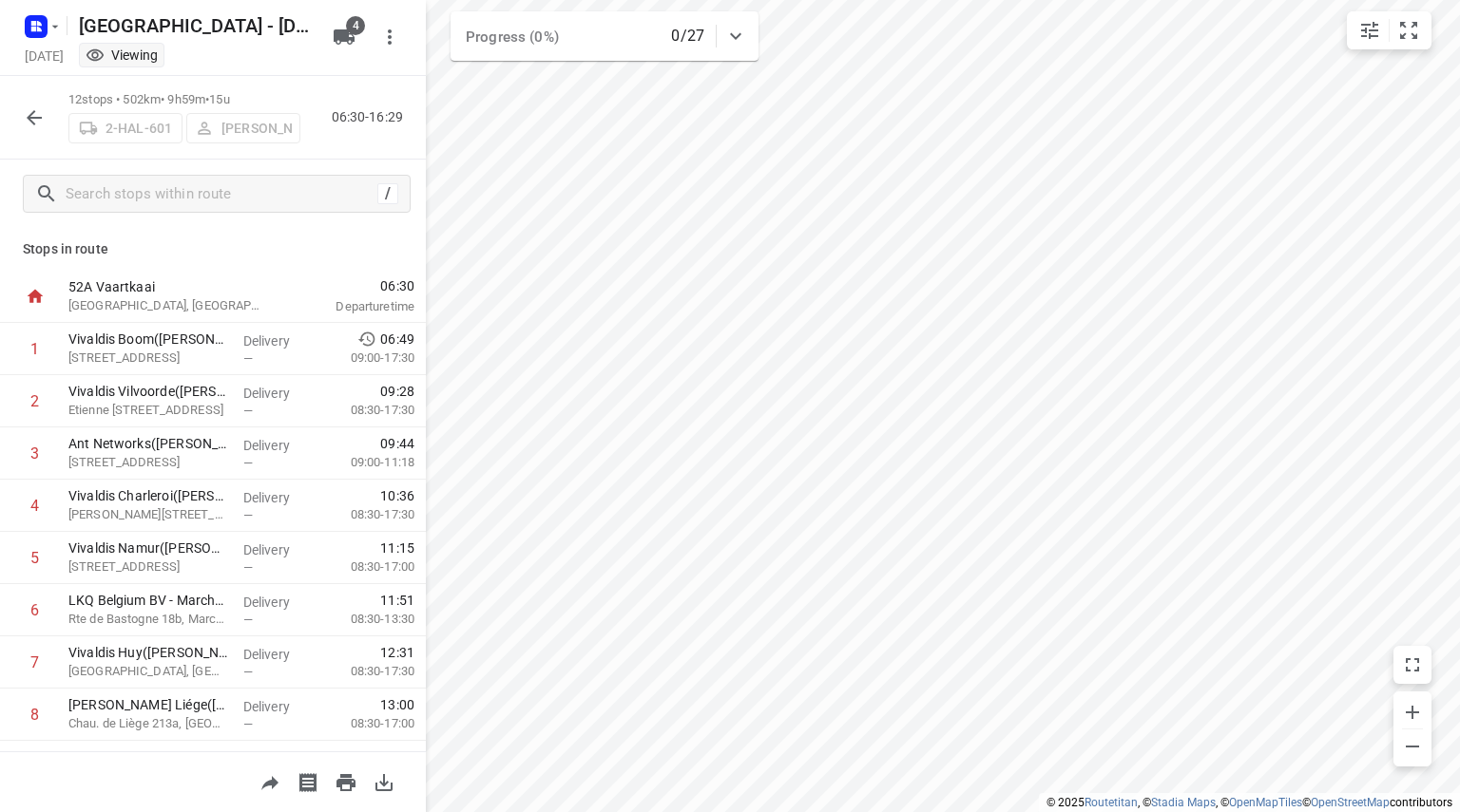
click at [43, 132] on button "button" at bounding box center [34, 118] width 38 height 38
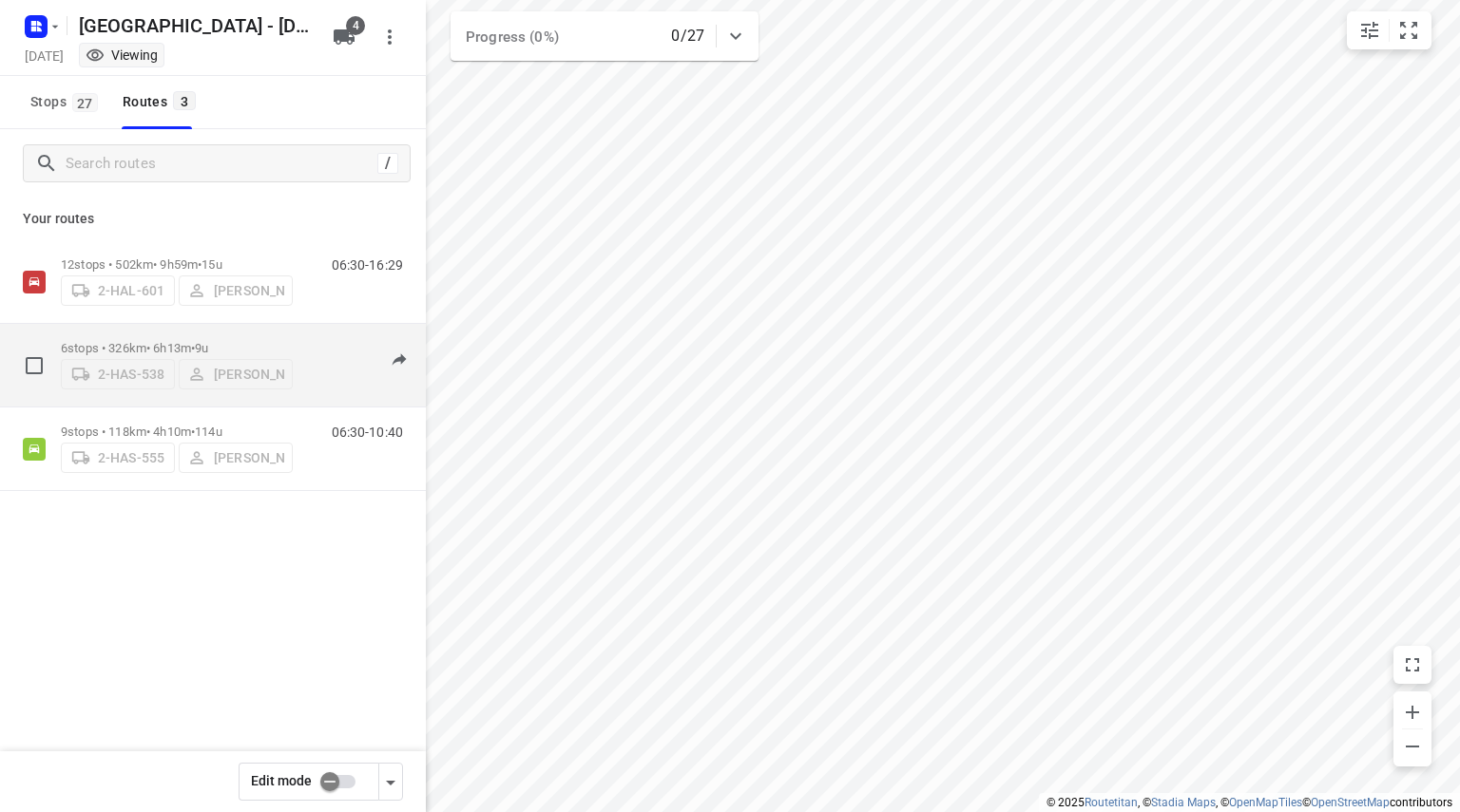
click at [195, 341] on span "•" at bounding box center [193, 348] width 4 height 15
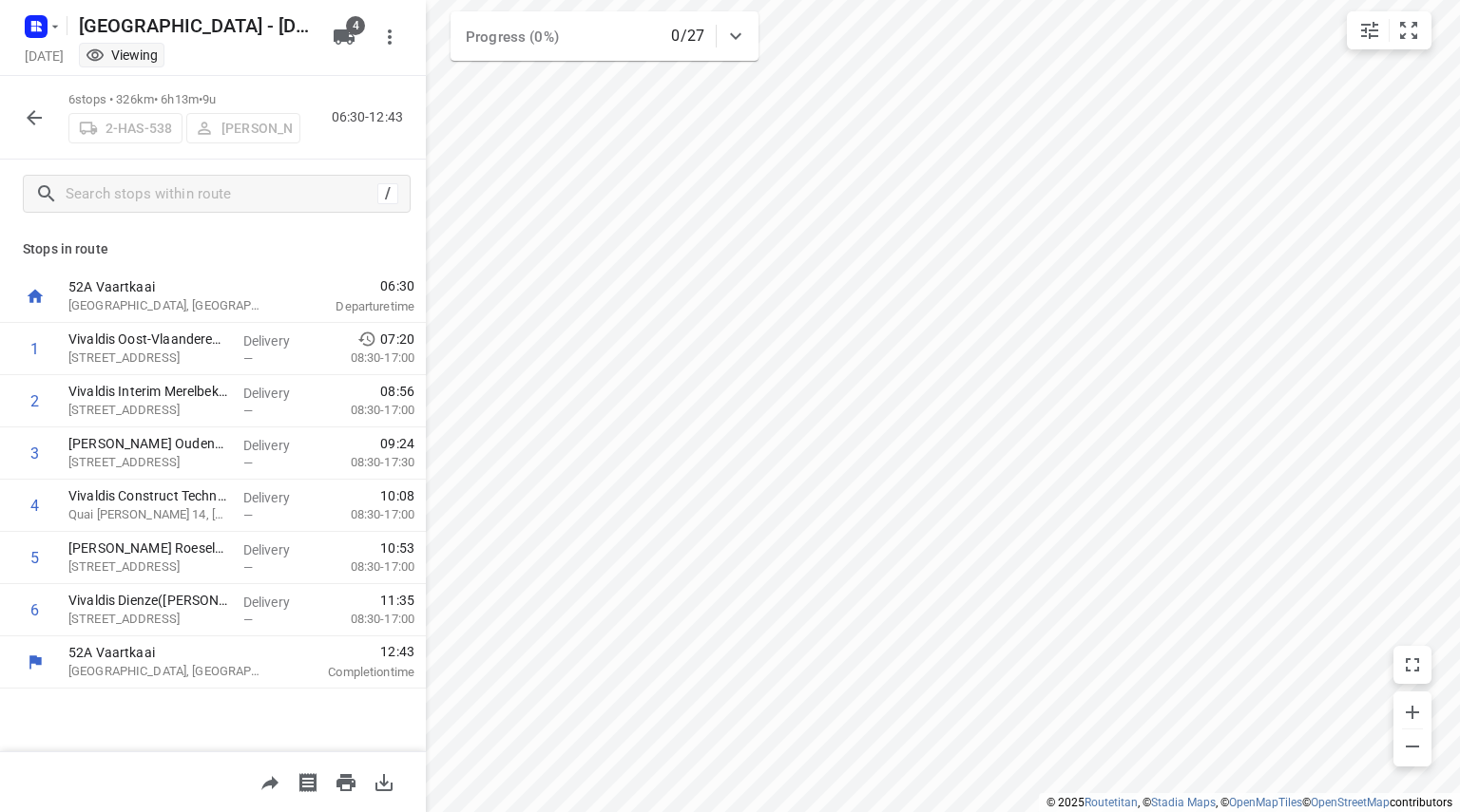
click at [32, 112] on icon "button" at bounding box center [34, 118] width 16 height 16
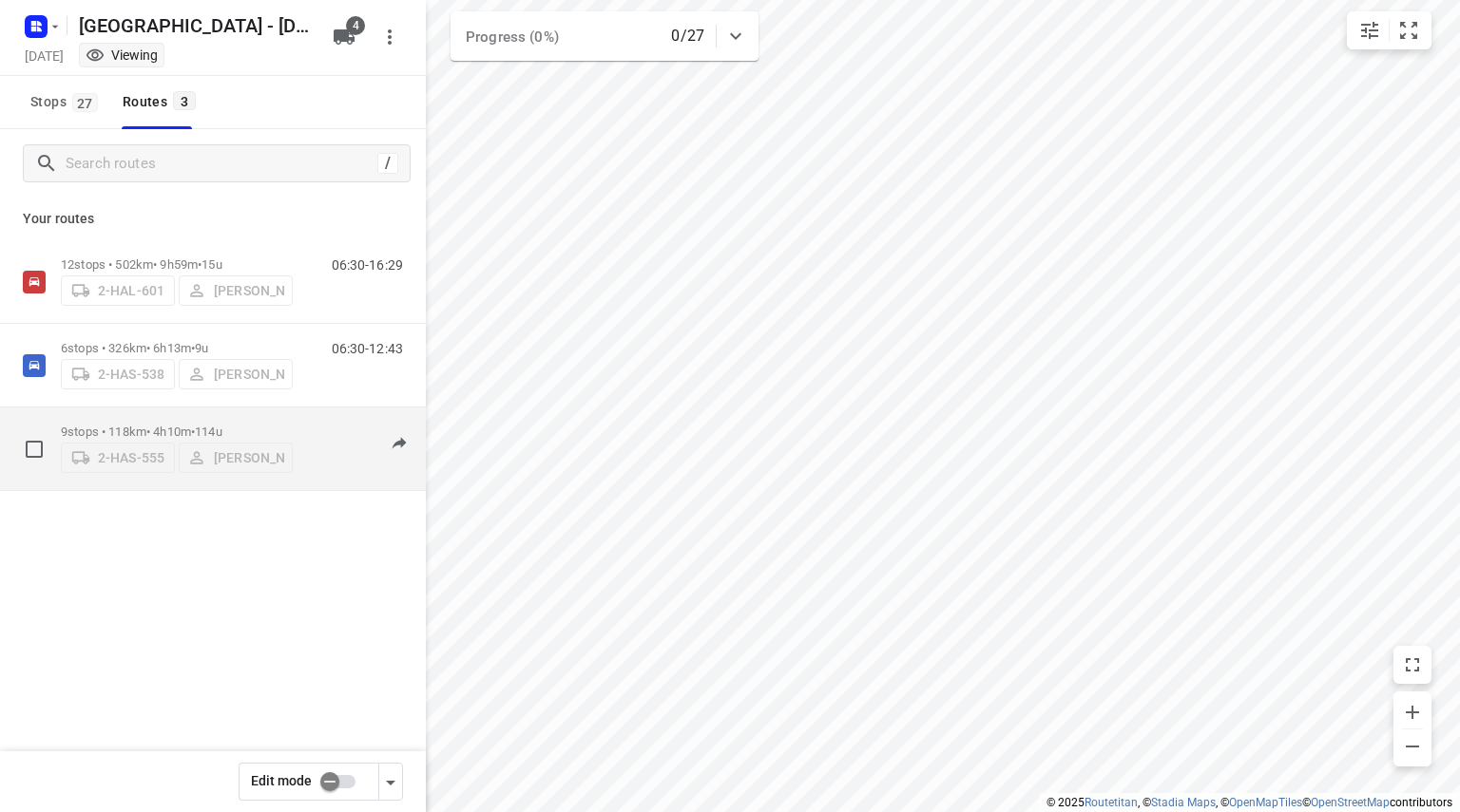
click at [192, 424] on p "9 stops • 118km • 4h10m • 114u" at bounding box center [177, 431] width 232 height 15
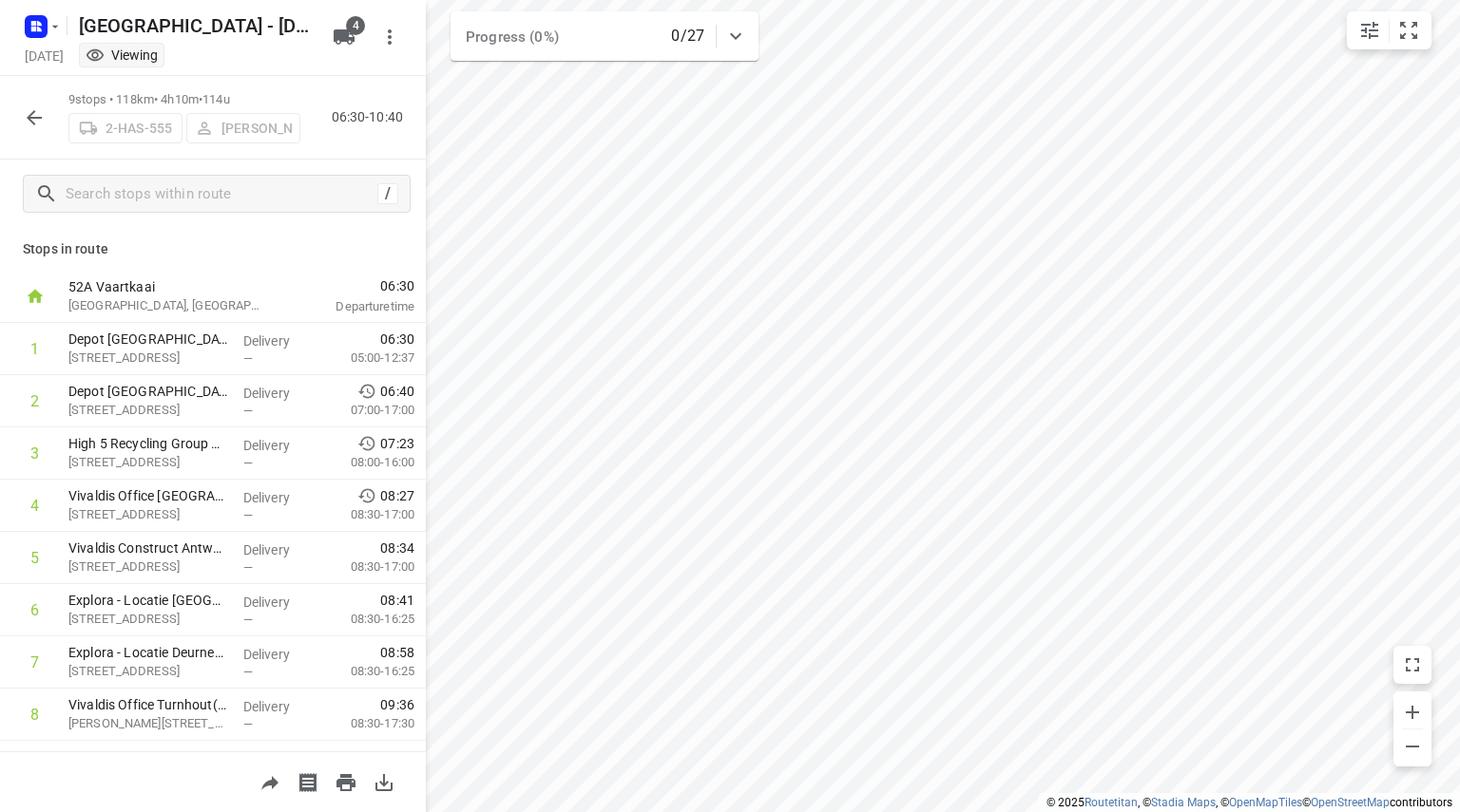
click at [34, 117] on icon "button" at bounding box center [34, 118] width 16 height 16
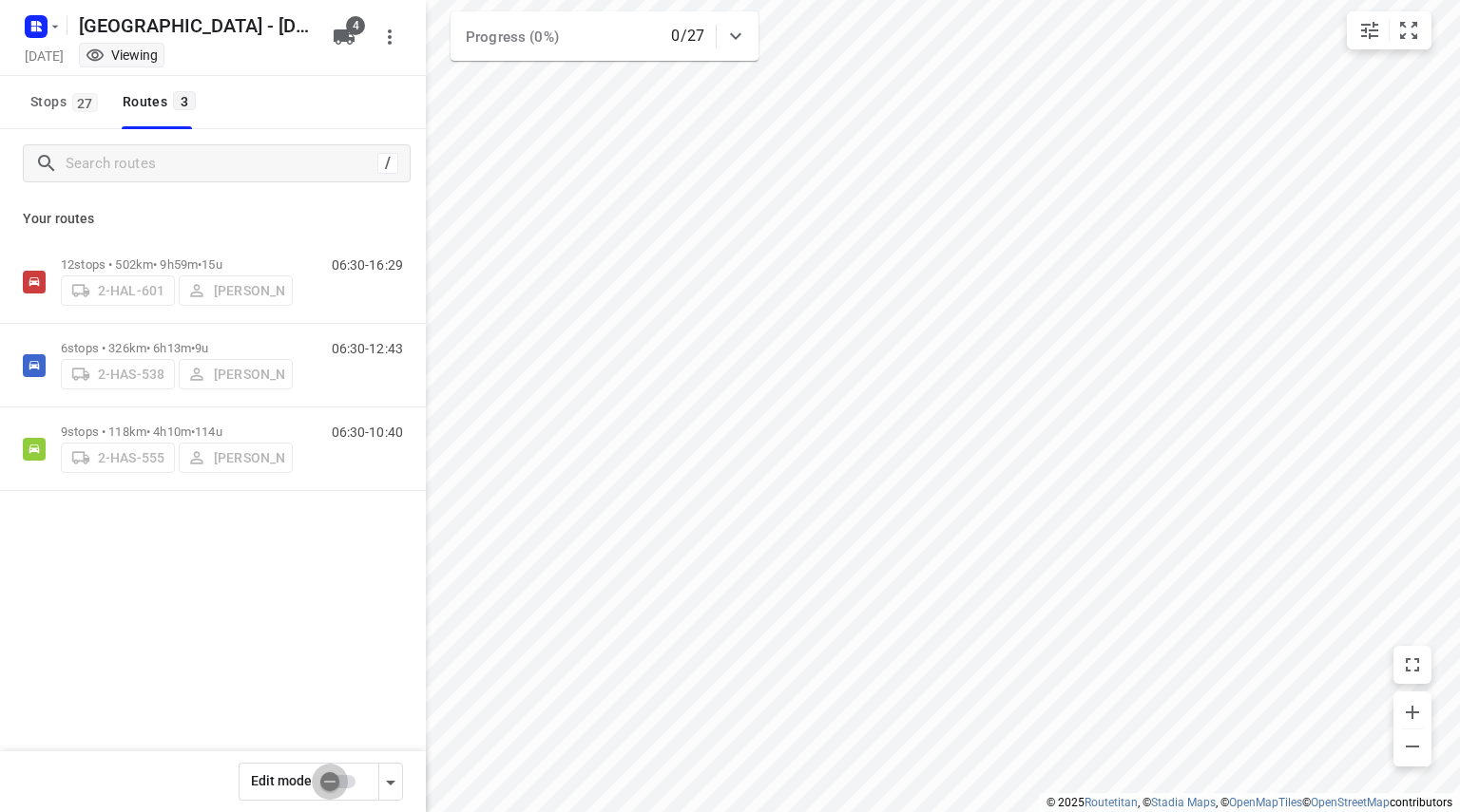
click at [342, 786] on input "checkbox" at bounding box center [330, 781] width 109 height 36
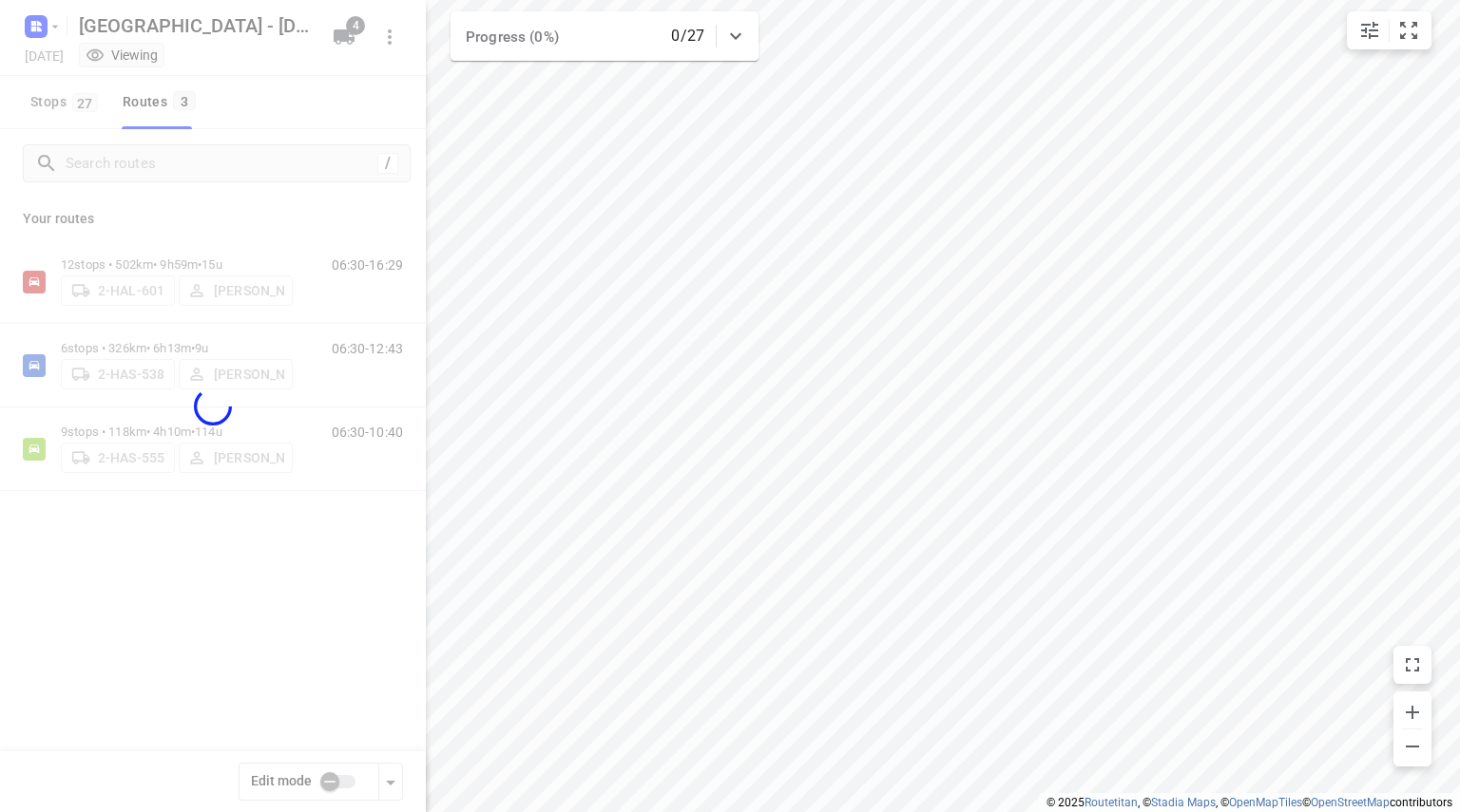
checkbox input "true"
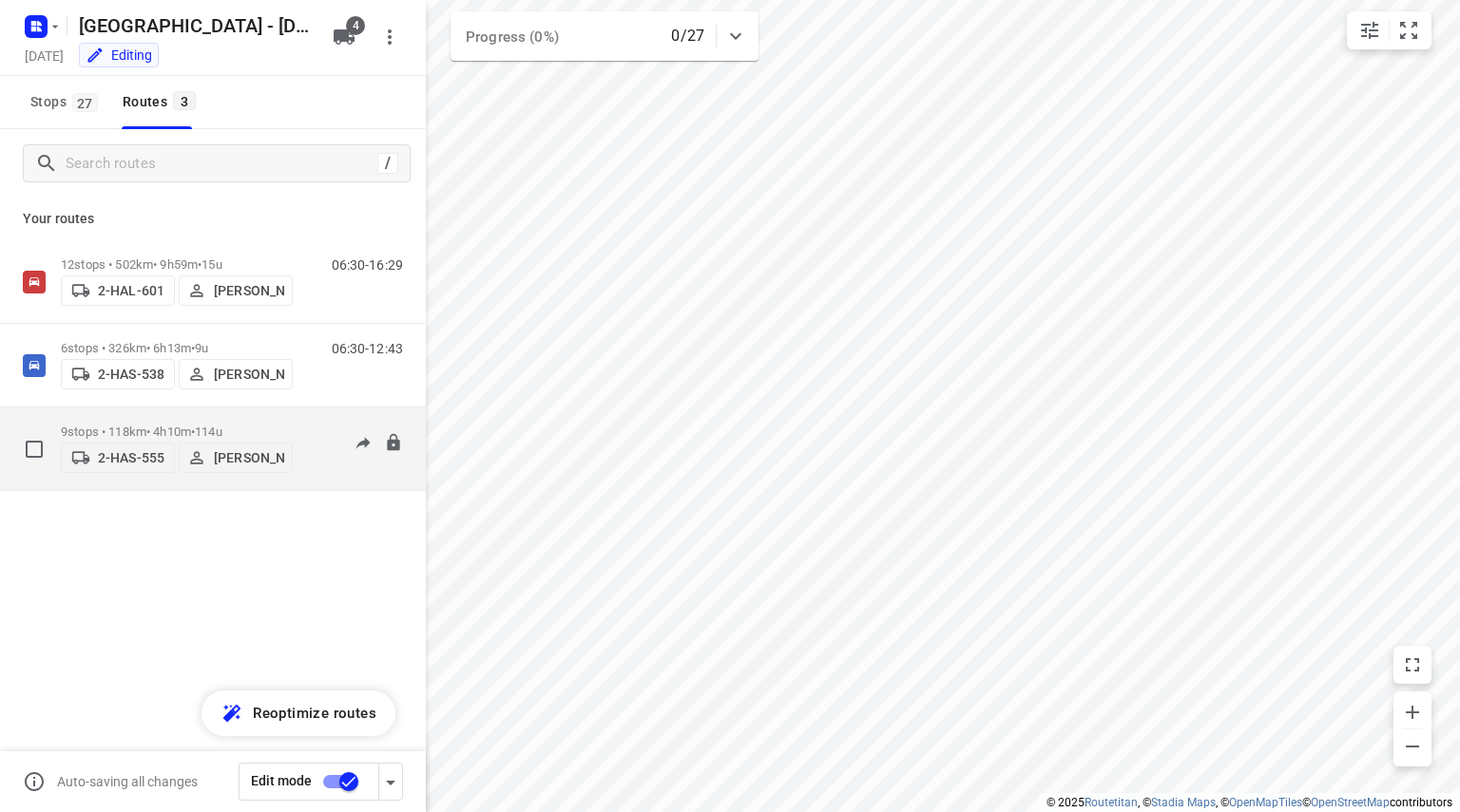
click at [217, 424] on span "114u" at bounding box center [209, 431] width 27 height 15
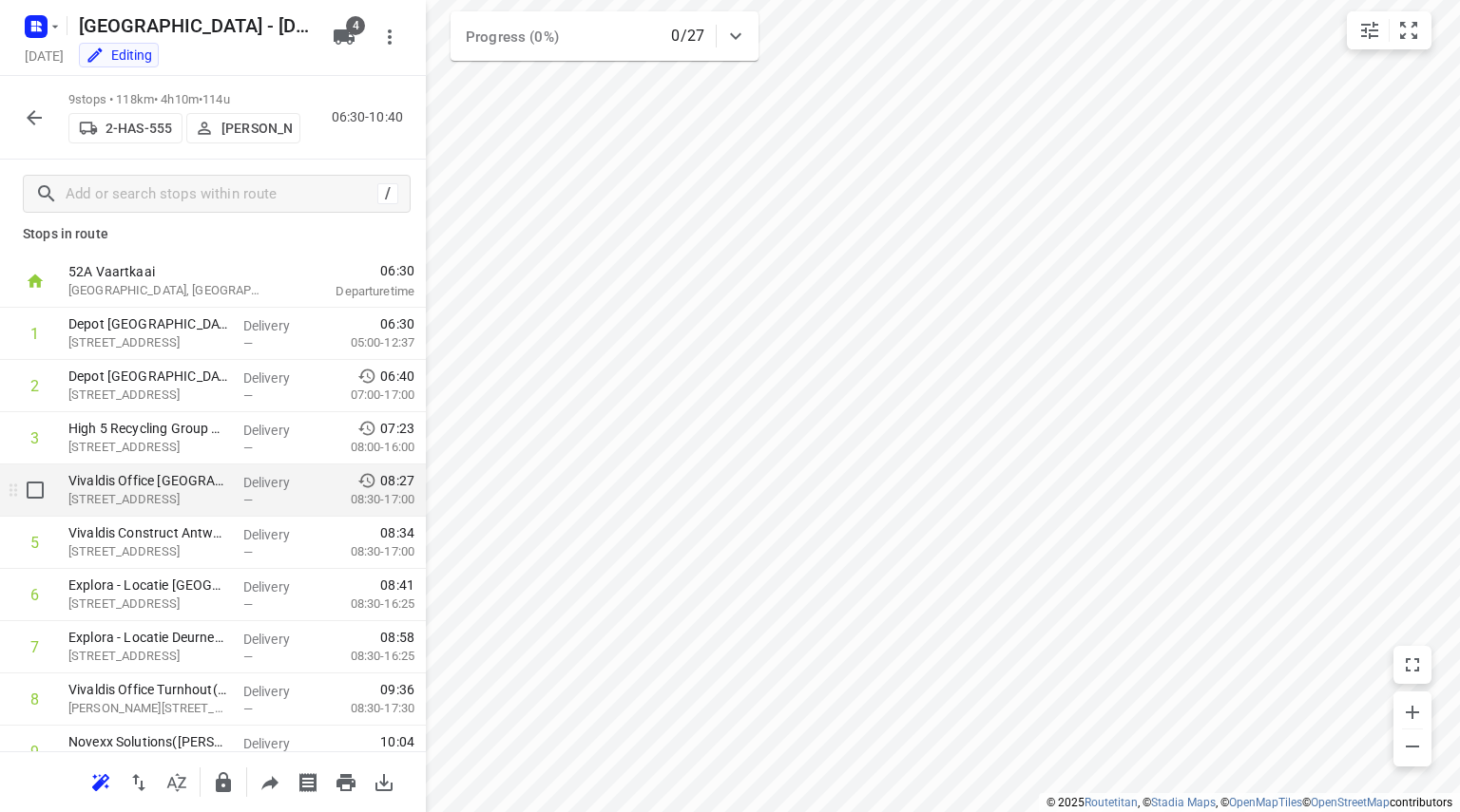
scroll to position [93, 0]
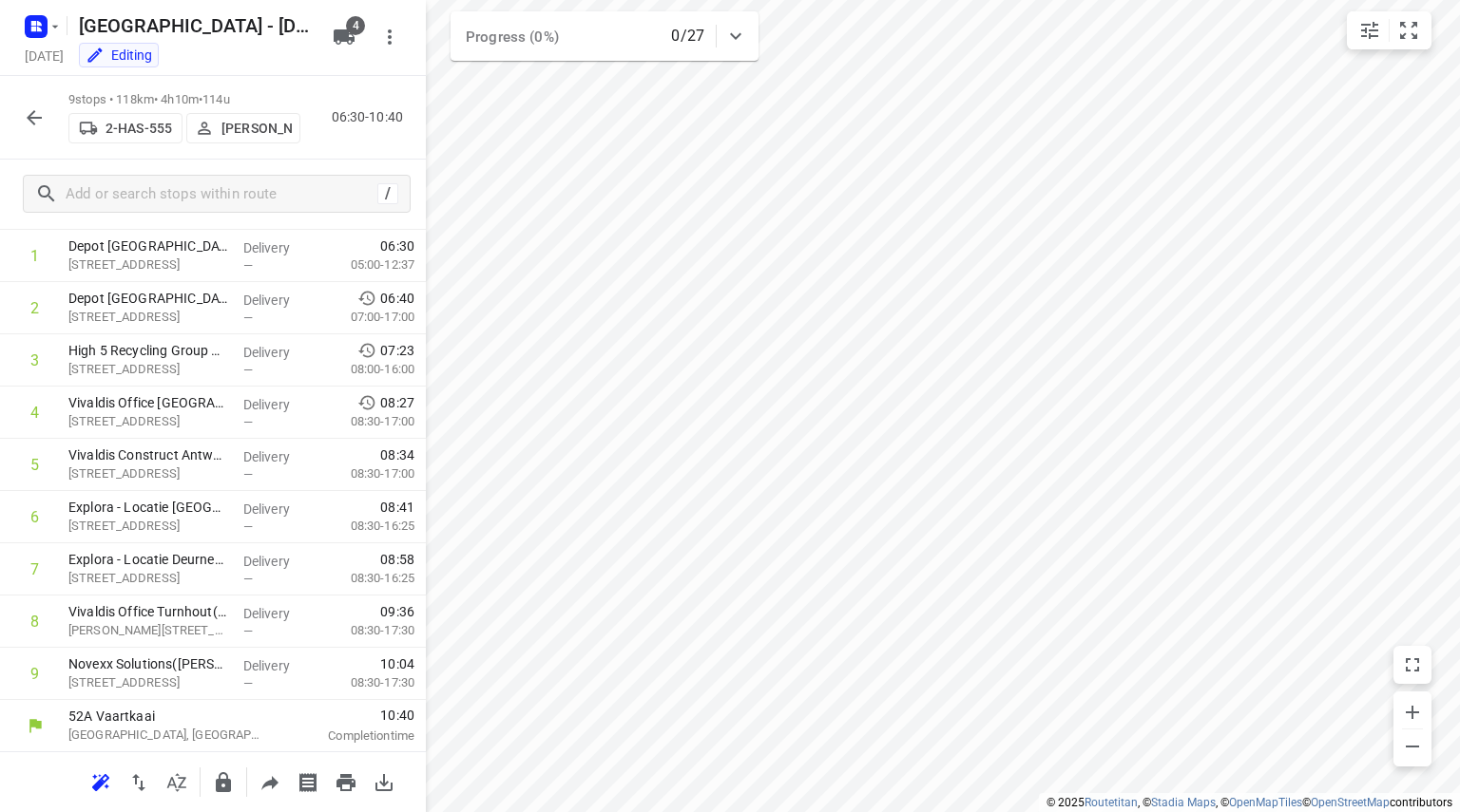
click at [244, 134] on p "[PERSON_NAME]" at bounding box center [256, 128] width 70 height 16
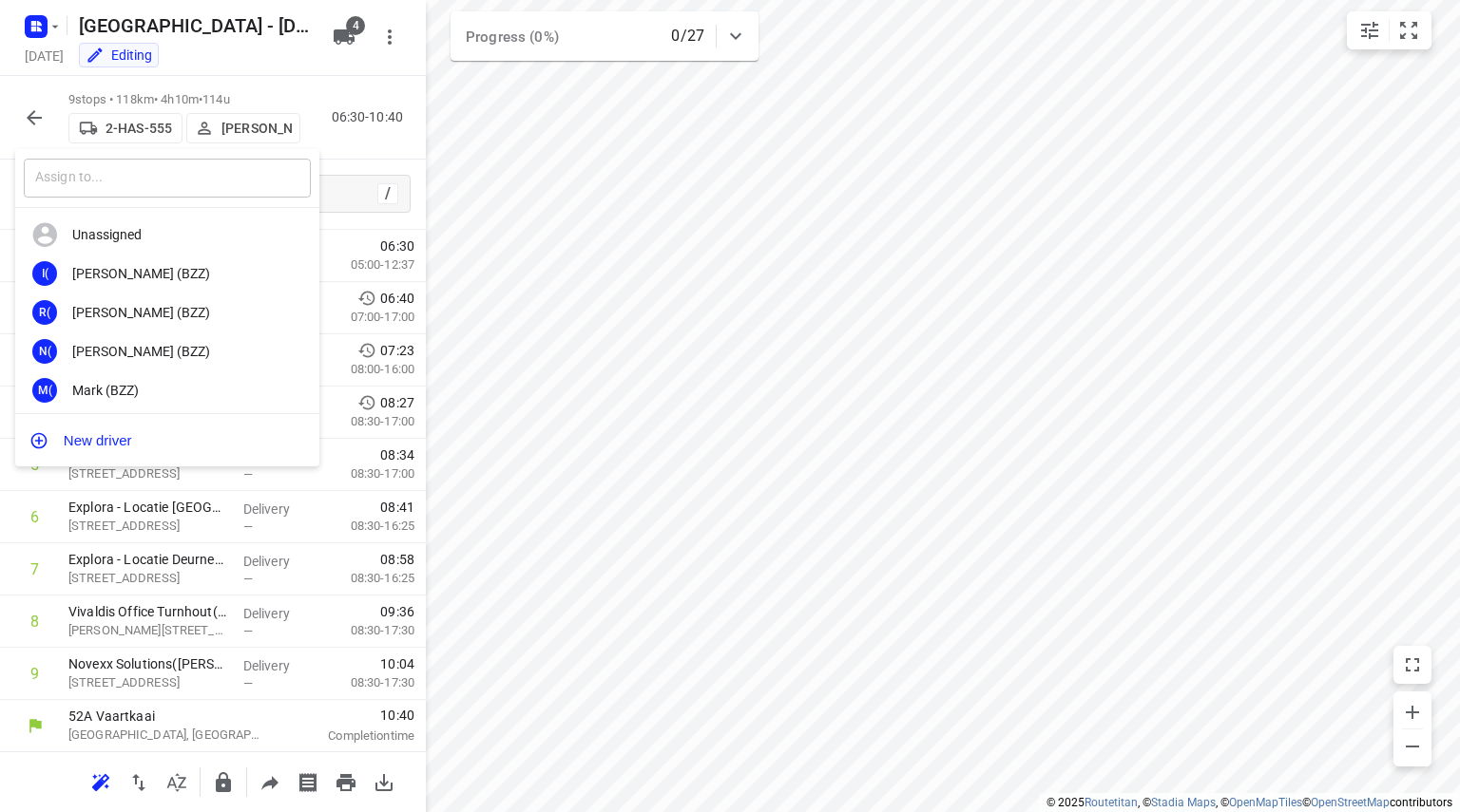
click at [204, 159] on input "text" at bounding box center [166, 178] width 287 height 39
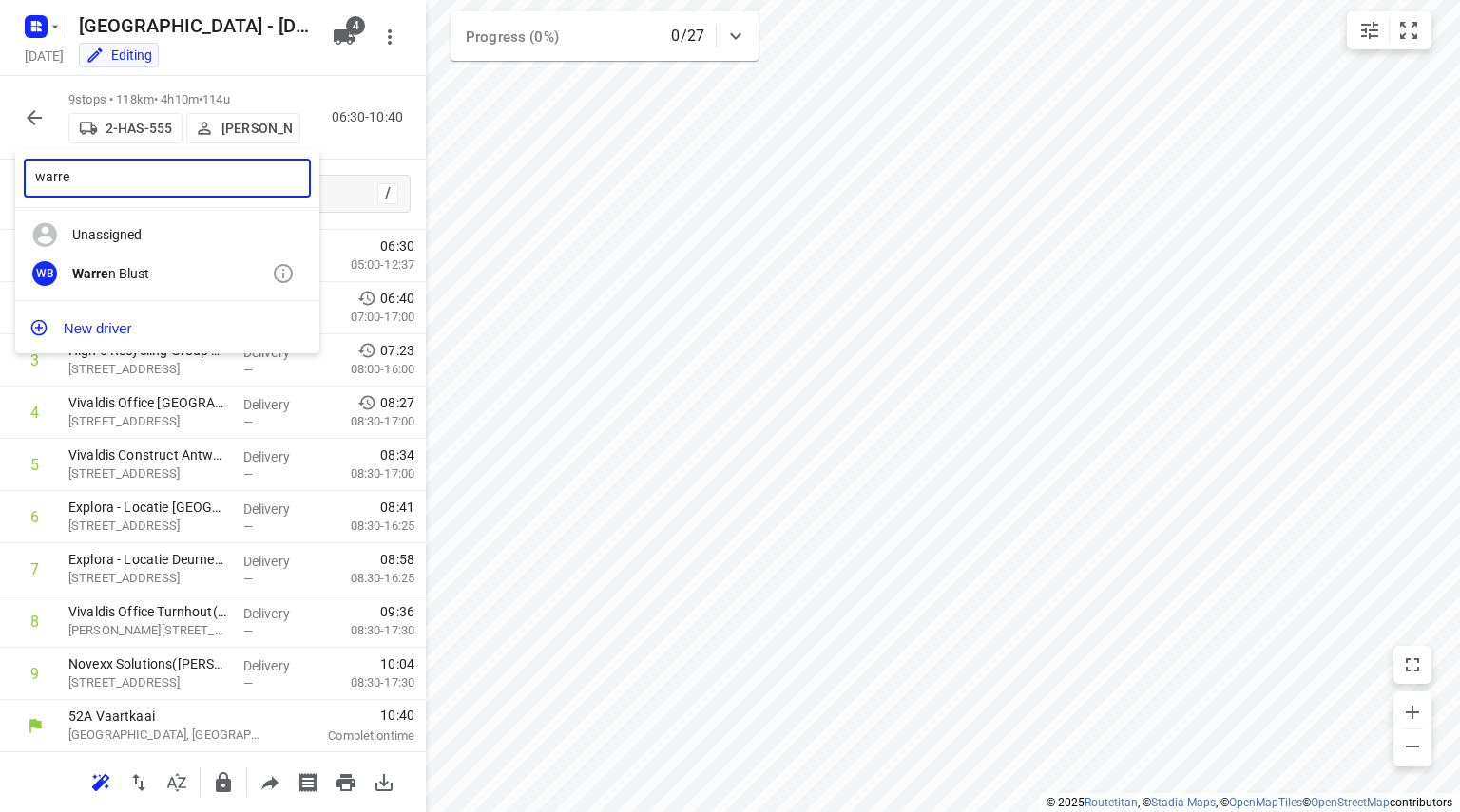
type input "warre"
click at [170, 271] on div "Warre n Blust" at bounding box center [171, 274] width 199 height 16
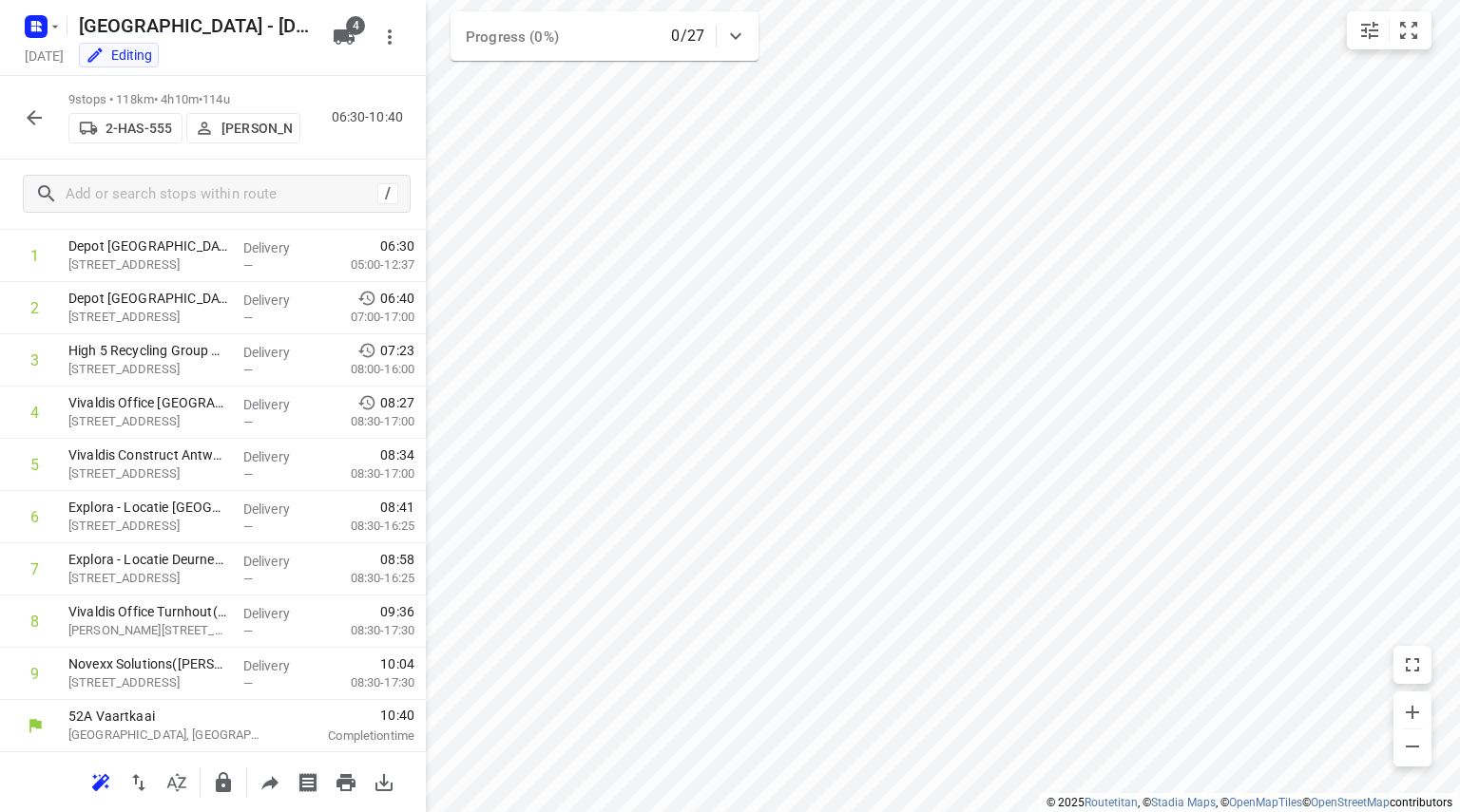
click at [40, 126] on icon "button" at bounding box center [33, 118] width 22 height 22
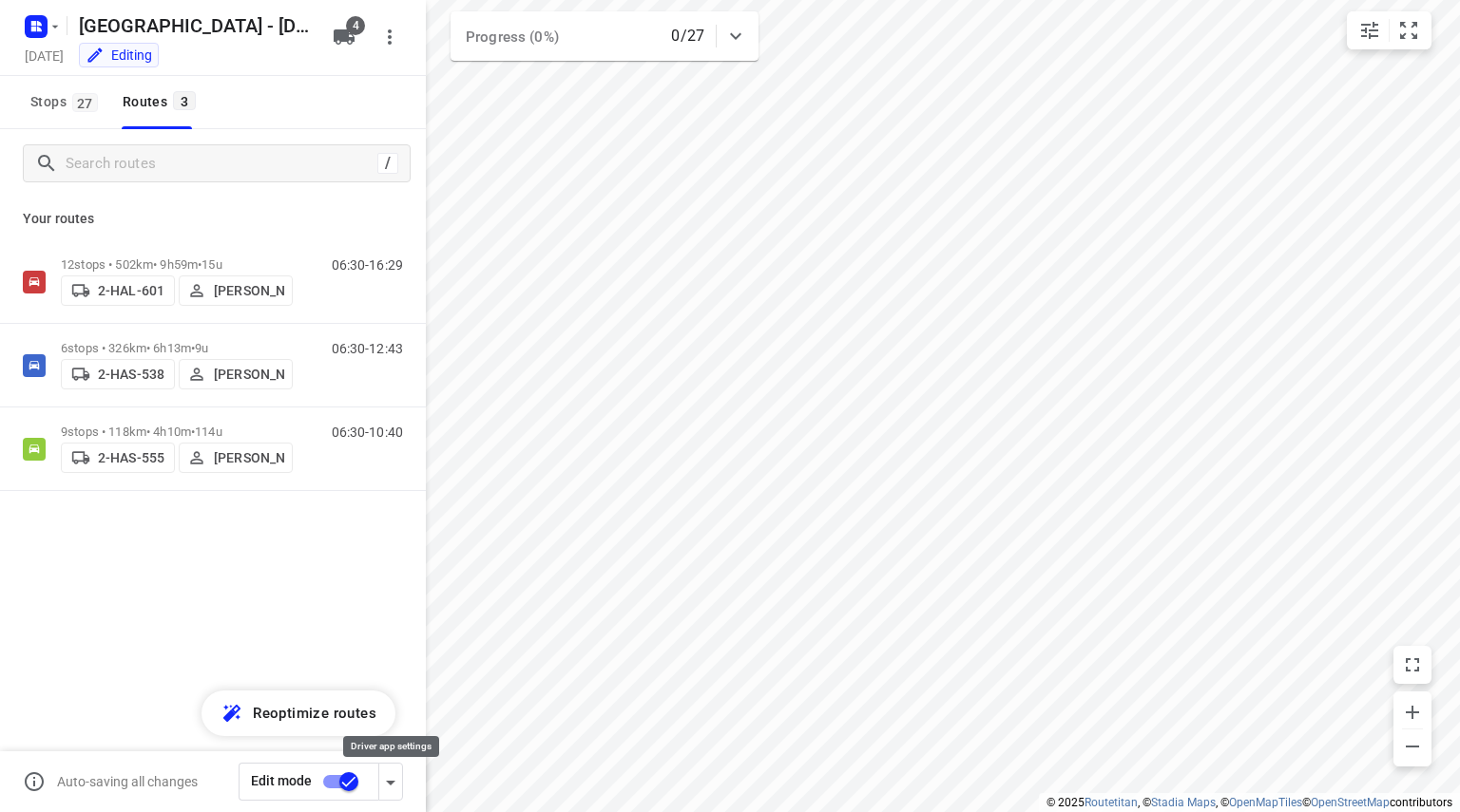
click at [393, 774] on icon "button" at bounding box center [390, 782] width 22 height 22
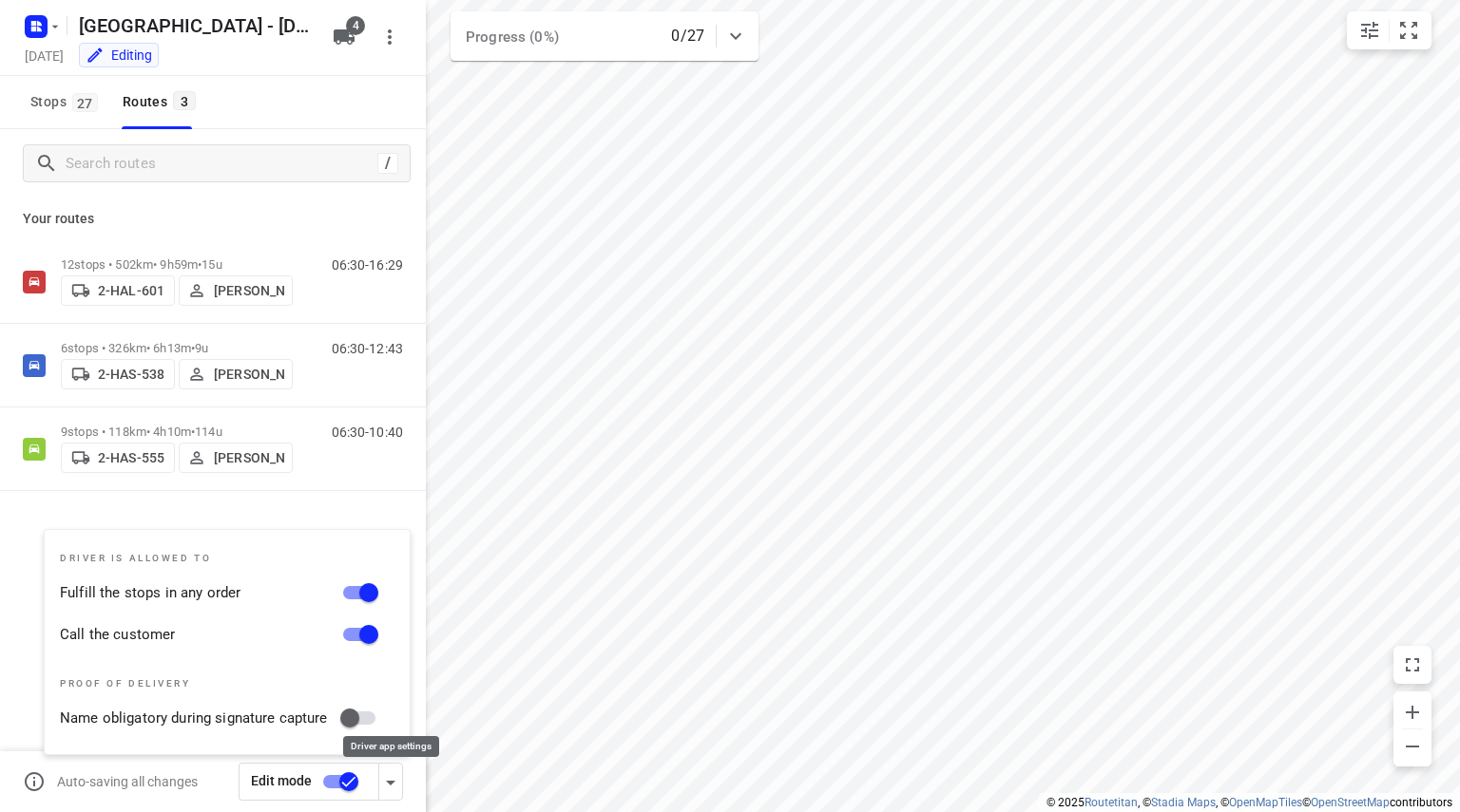
click at [393, 774] on icon "button" at bounding box center [390, 782] width 22 height 22
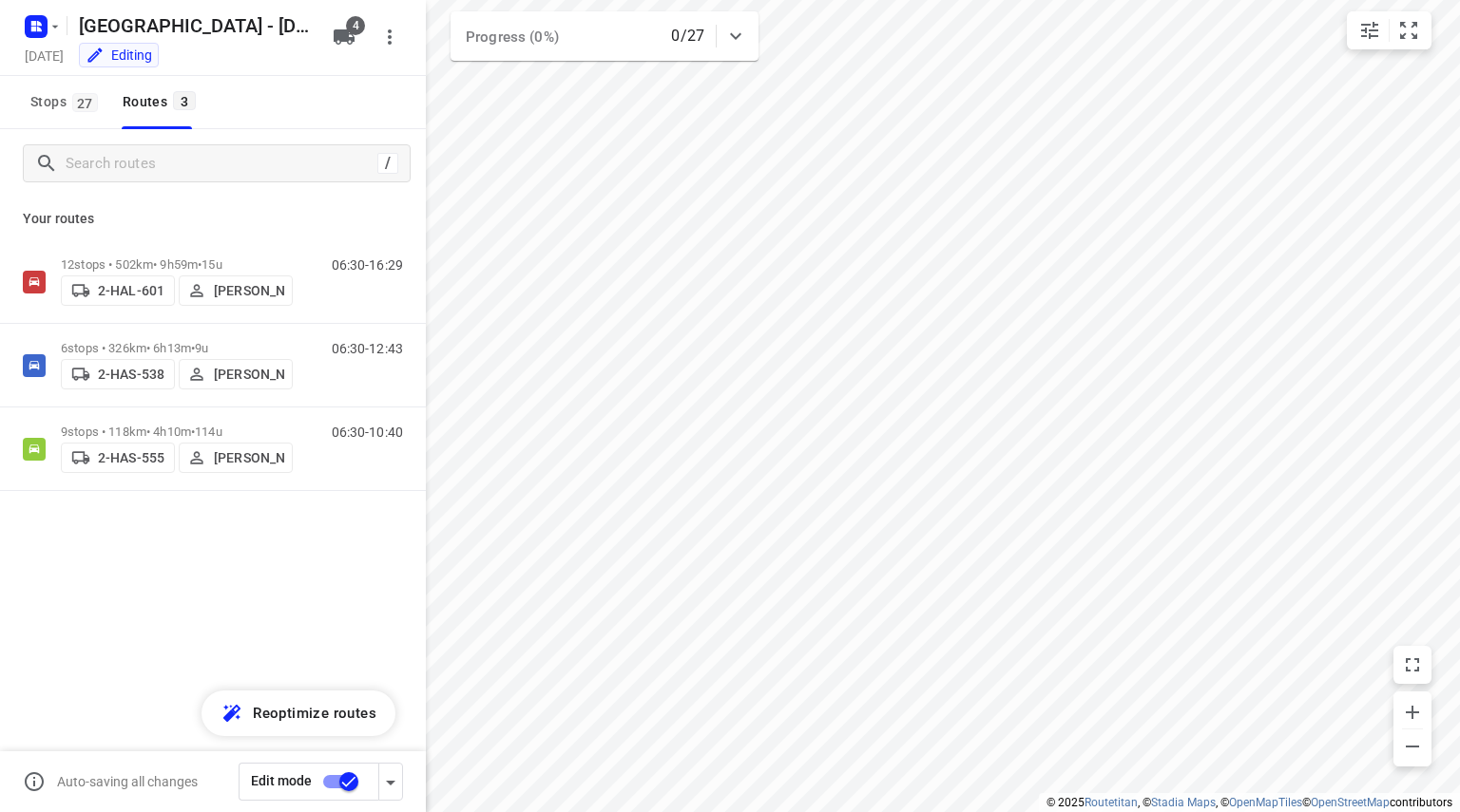
click at [349, 786] on input "checkbox" at bounding box center [349, 781] width 109 height 36
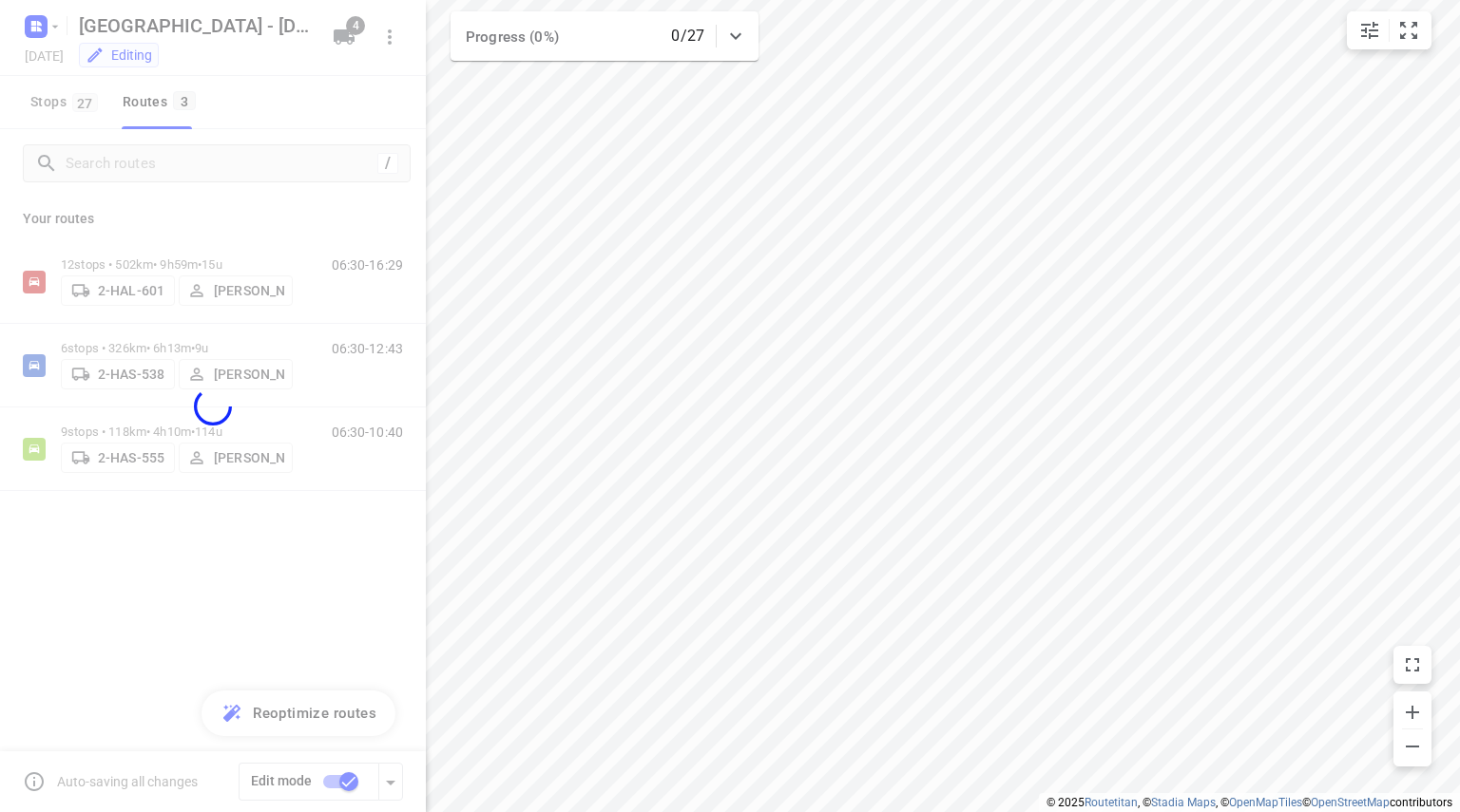
checkbox input "false"
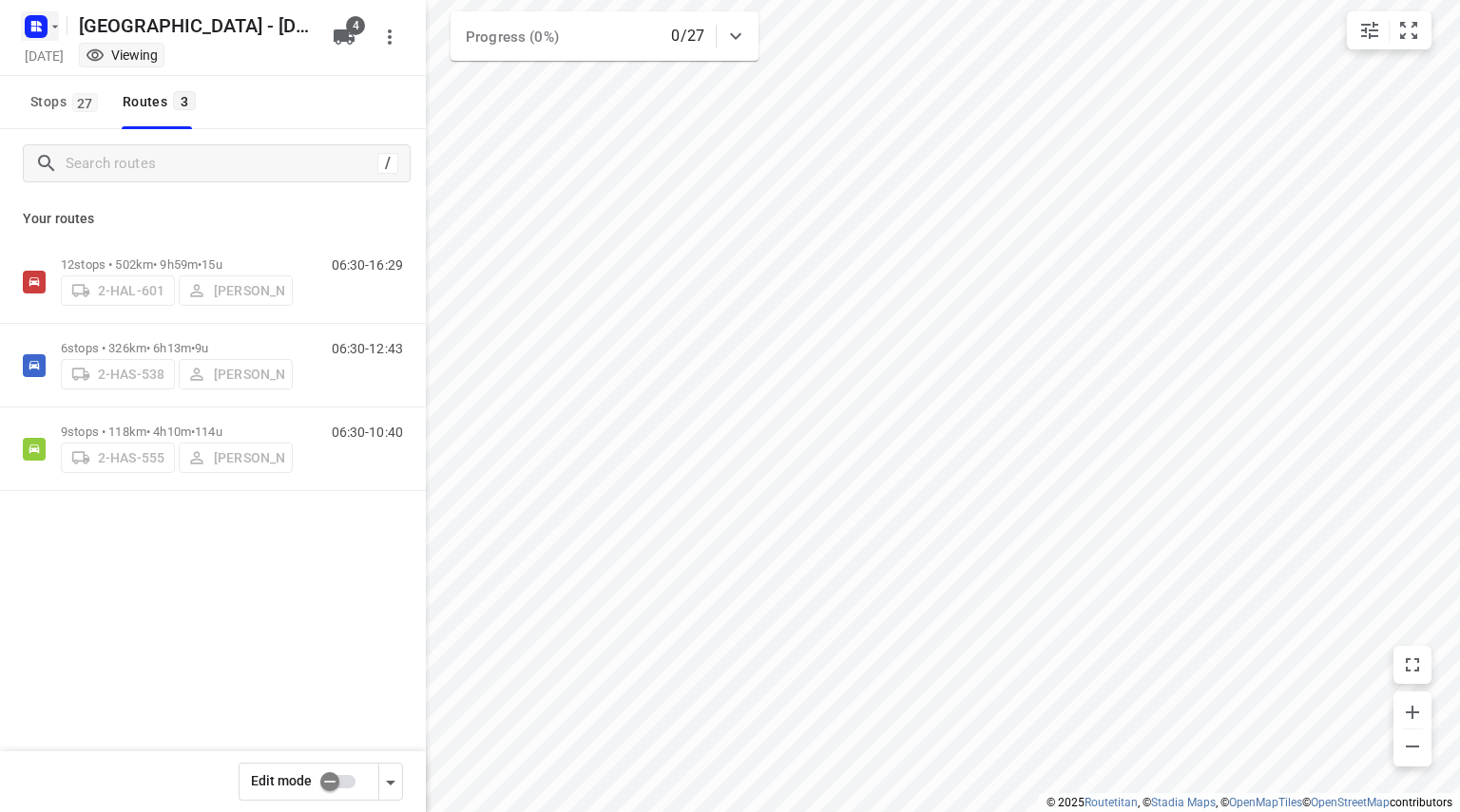
click at [49, 19] on icon "button" at bounding box center [55, 27] width 16 height 16
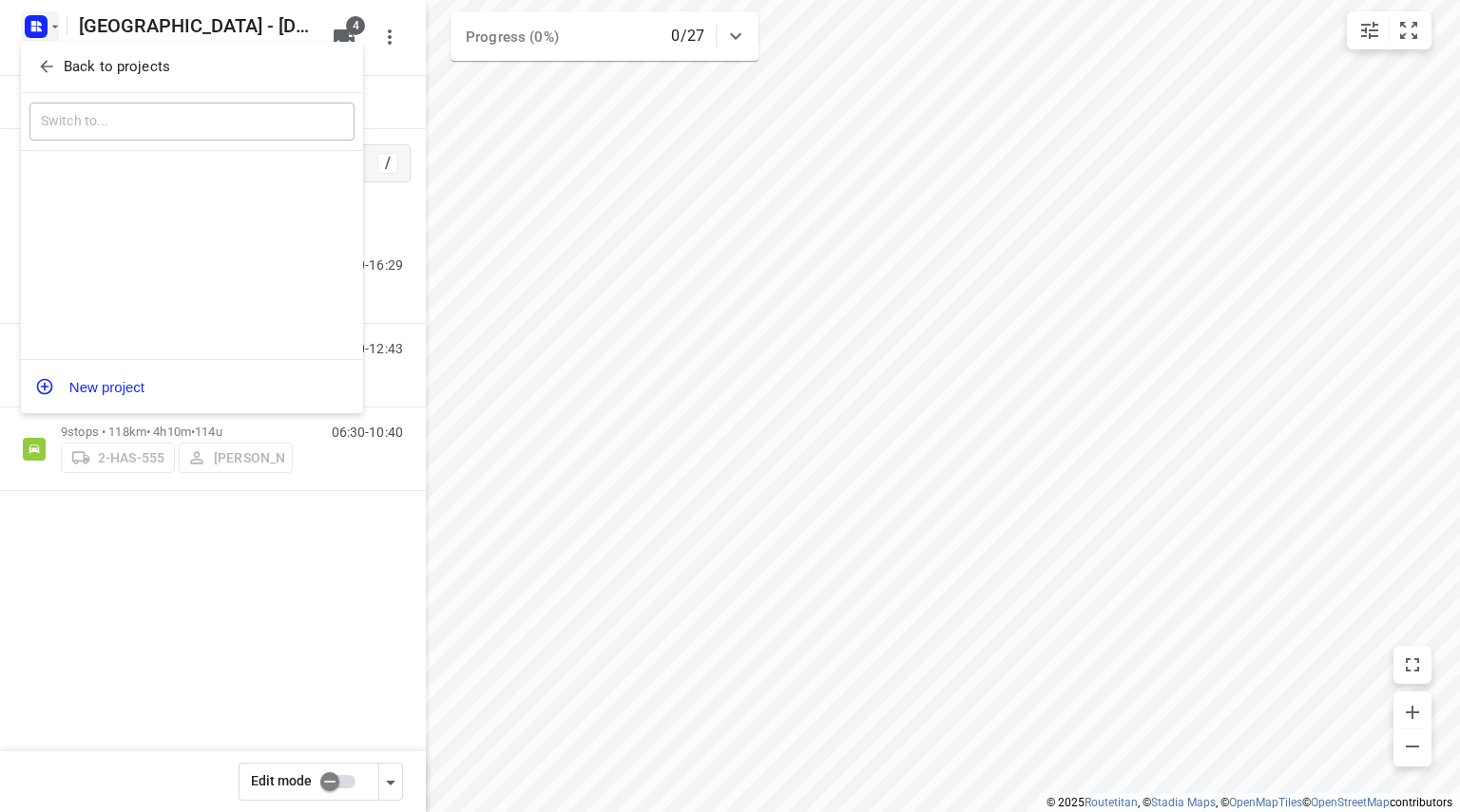
click at [46, 60] on icon "button" at bounding box center [47, 67] width 19 height 19
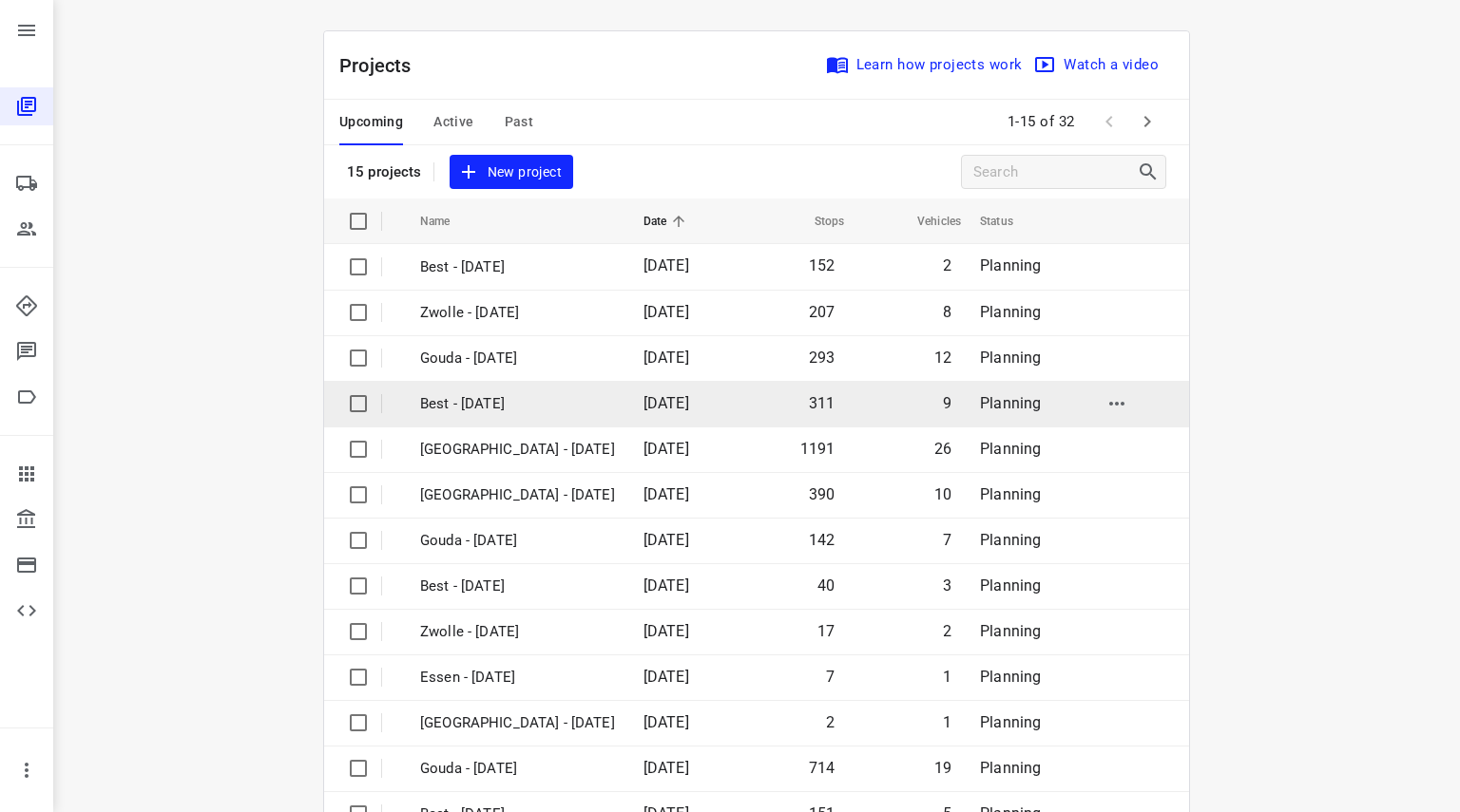
click at [738, 415] on td "311" at bounding box center [793, 403] width 110 height 46
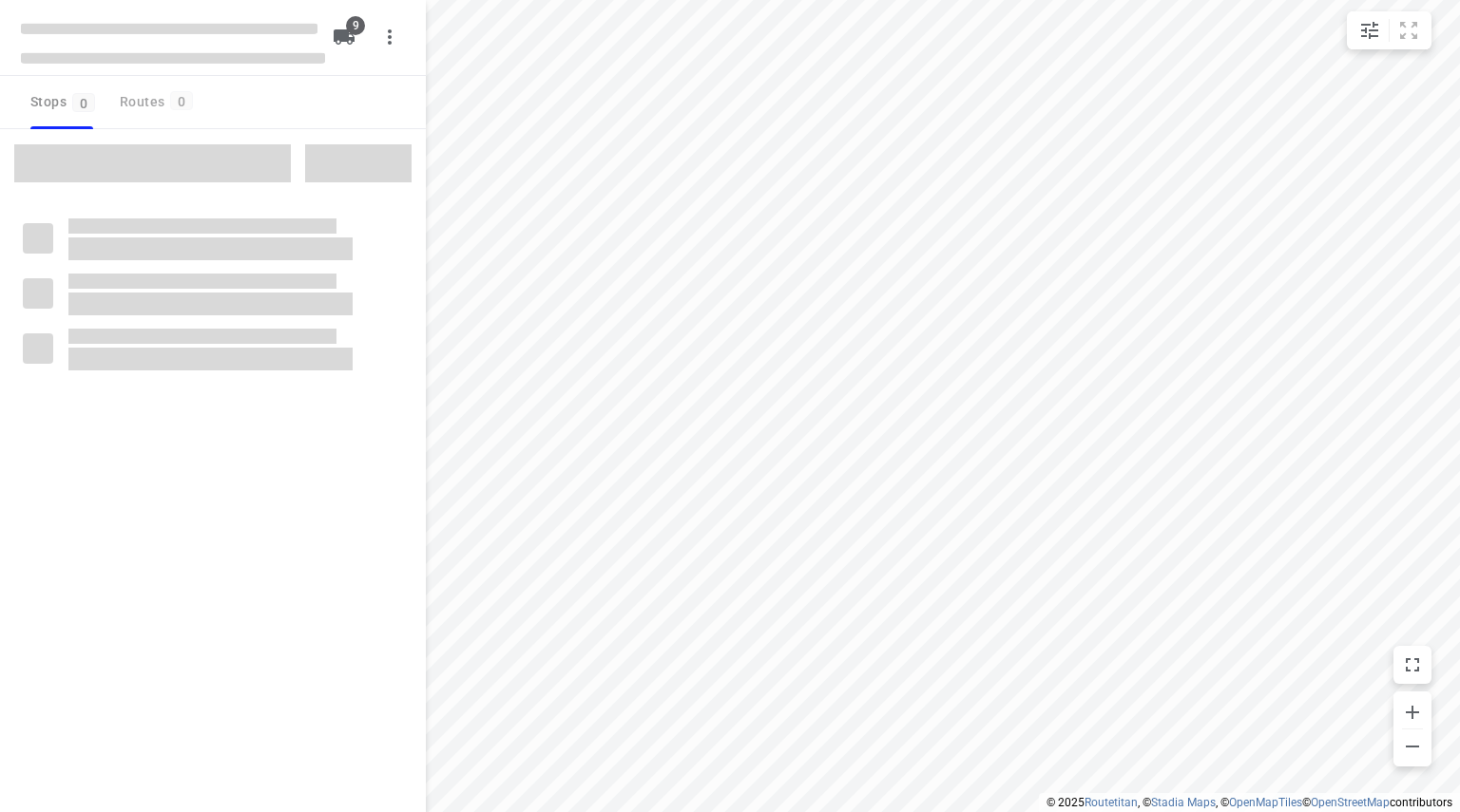
checkbox input "true"
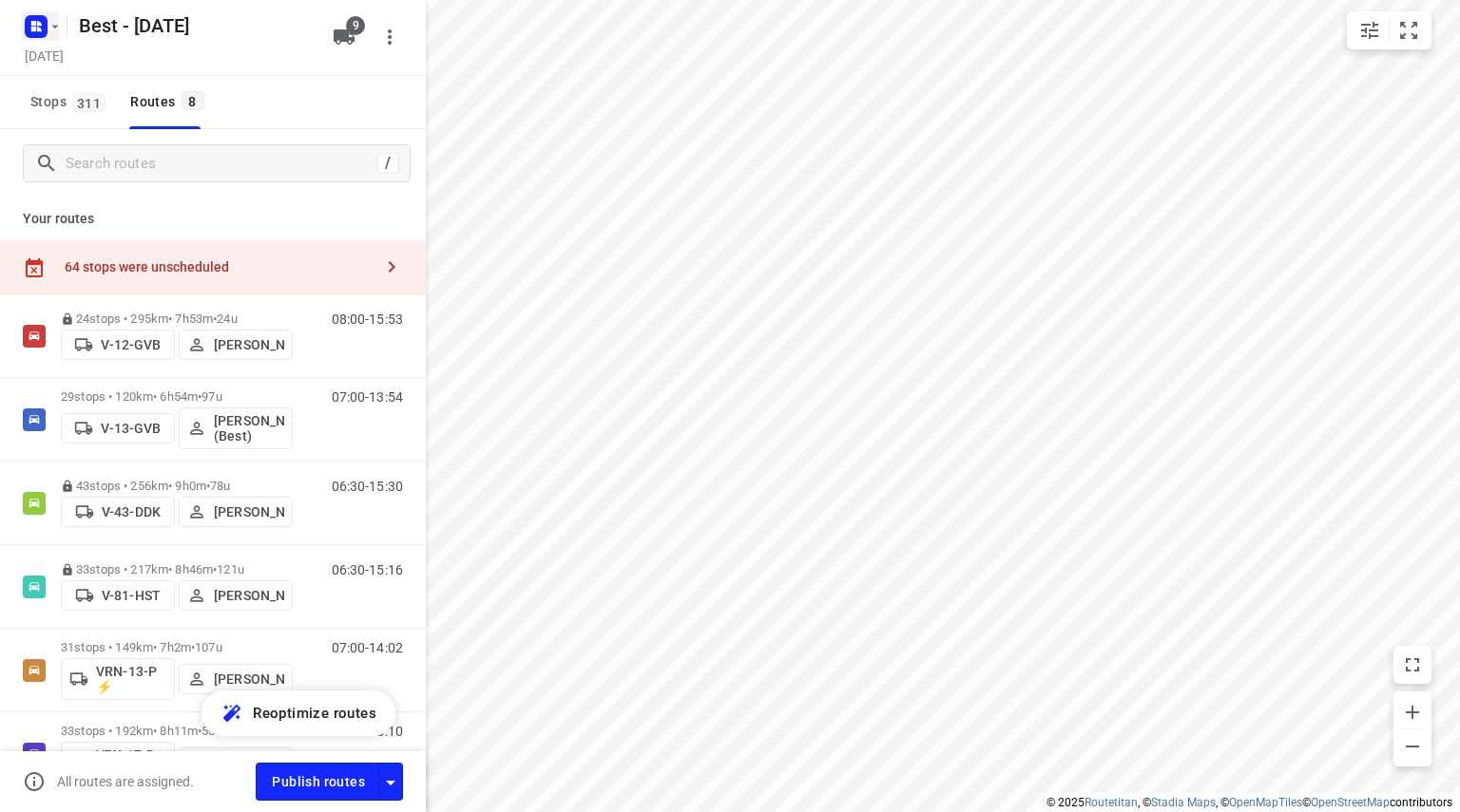
click at [33, 22] on icon "button" at bounding box center [33, 23] width 5 height 5
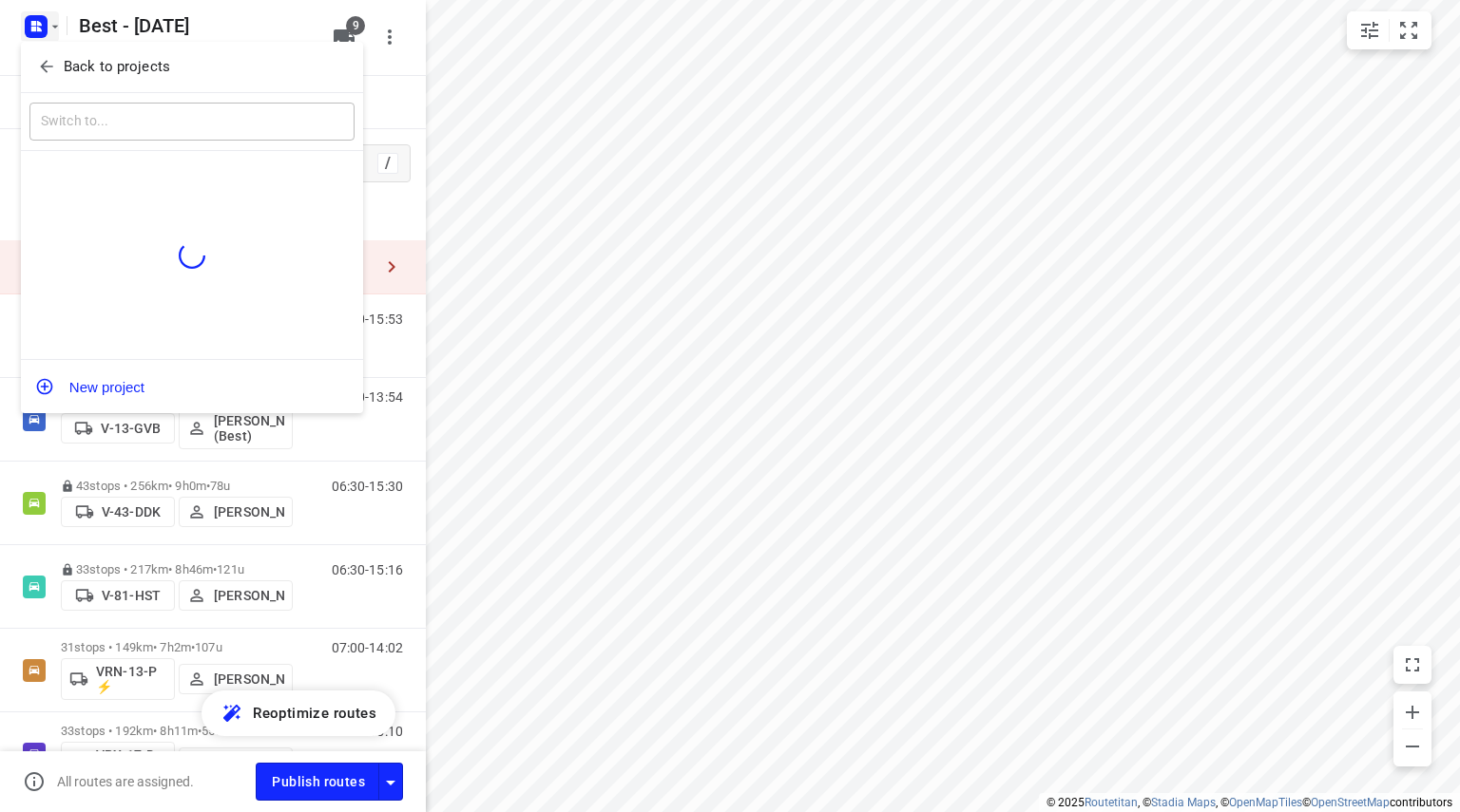
click at [44, 80] on button "Back to projects" at bounding box center [191, 67] width 325 height 31
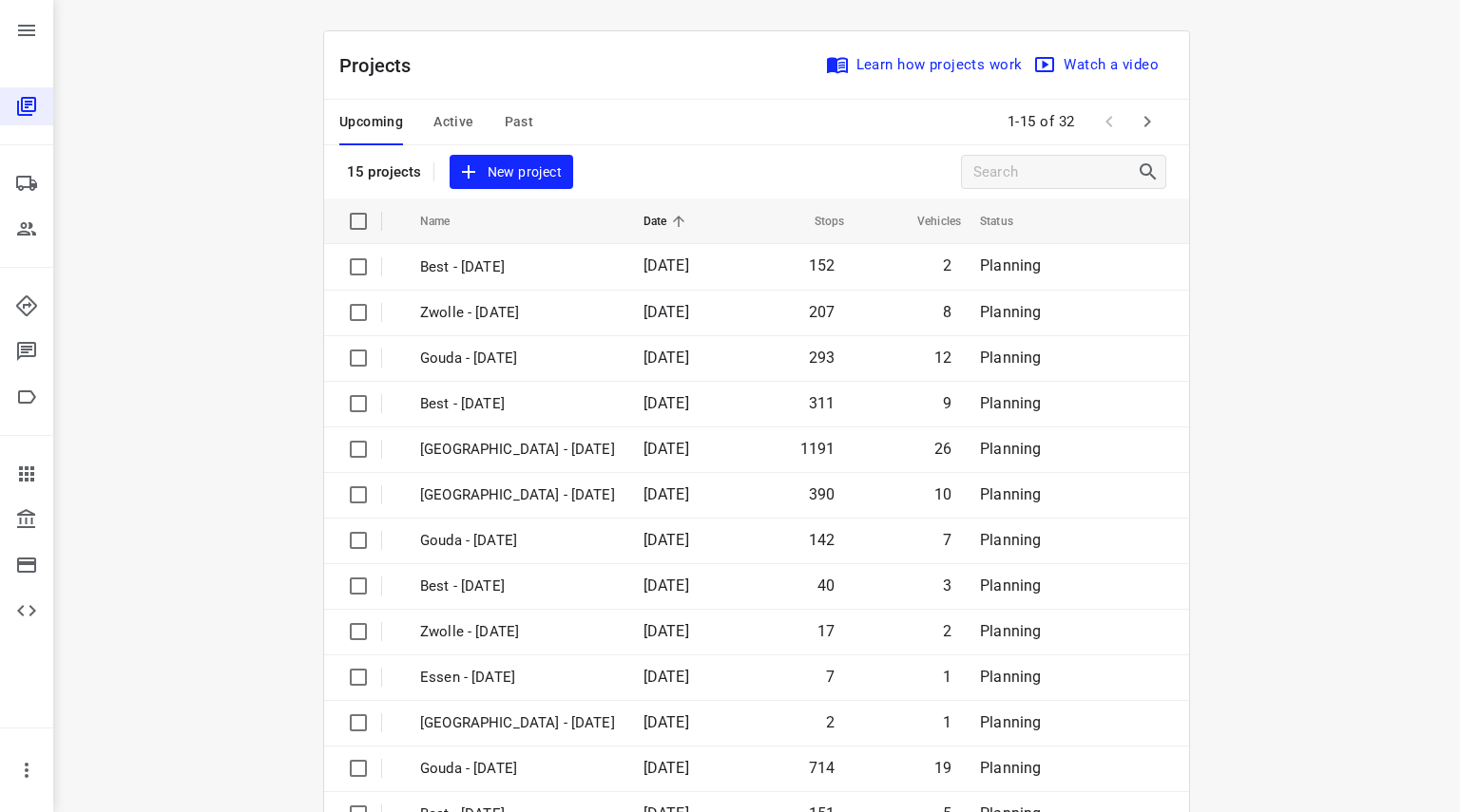
click at [242, 208] on div "i © 2025 Routetitan , © Stadia Maps , © OpenMapTiles © OpenStreetMap contributo…" at bounding box center [757, 406] width 1407 height 812
